Goal: Task Accomplishment & Management: Use online tool/utility

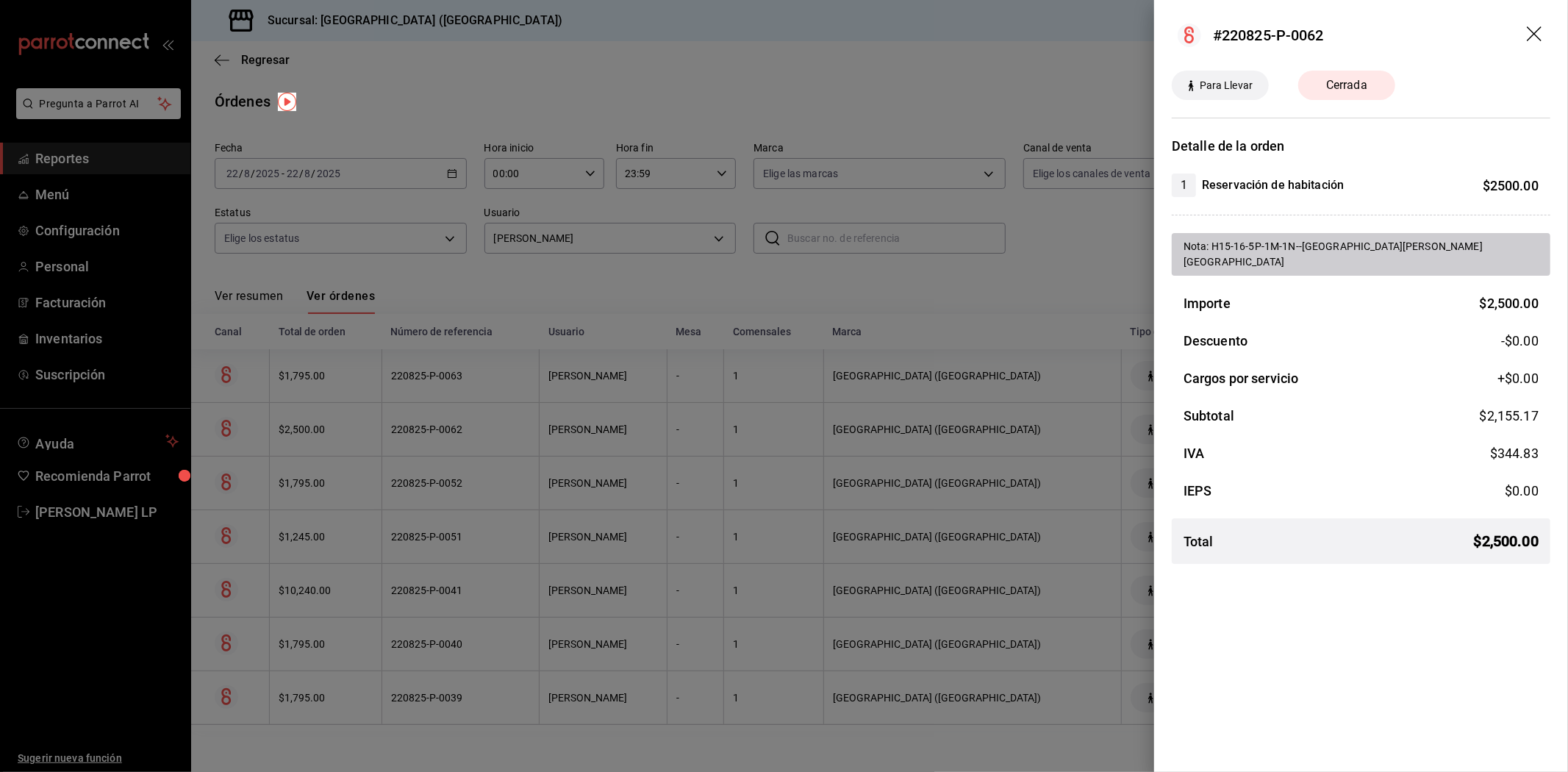
click at [598, 468] on div at bounding box center [784, 386] width 1568 height 772
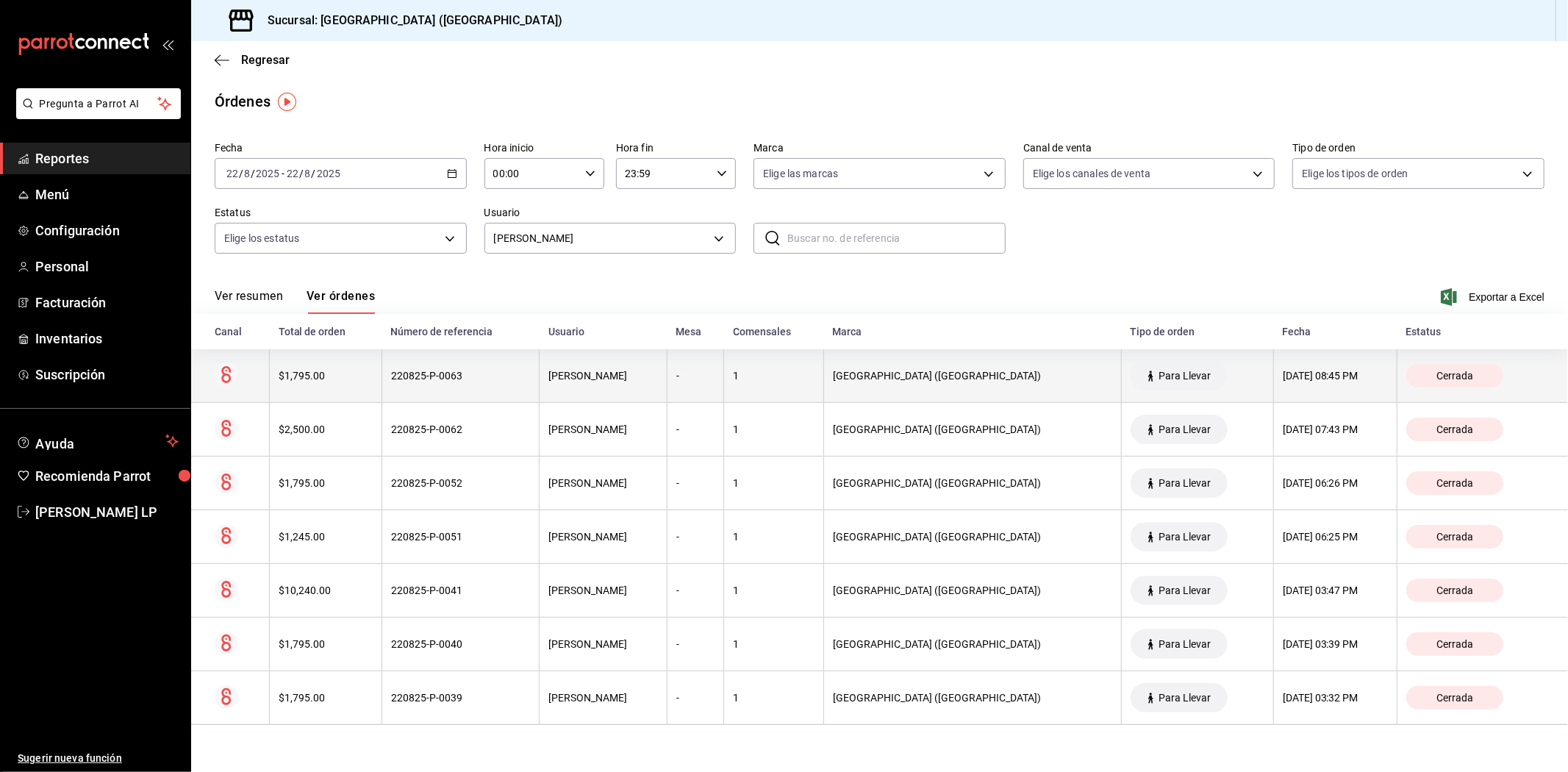
click at [576, 383] on th "[PERSON_NAME]" at bounding box center [603, 376] width 128 height 54
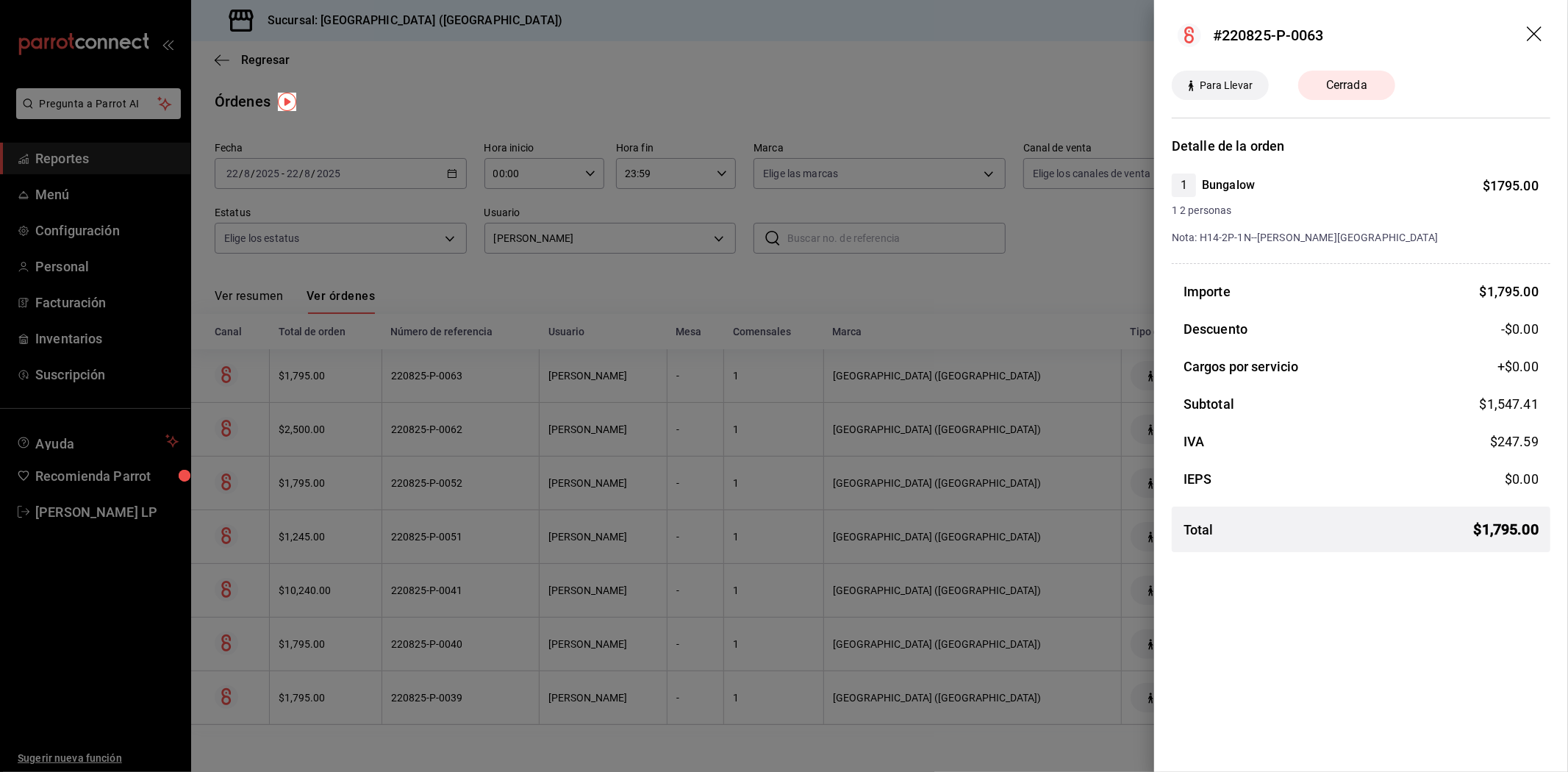
click at [606, 366] on div at bounding box center [784, 386] width 1568 height 772
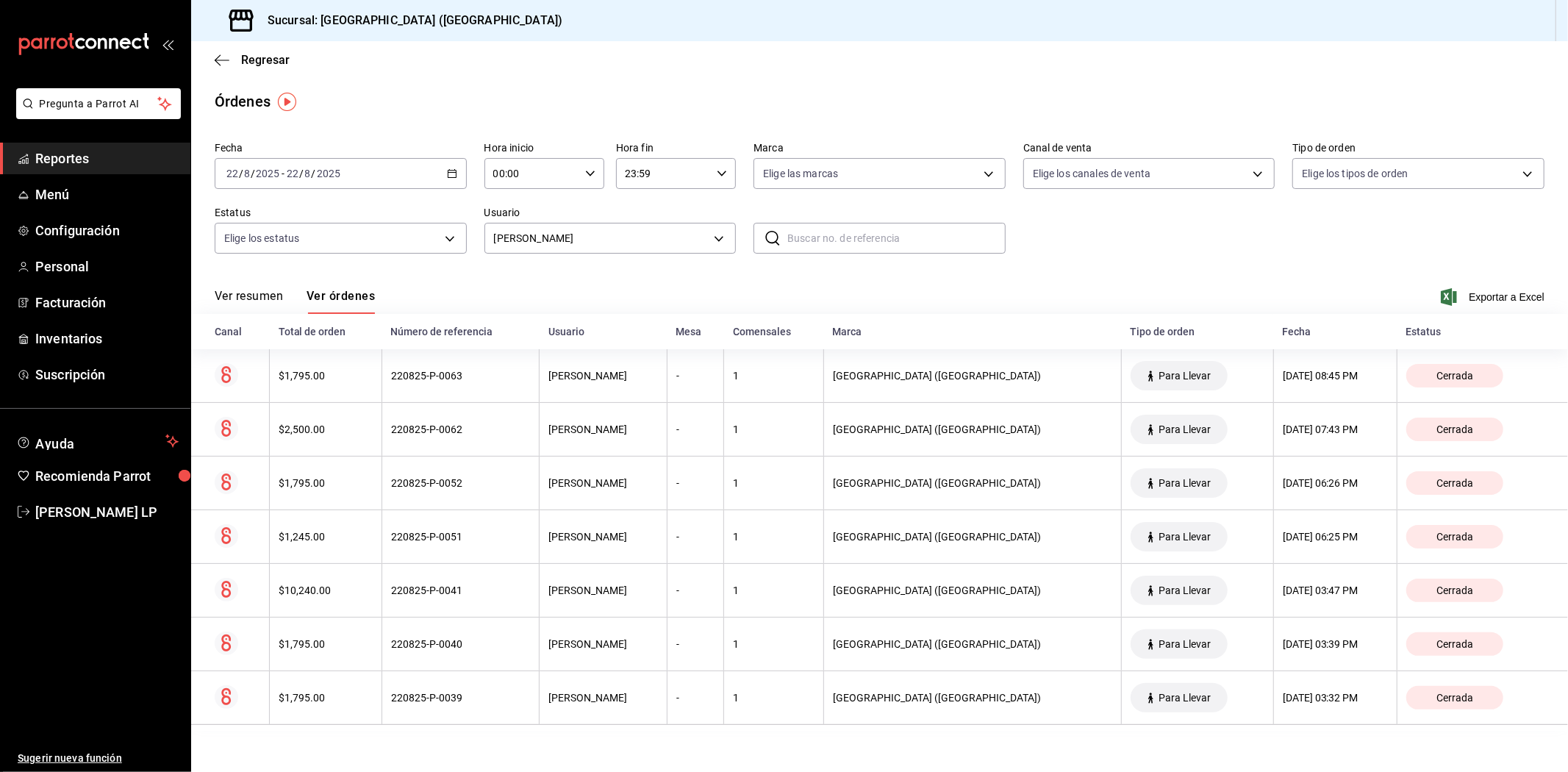
click at [455, 175] on \(Stroke\) "button" at bounding box center [452, 174] width 9 height 8
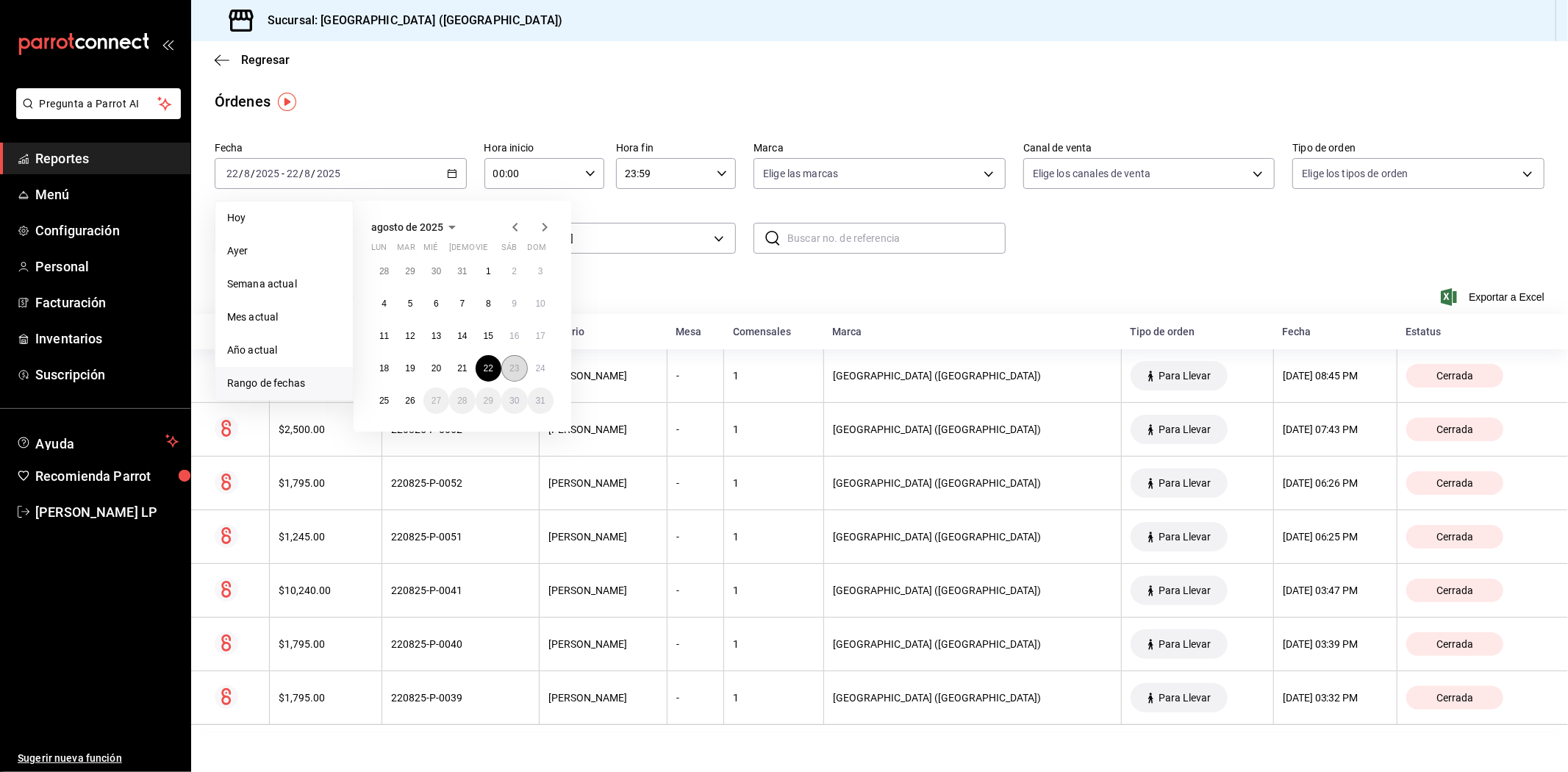
click at [508, 371] on button "23" at bounding box center [514, 369] width 26 height 26
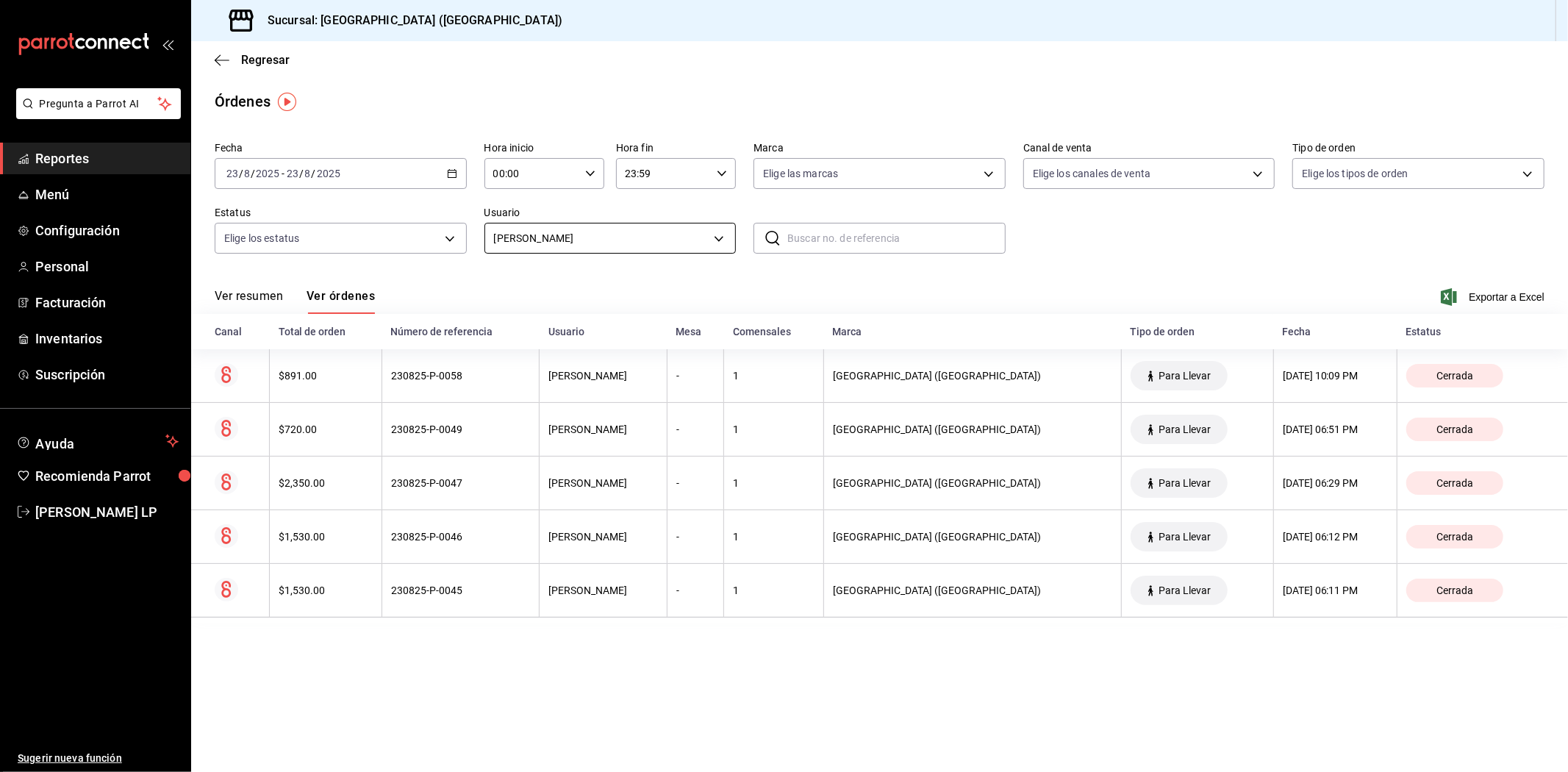
click at [545, 250] on body "Pregunta a Parrot AI Reportes Menú Configuración Personal Facturación Inventari…" at bounding box center [784, 386] width 1568 height 772
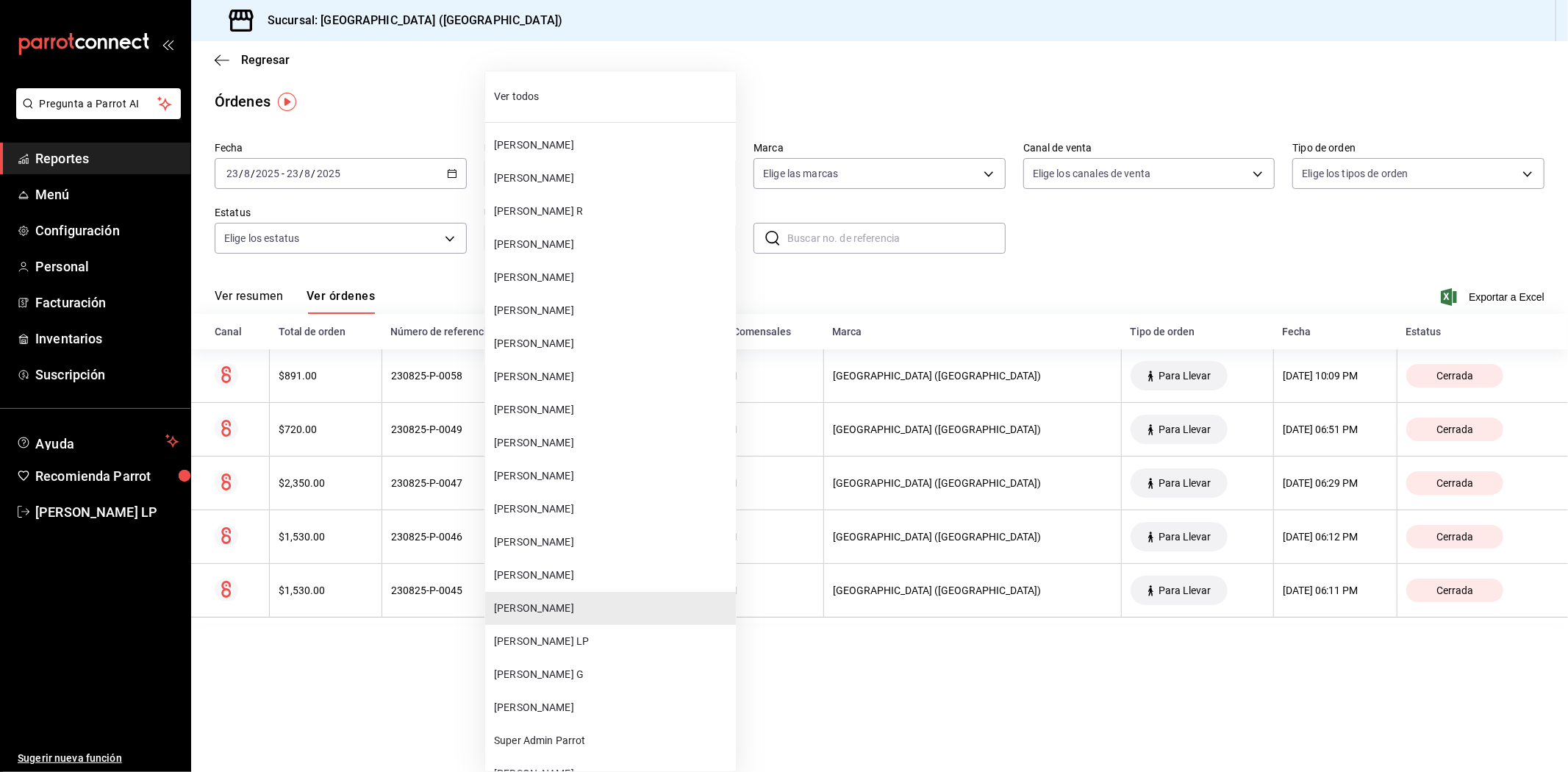
click at [567, 479] on span "[PERSON_NAME]" at bounding box center [612, 476] width 236 height 16
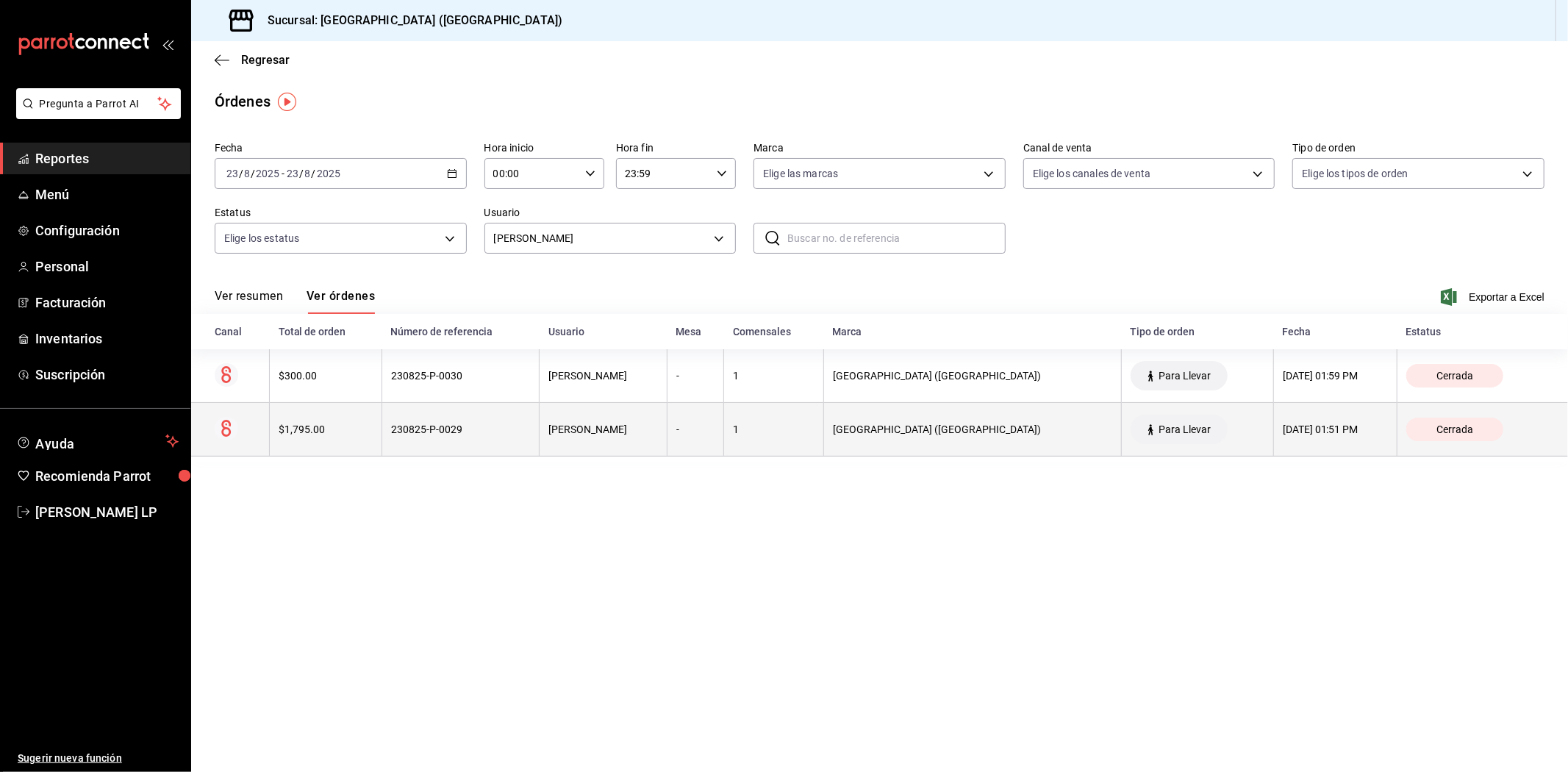
click at [559, 443] on th "[PERSON_NAME]" at bounding box center [603, 429] width 128 height 54
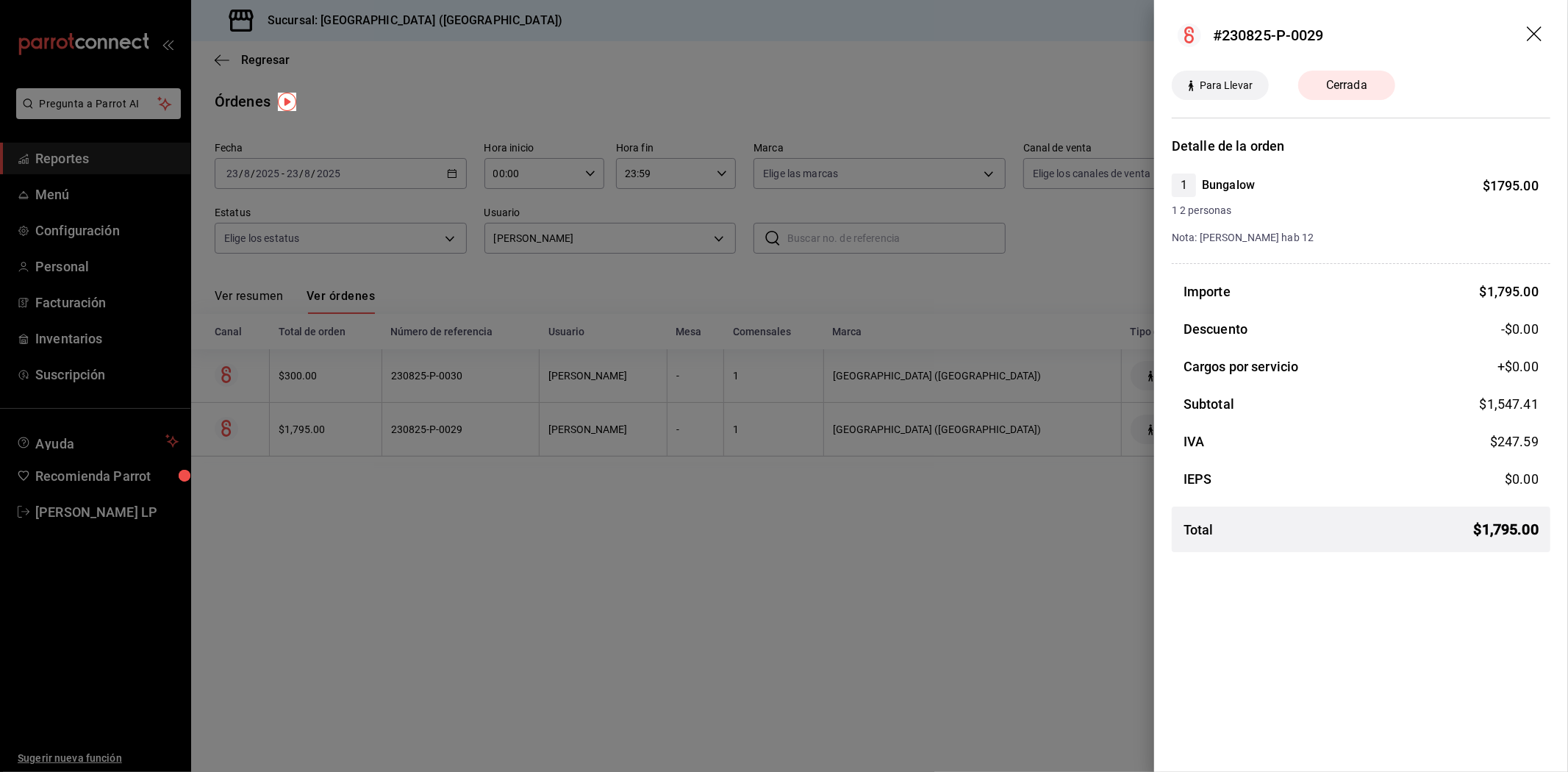
click at [634, 539] on div at bounding box center [784, 386] width 1568 height 772
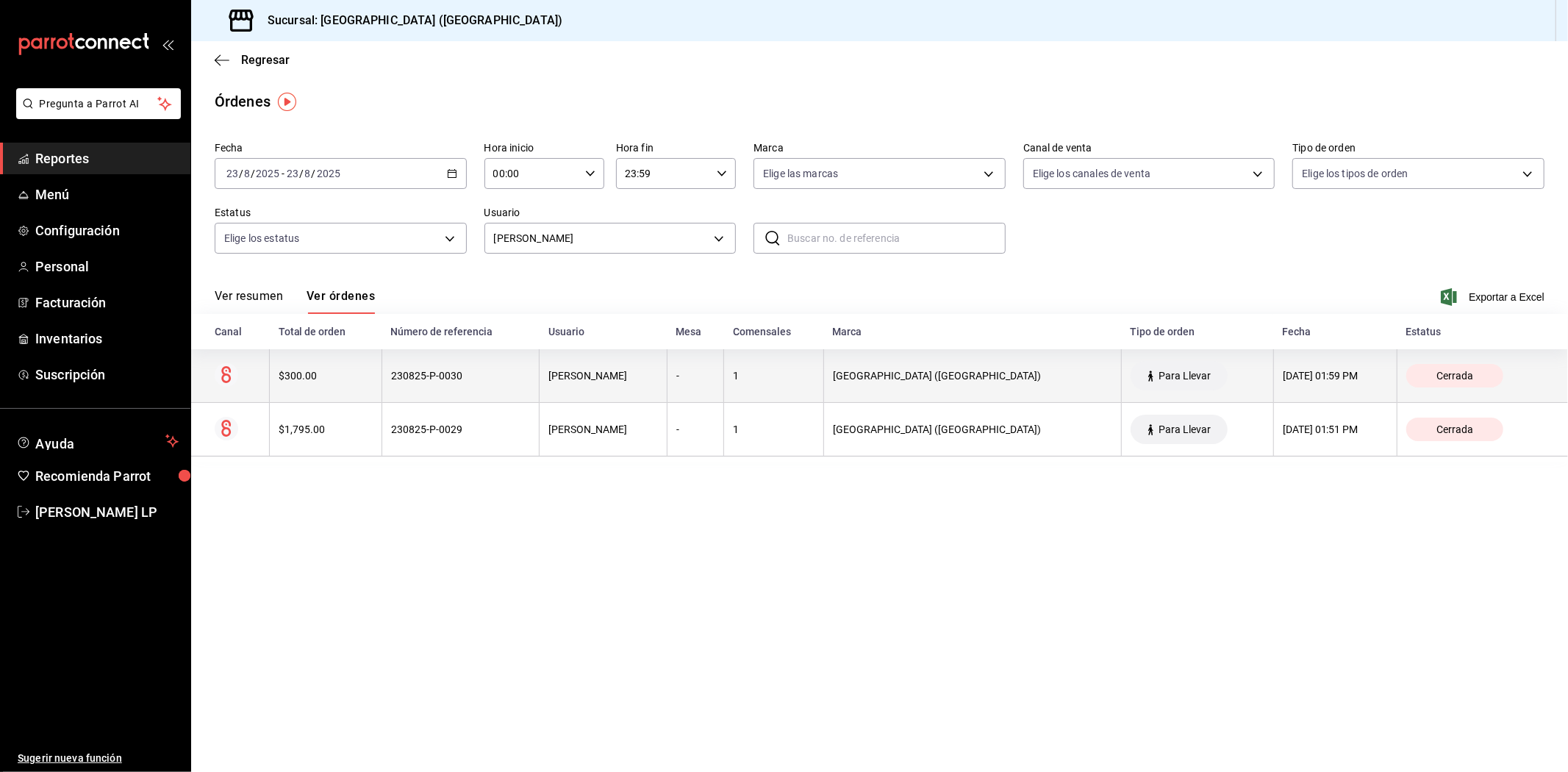
click at [517, 369] on div "230825-P-0030" at bounding box center [460, 375] width 139 height 12
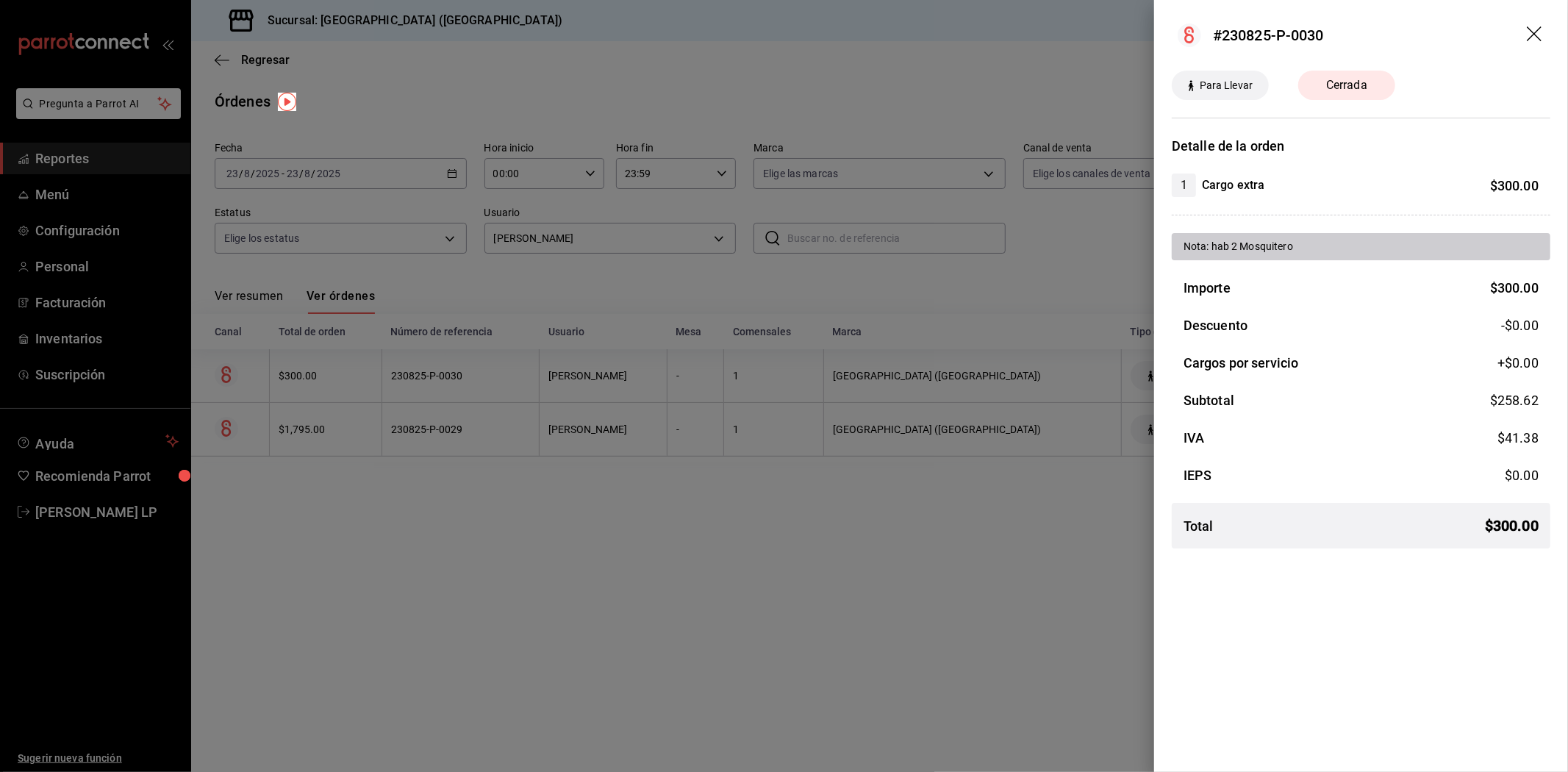
click at [517, 372] on div at bounding box center [784, 386] width 1568 height 772
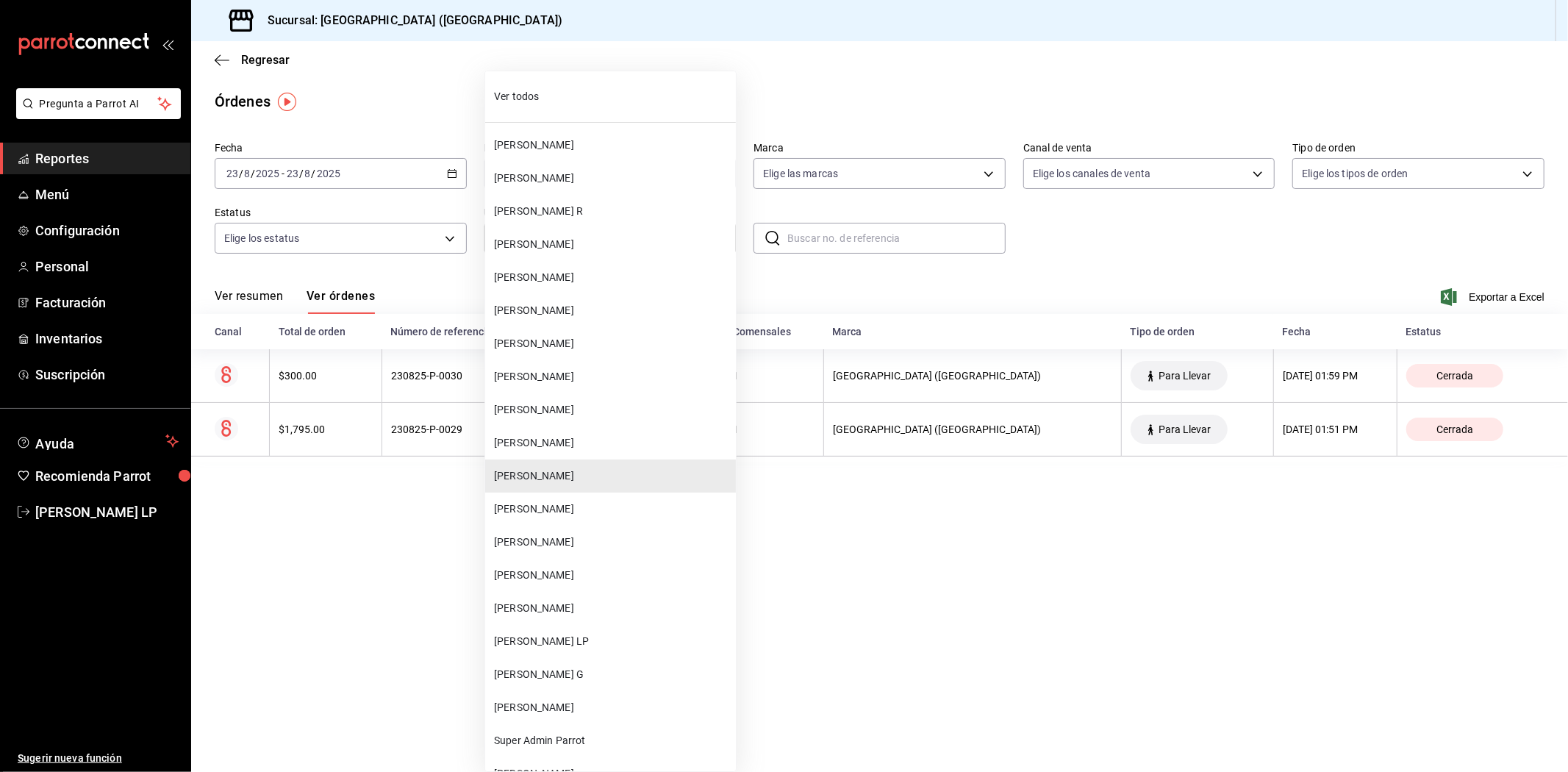
click at [638, 230] on body "Pregunta a Parrot AI Reportes Menú Configuración Personal Facturación Inventari…" at bounding box center [784, 386] width 1568 height 772
click at [590, 601] on span "[PERSON_NAME]" at bounding box center [612, 608] width 236 height 16
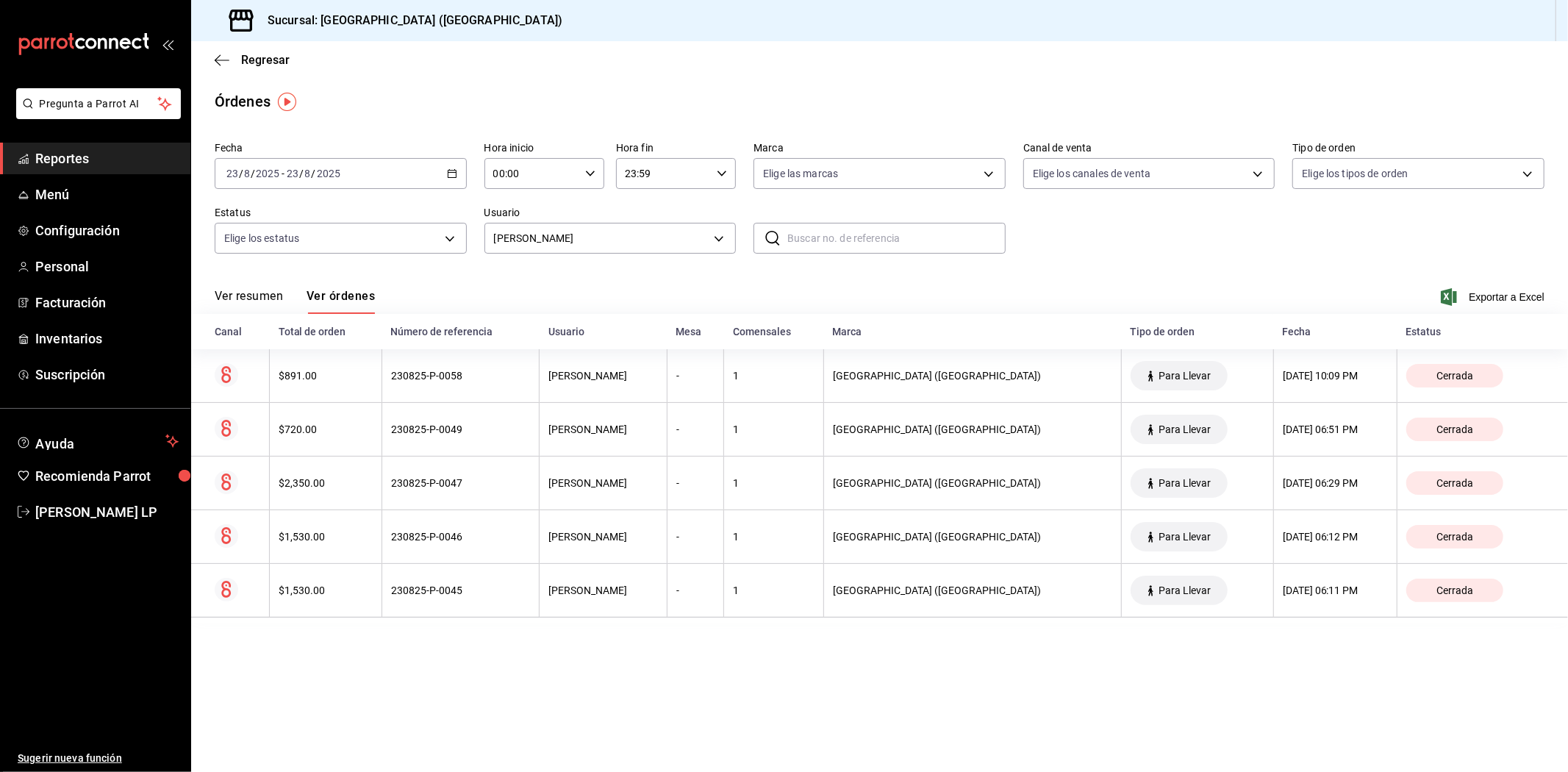
click at [590, 601] on th "[PERSON_NAME]" at bounding box center [603, 590] width 128 height 54
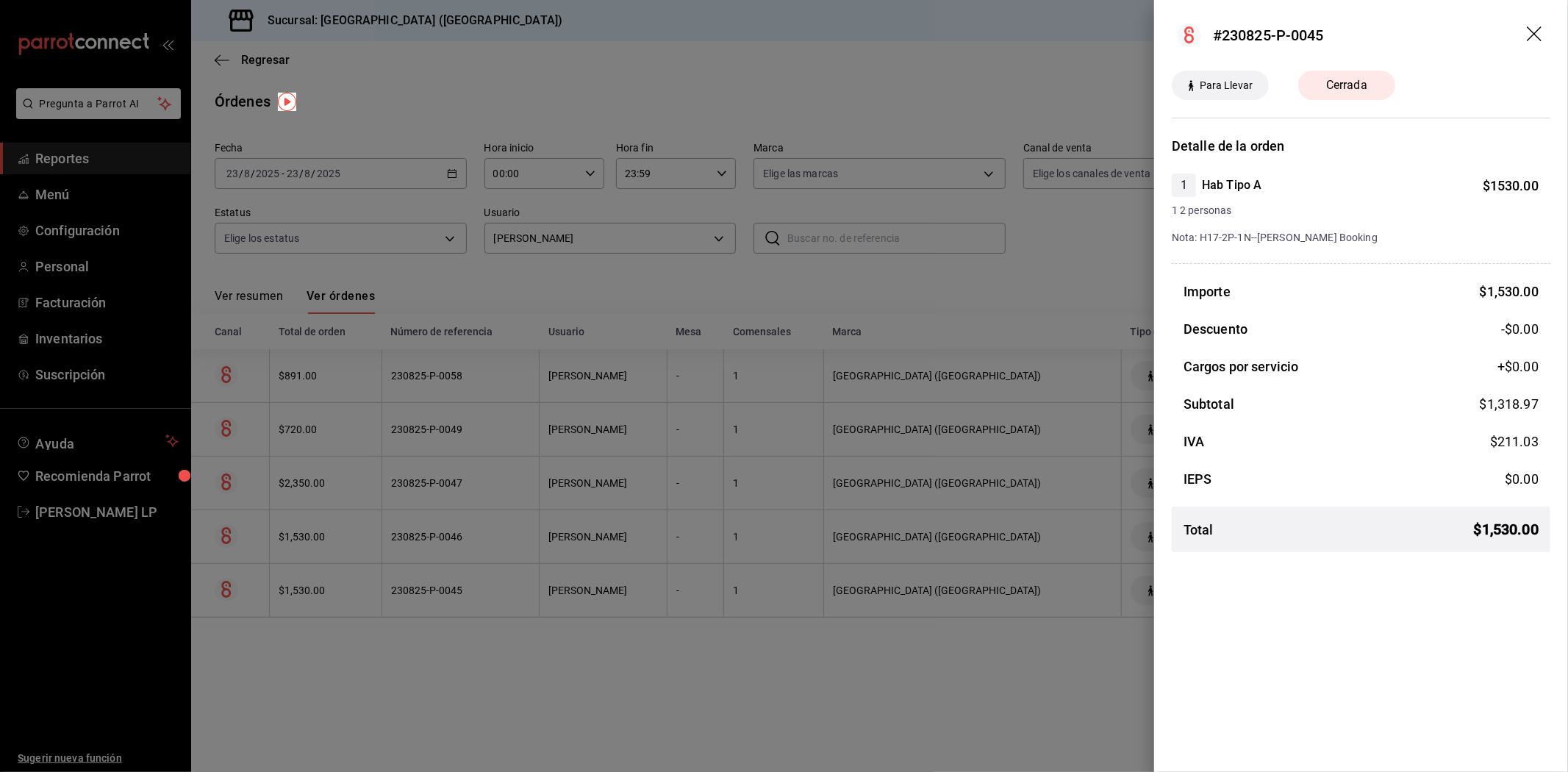
click at [690, 649] on div at bounding box center [784, 386] width 1568 height 772
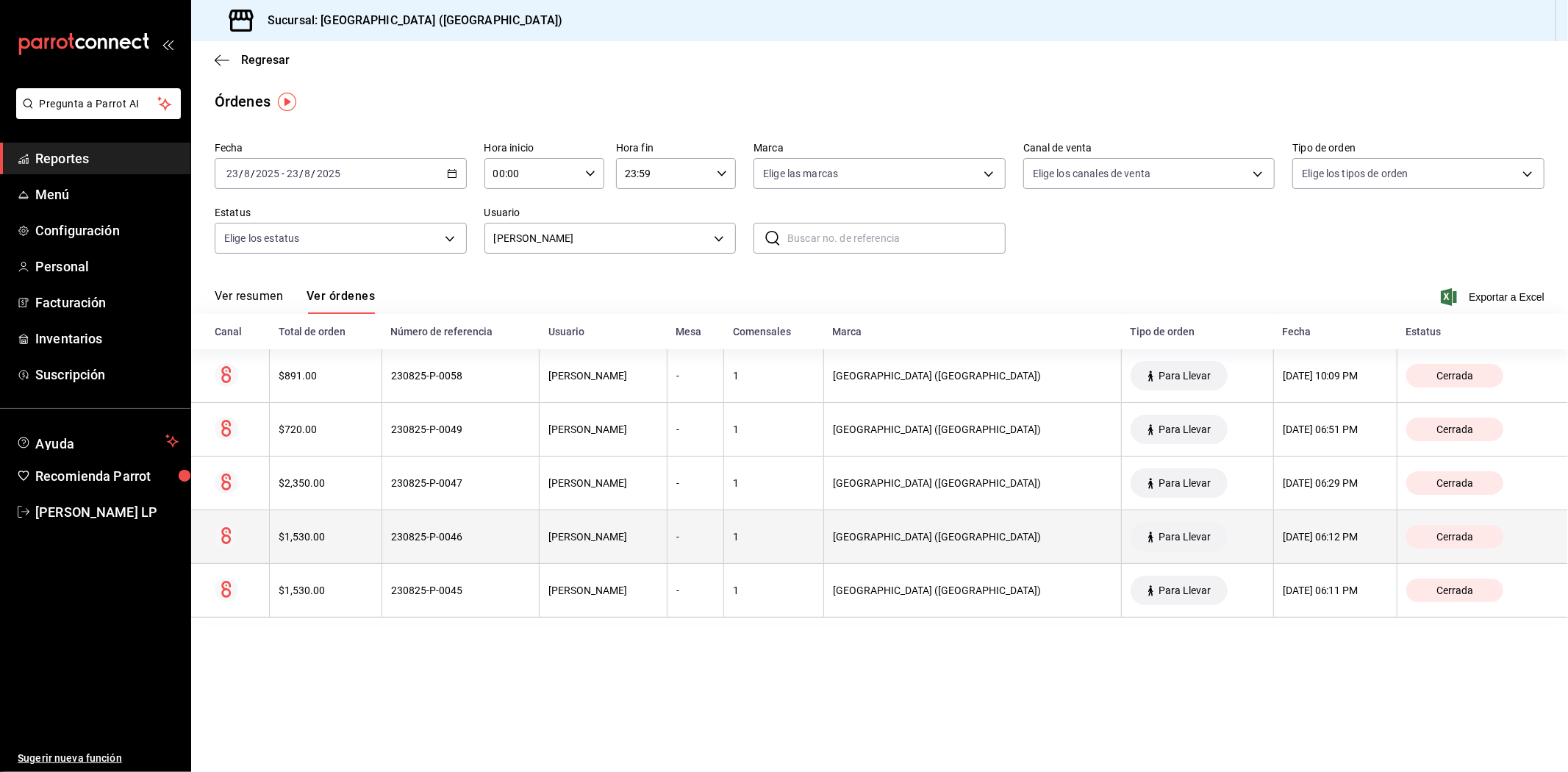
click at [502, 538] on div "230825-P-0046" at bounding box center [460, 536] width 139 height 12
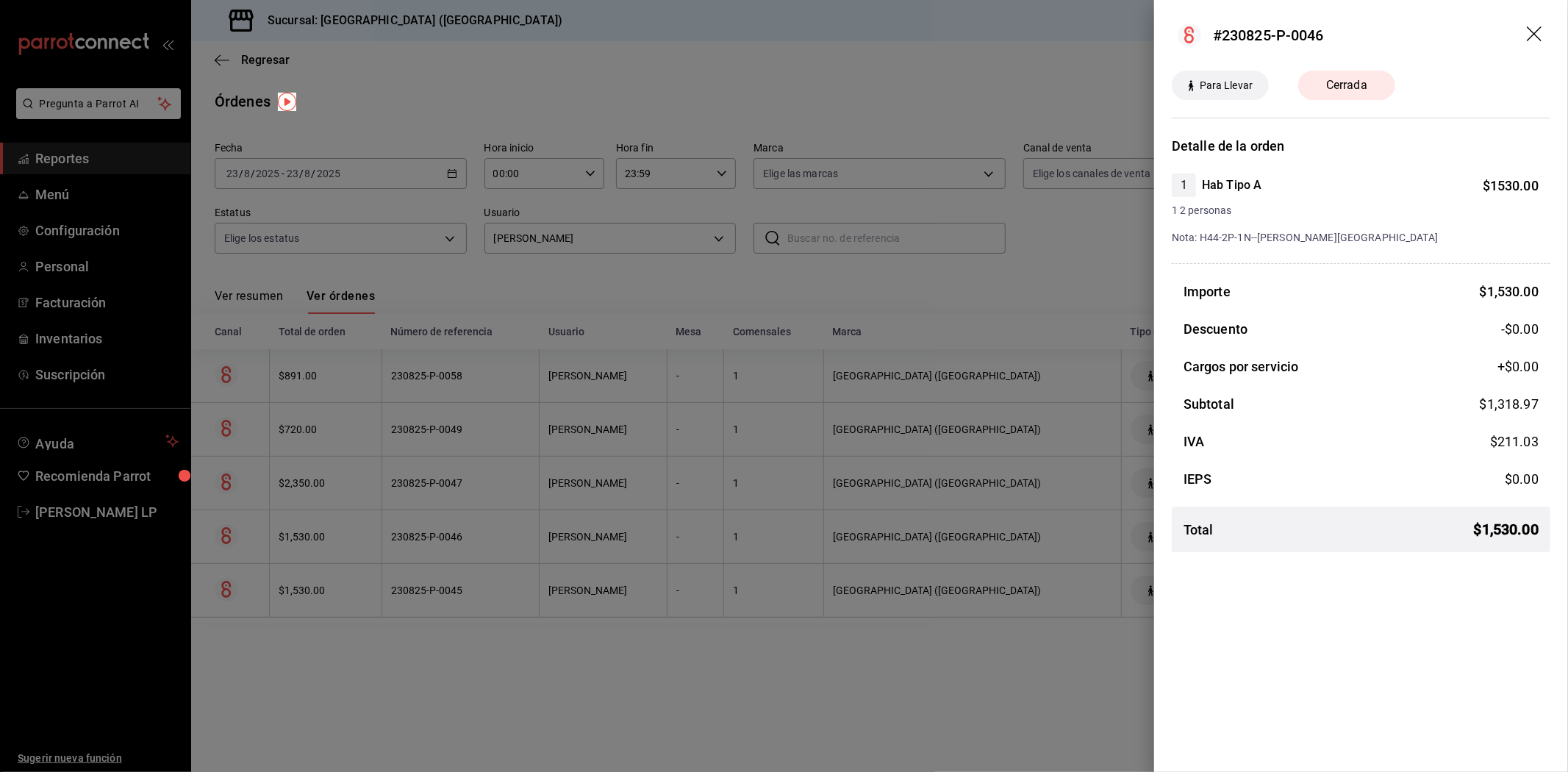
click at [628, 653] on div at bounding box center [784, 386] width 1568 height 772
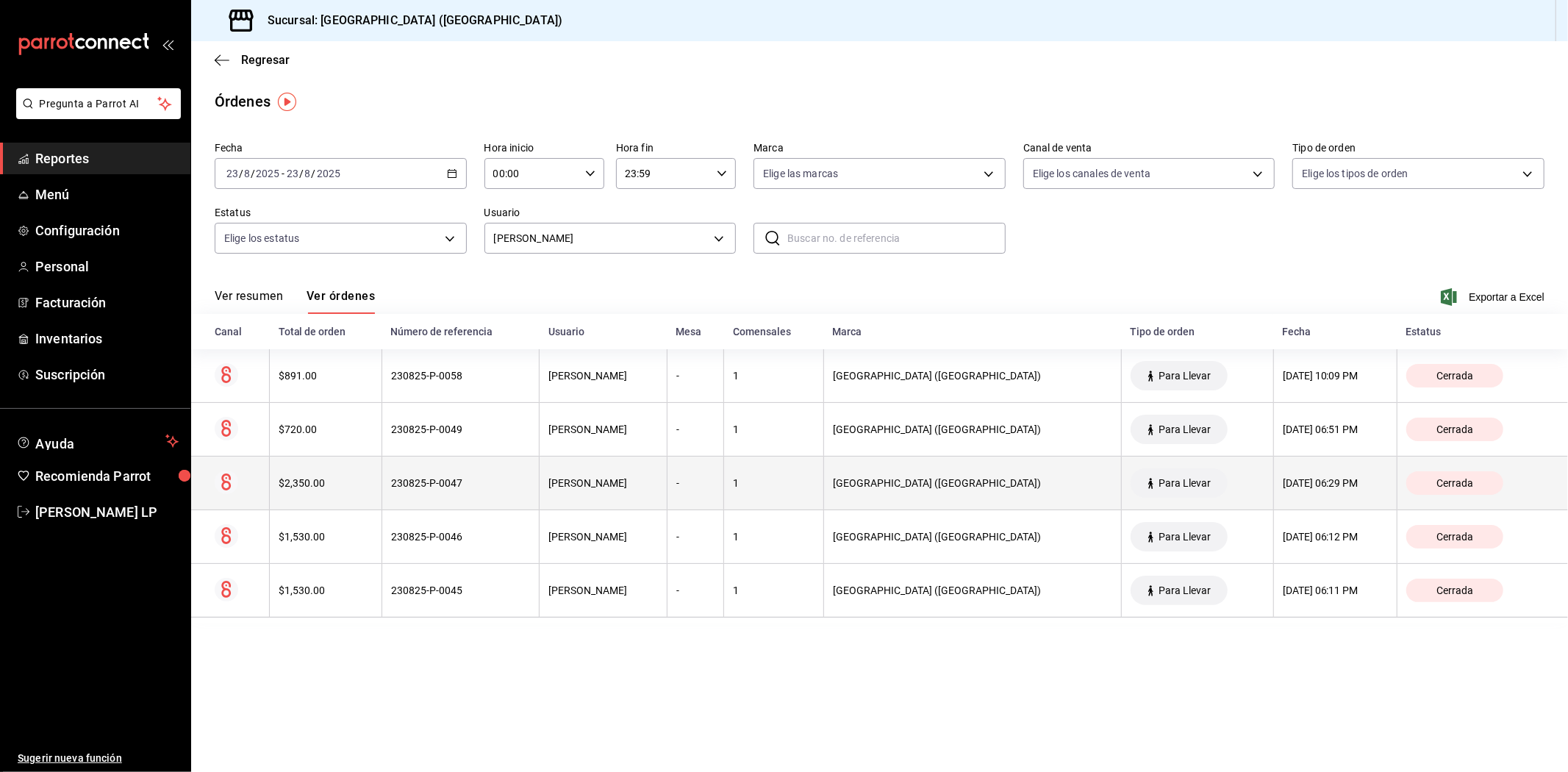
click at [526, 485] on div "230825-P-0047" at bounding box center [460, 483] width 139 height 12
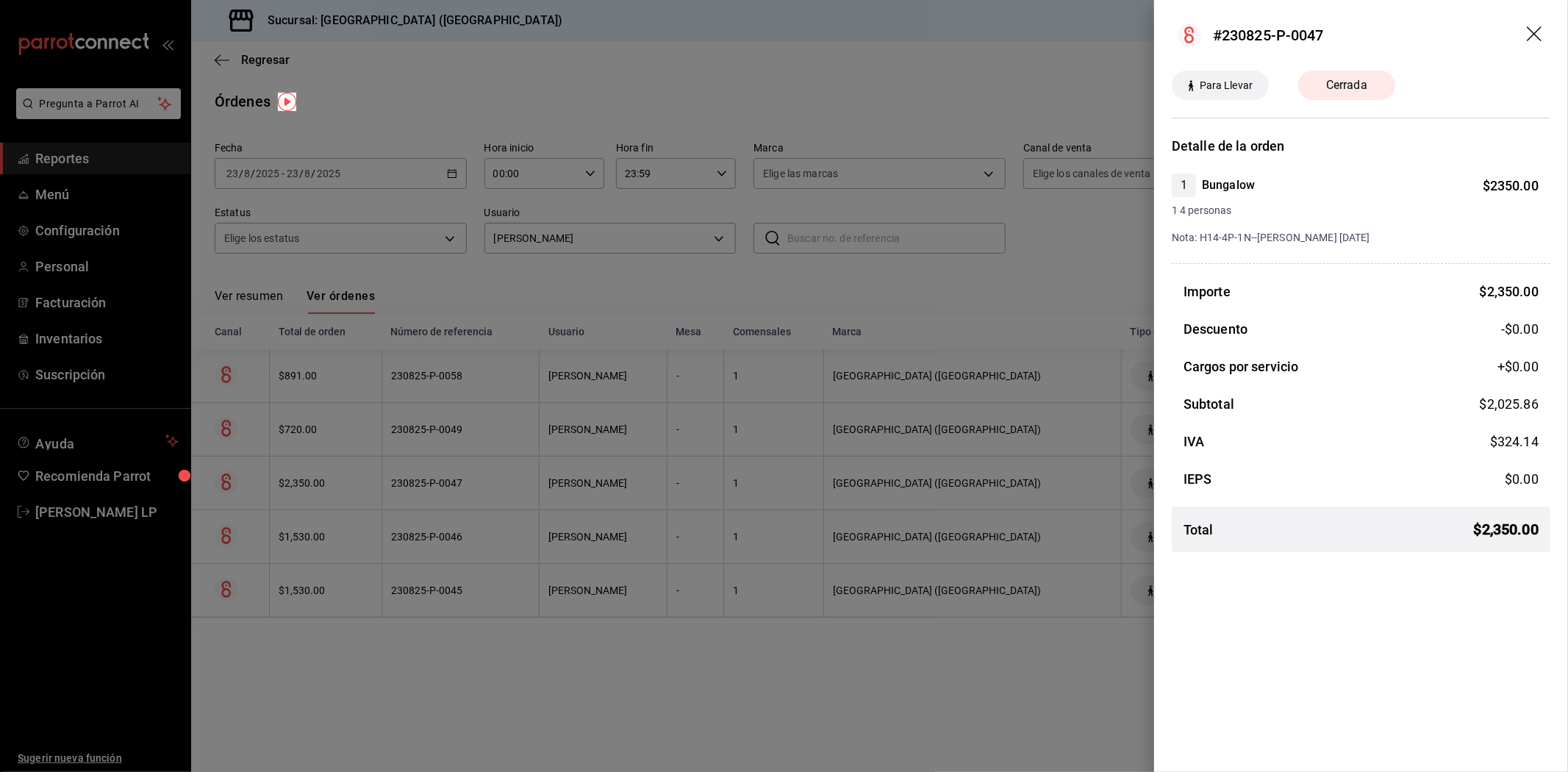
click at [528, 639] on div at bounding box center [784, 386] width 1568 height 772
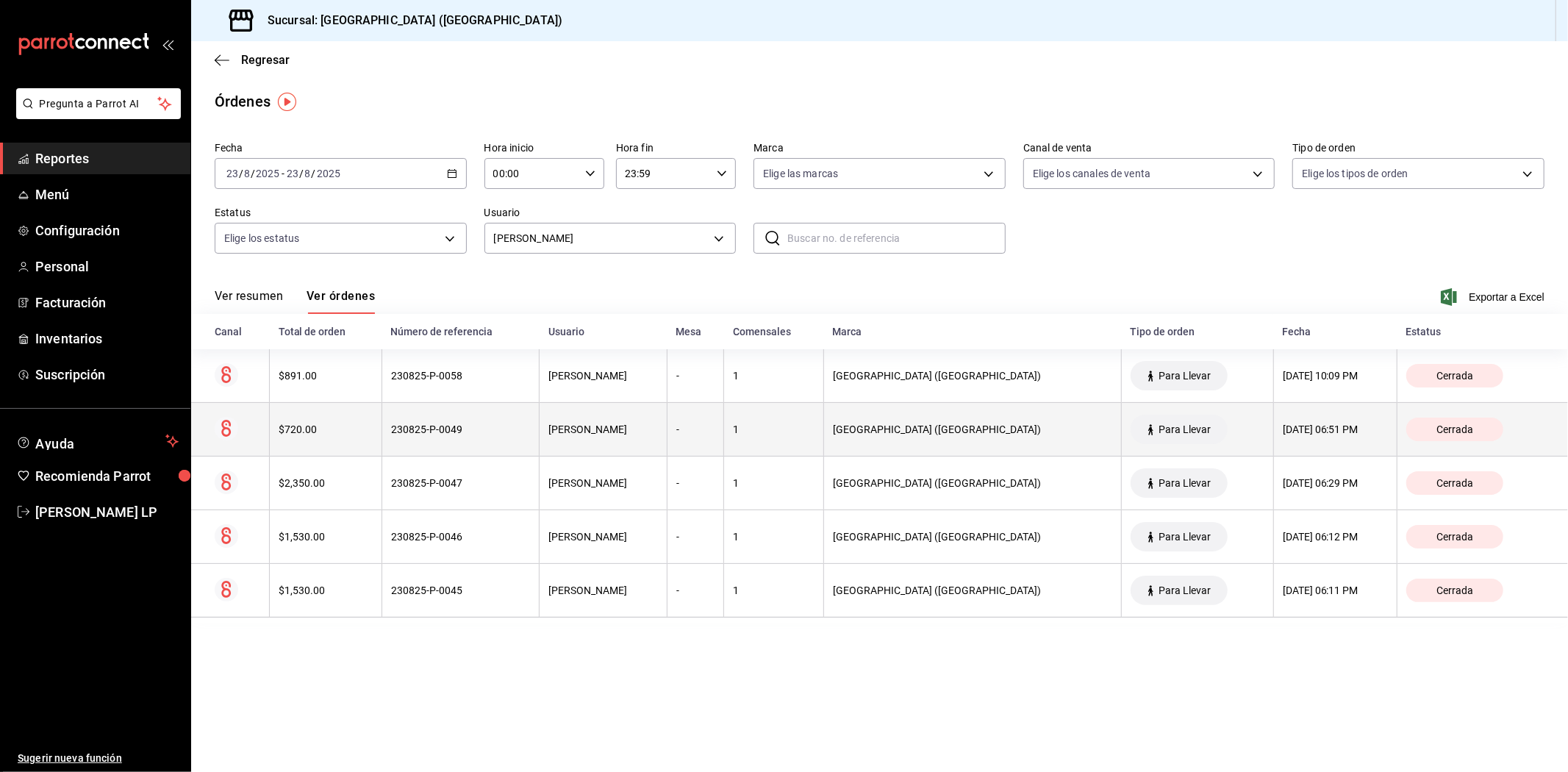
click at [502, 434] on div "230825-P-0049" at bounding box center [460, 429] width 139 height 12
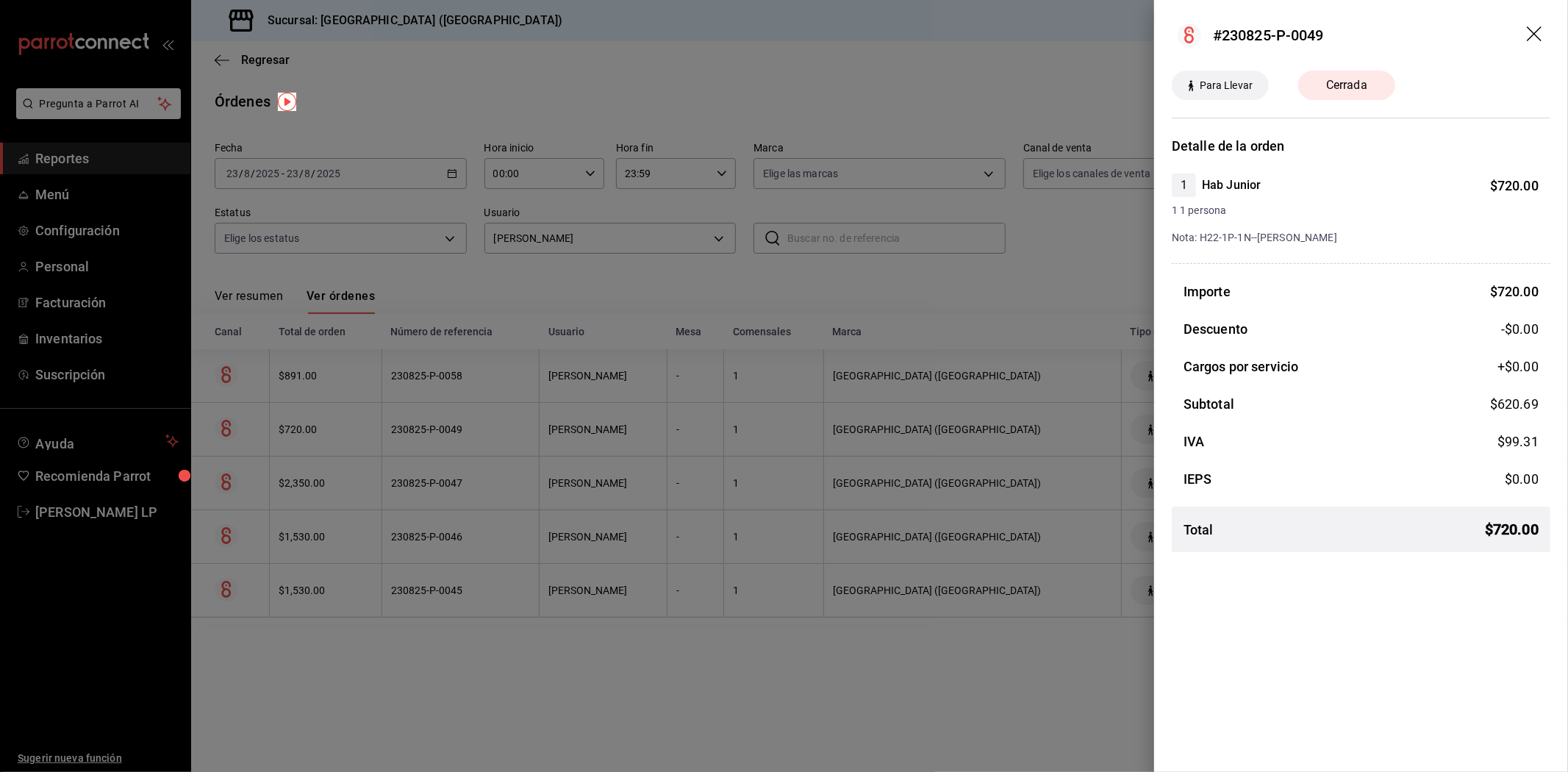
click at [449, 432] on div at bounding box center [784, 386] width 1568 height 772
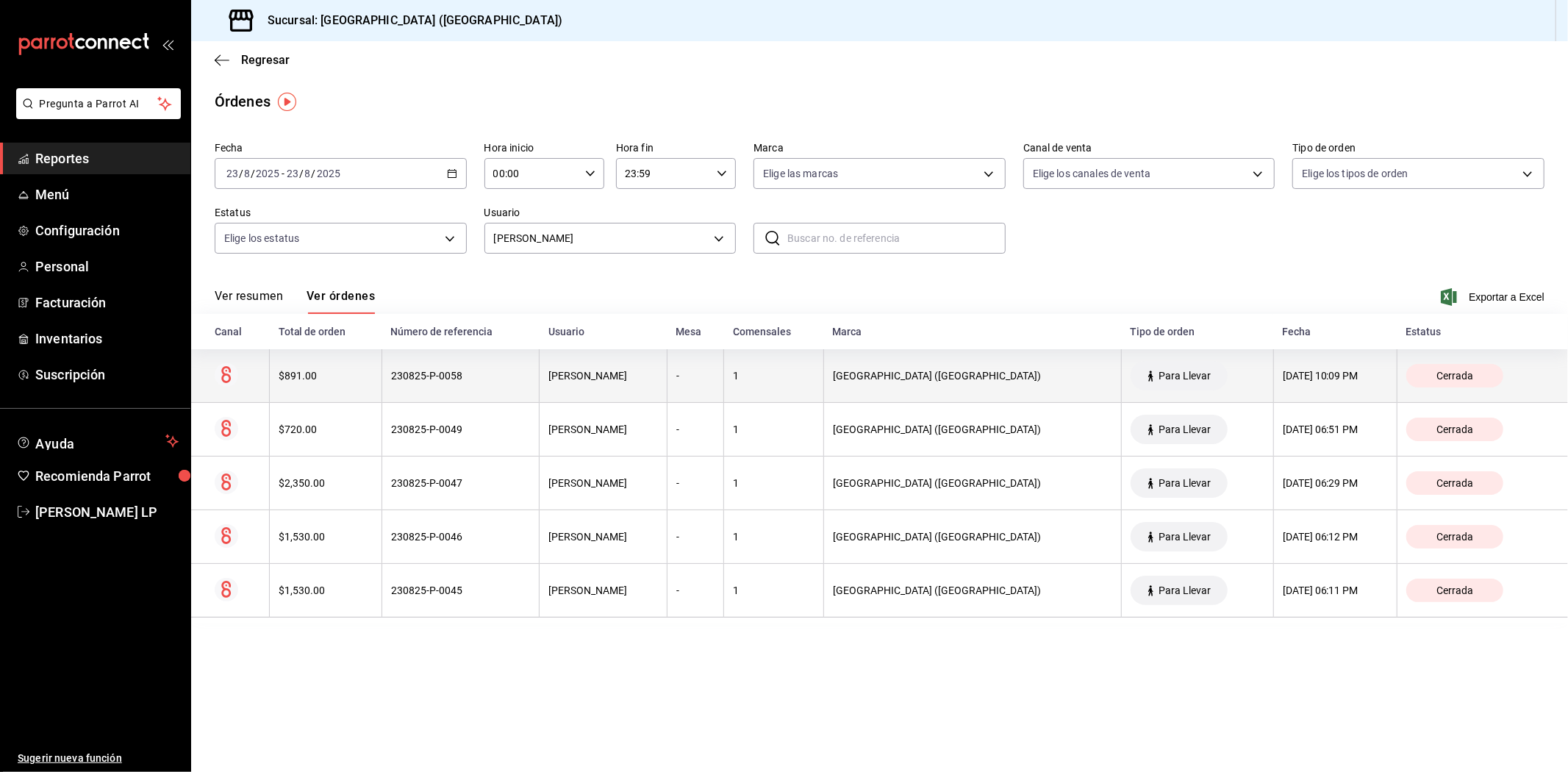
click at [462, 378] on div "230825-P-0058" at bounding box center [460, 375] width 139 height 12
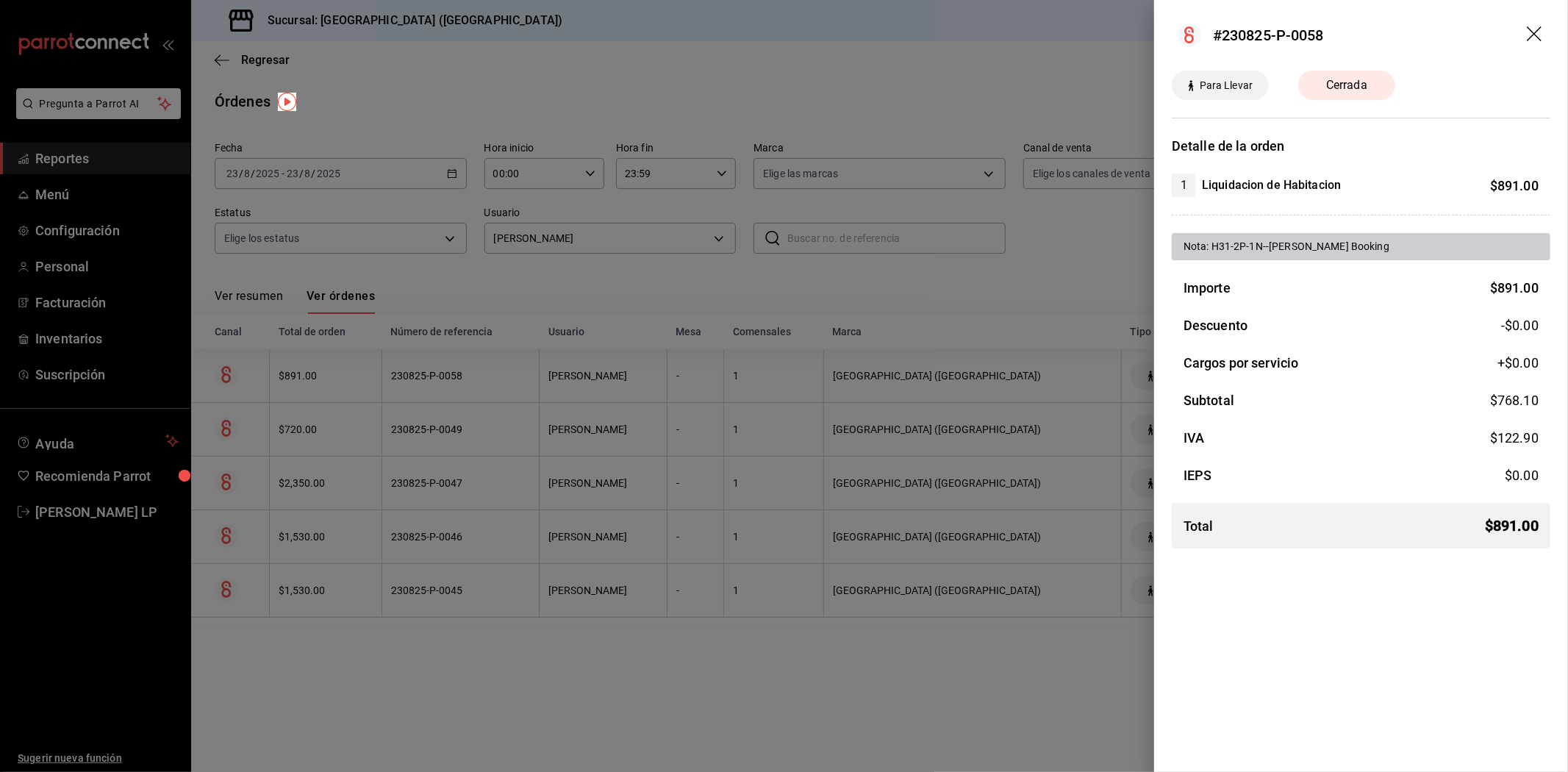
click at [594, 673] on div at bounding box center [784, 386] width 1568 height 772
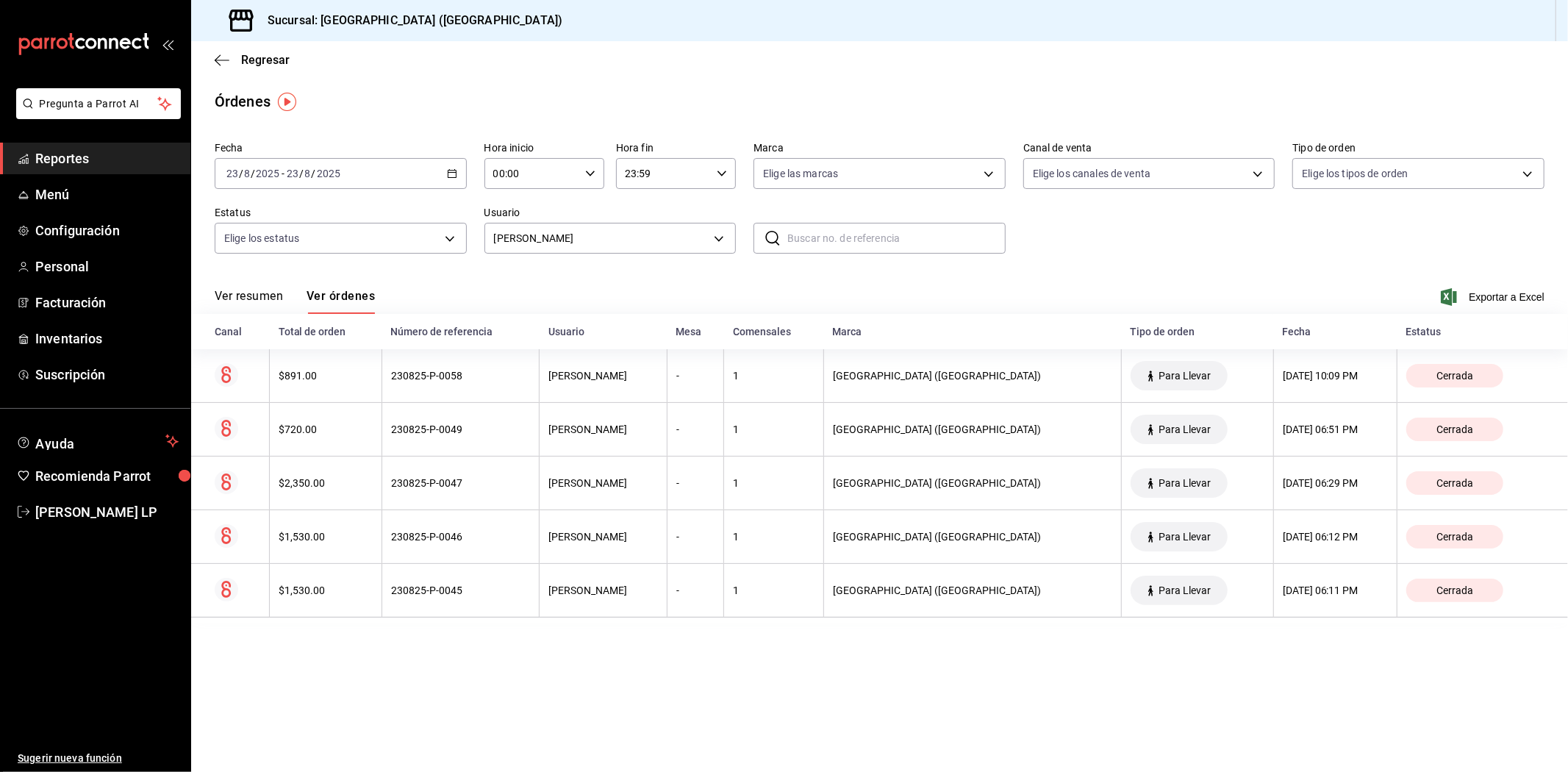
click at [457, 178] on div "[DATE] [DATE] - [DATE] [DATE]" at bounding box center [341, 174] width 252 height 31
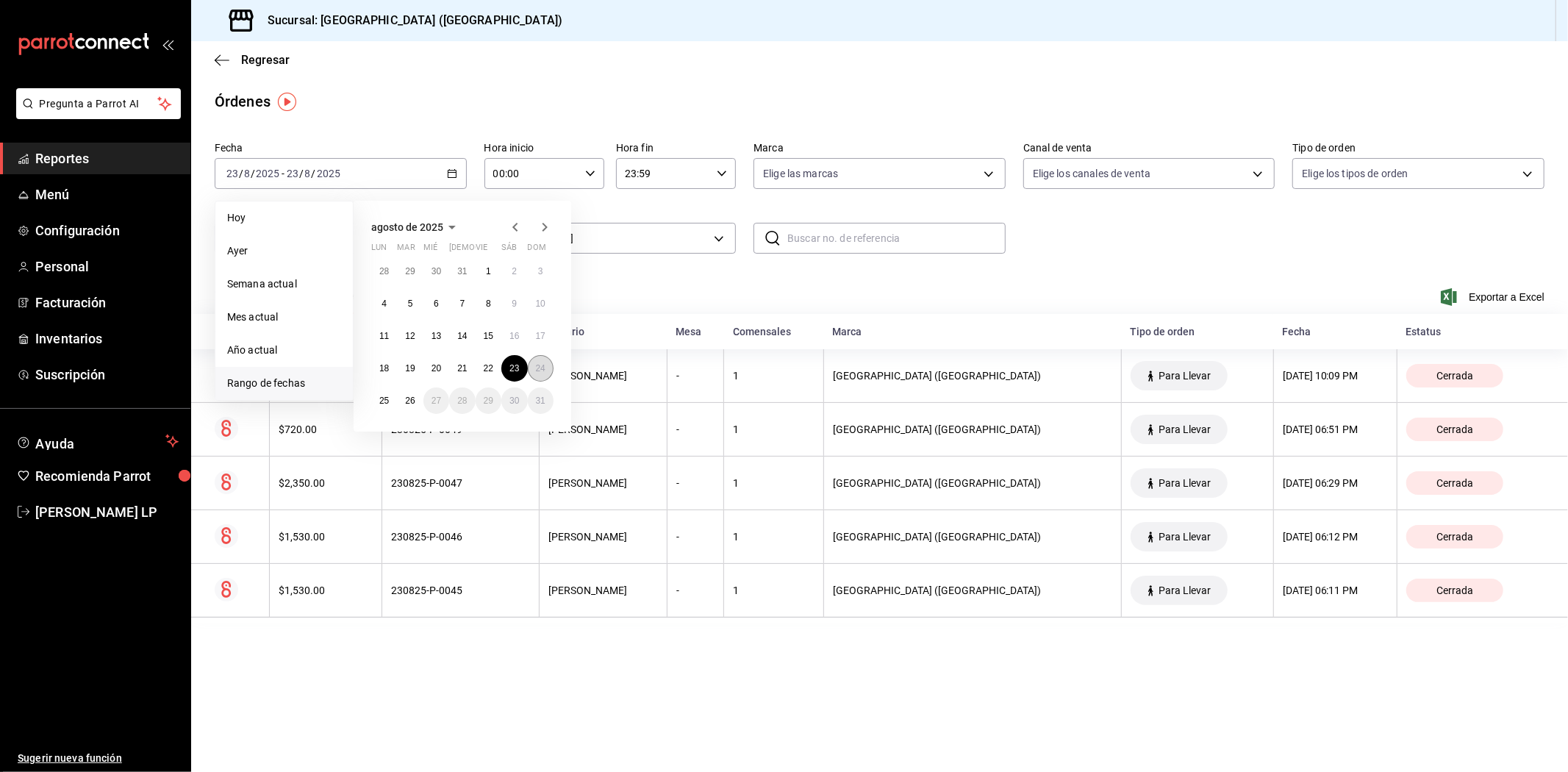
click at [540, 363] on abbr "24" at bounding box center [541, 368] width 9 height 10
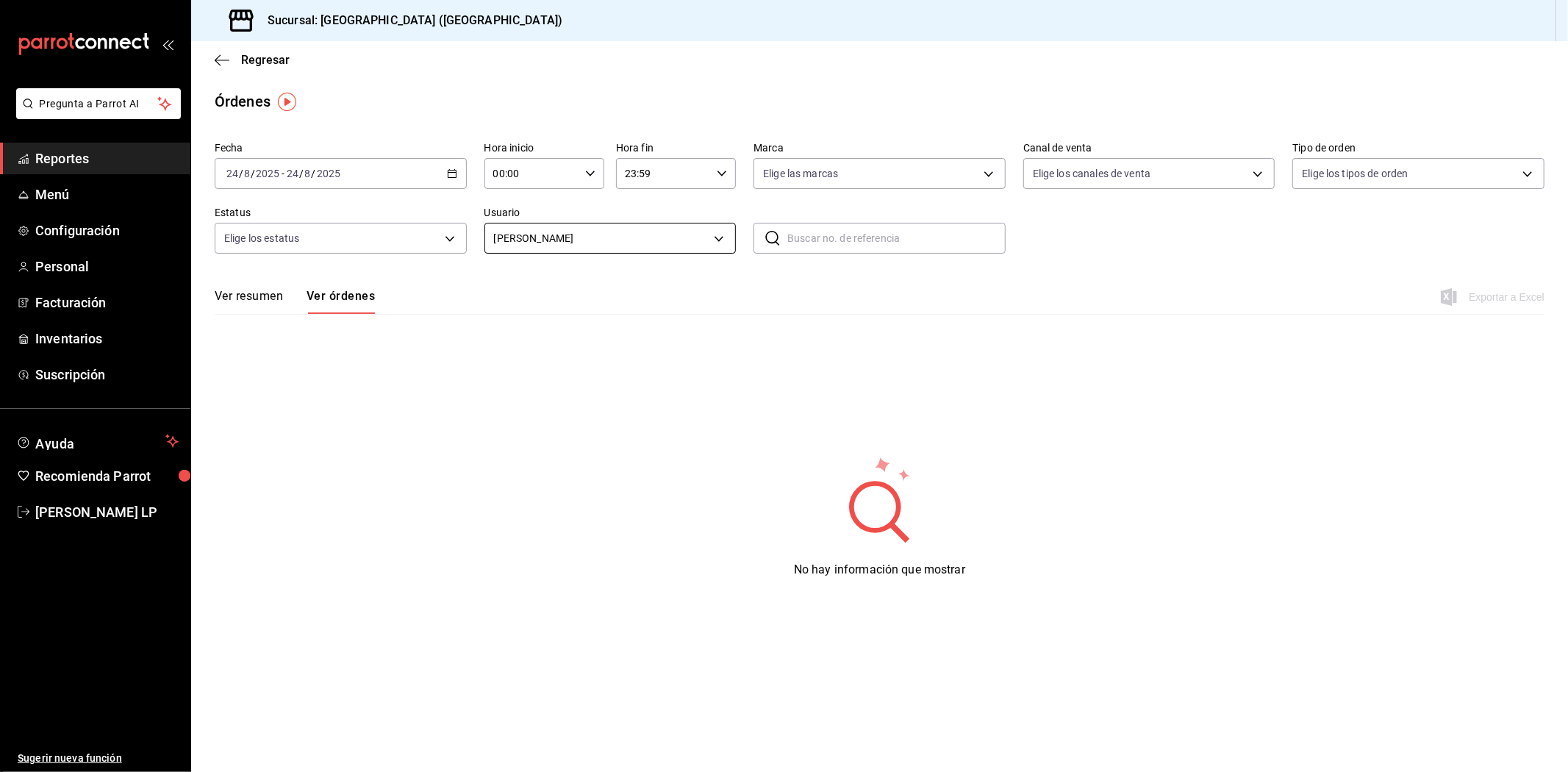
click at [604, 230] on body "Pregunta a Parrot AI Reportes Menú Configuración Personal Facturación Inventari…" at bounding box center [784, 386] width 1568 height 772
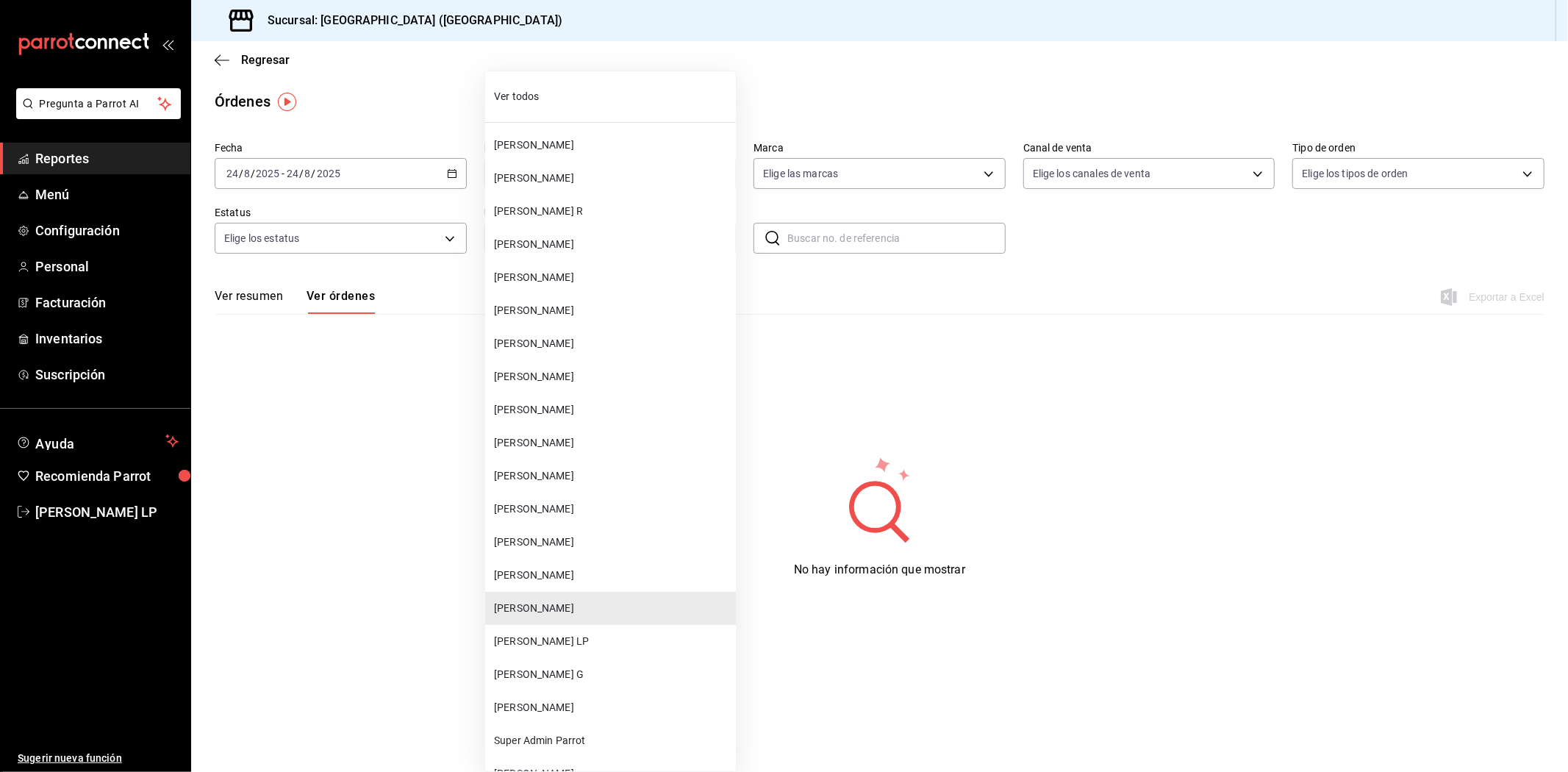
click at [566, 478] on span "[PERSON_NAME]" at bounding box center [612, 476] width 236 height 16
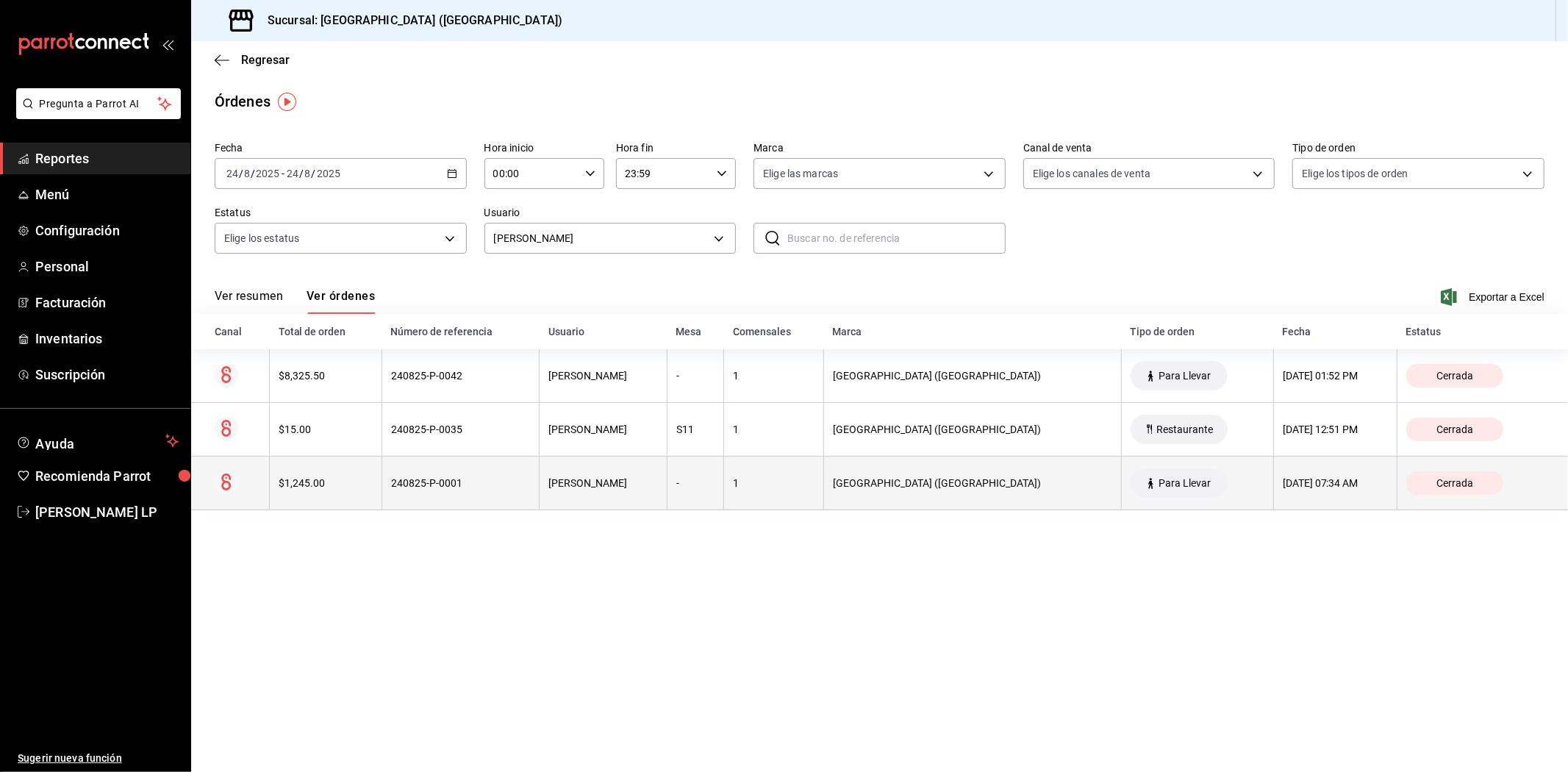
click at [554, 480] on th "[PERSON_NAME]" at bounding box center [603, 483] width 128 height 54
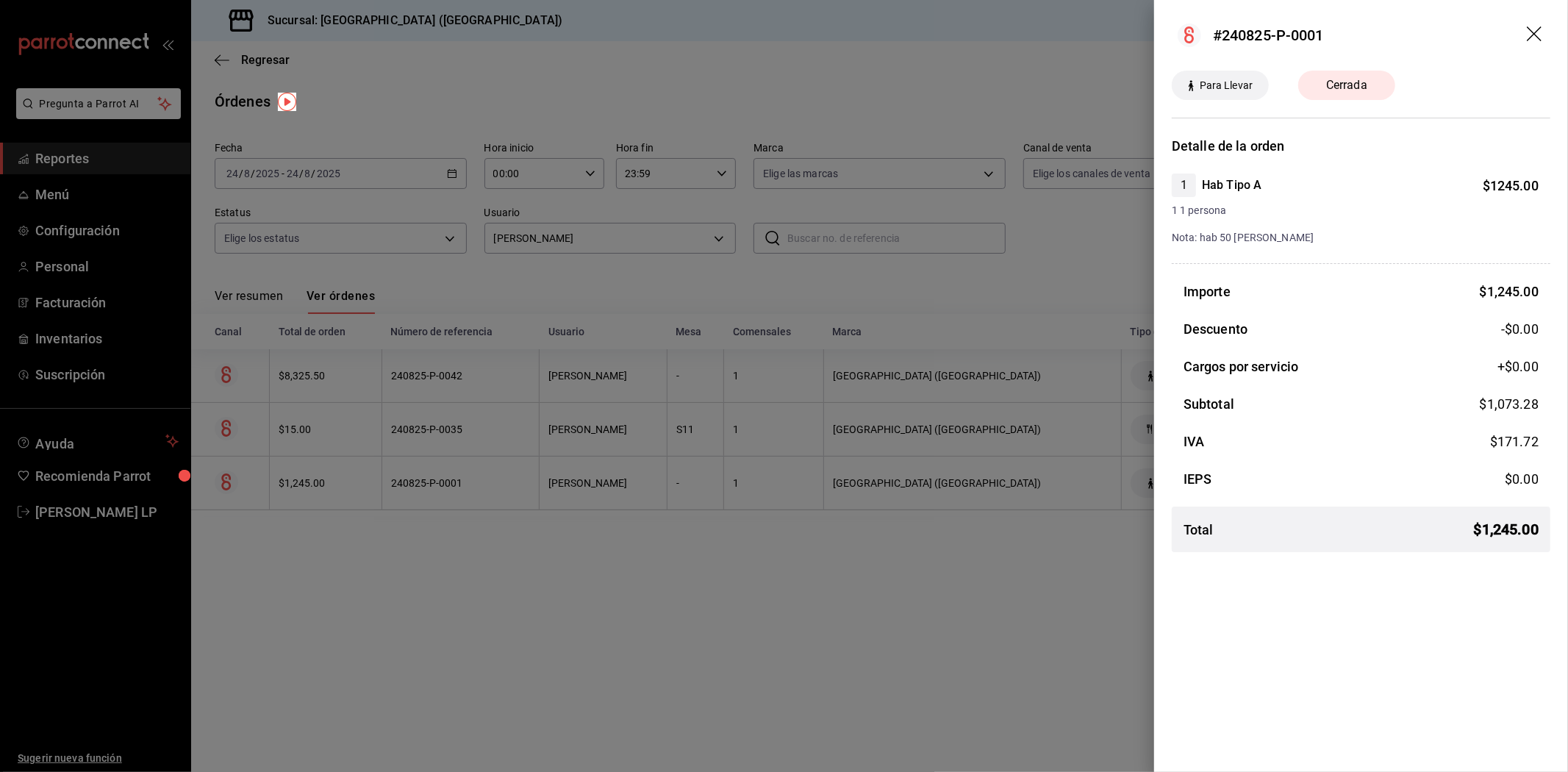
click at [427, 614] on div at bounding box center [784, 386] width 1568 height 772
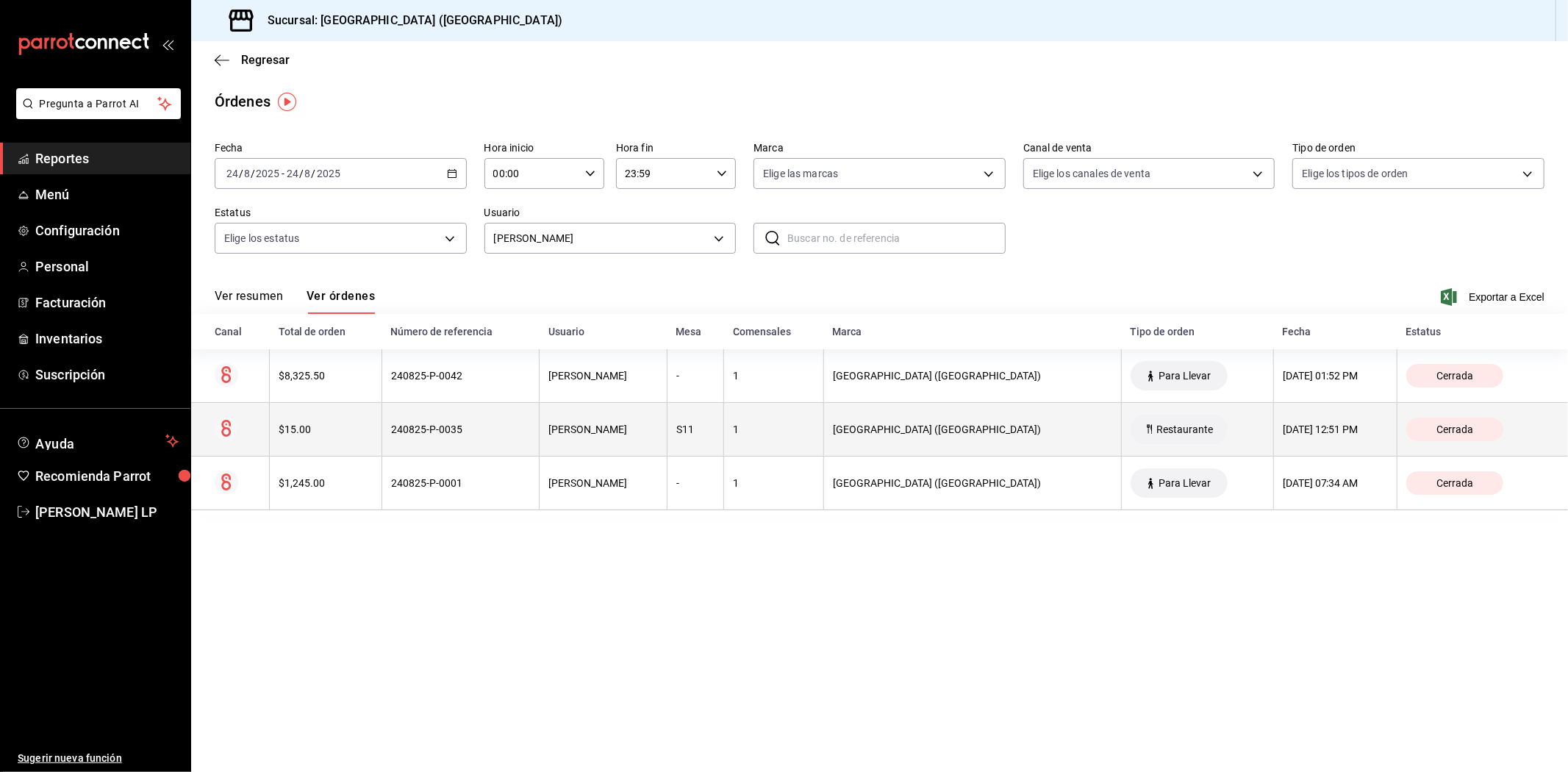
click at [416, 431] on div "240825-P-0035" at bounding box center [460, 429] width 139 height 12
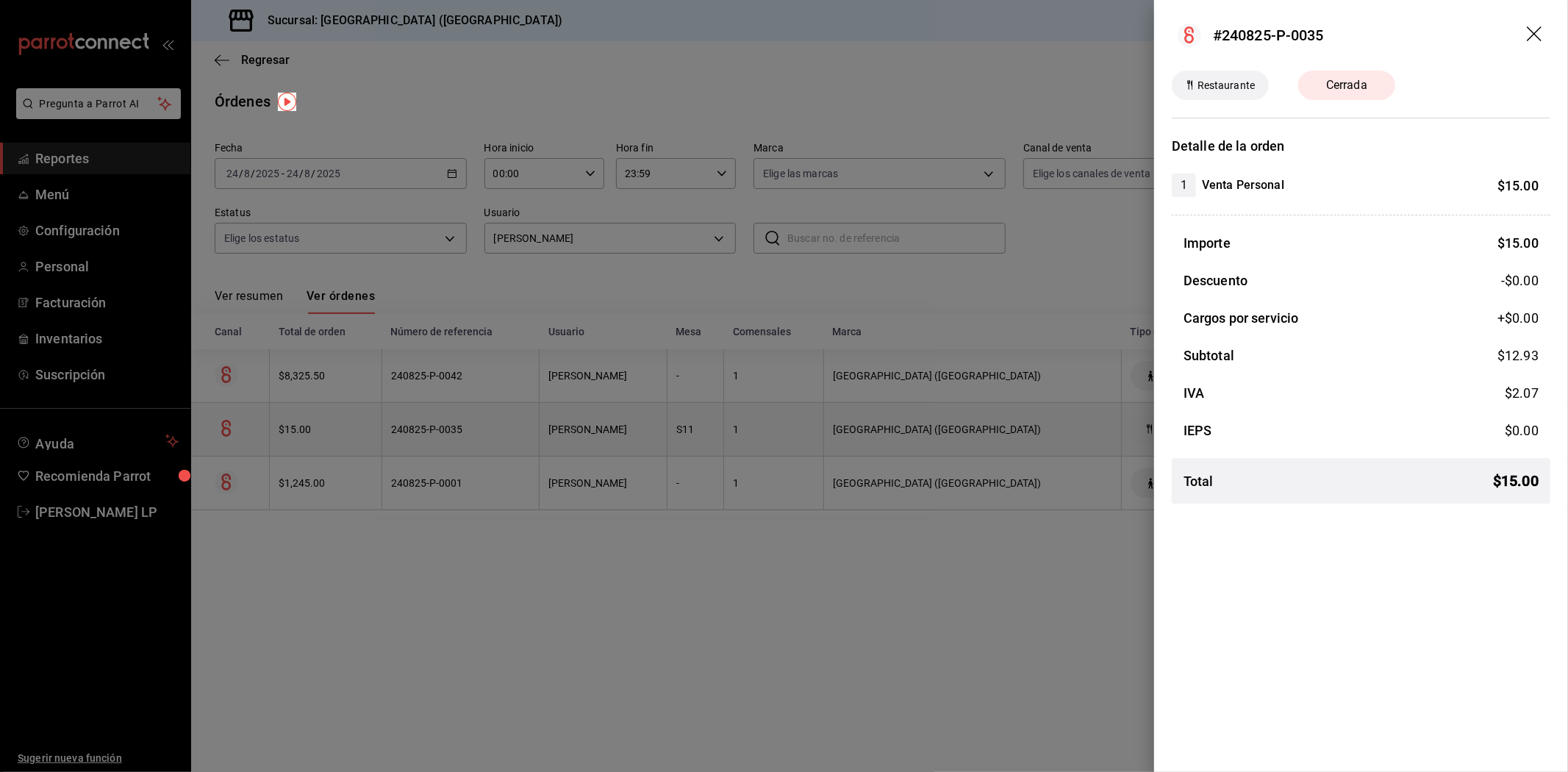
click at [416, 431] on div at bounding box center [784, 386] width 1568 height 772
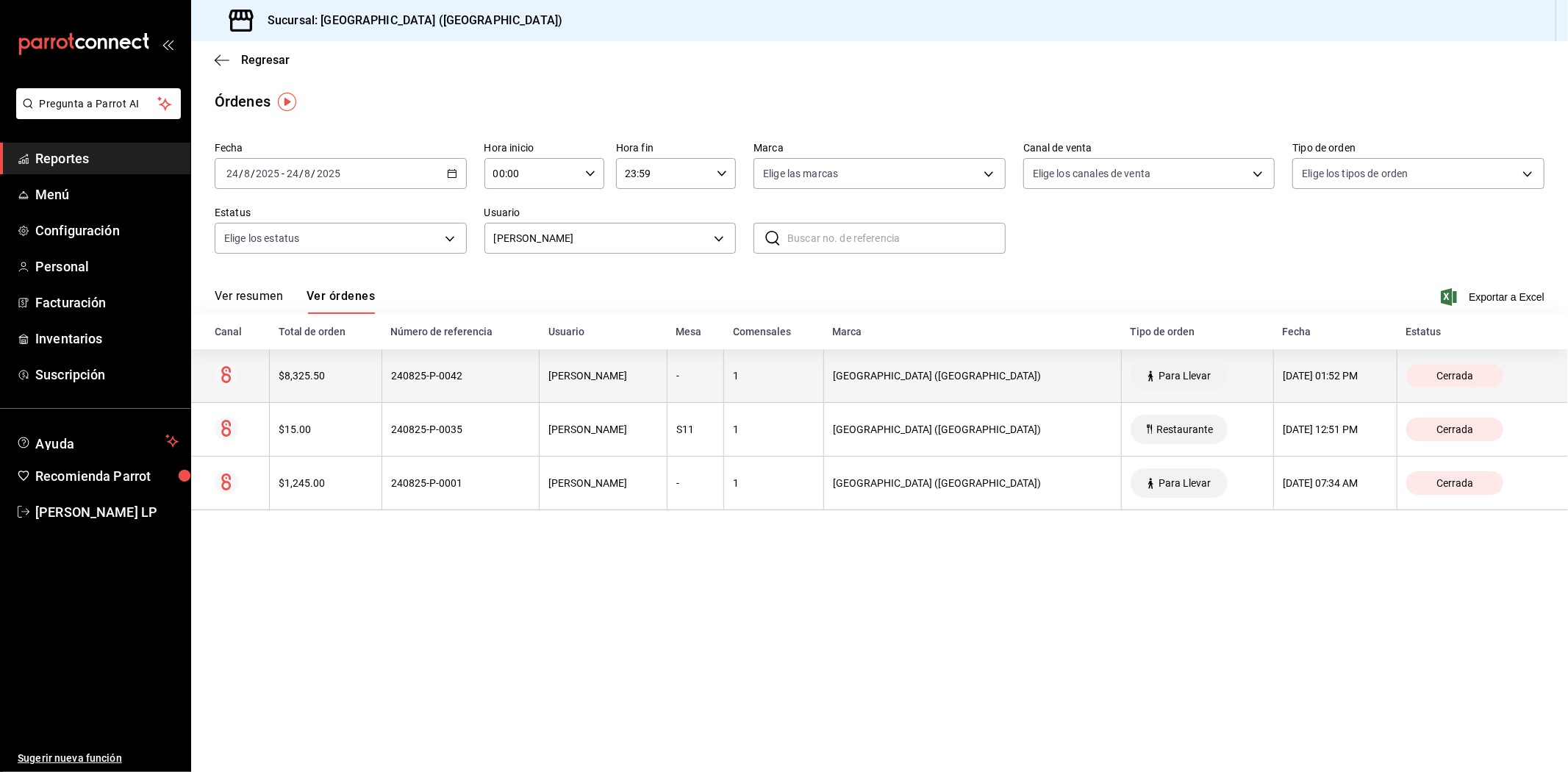
click at [438, 370] on div "240825-P-0042" at bounding box center [460, 375] width 139 height 12
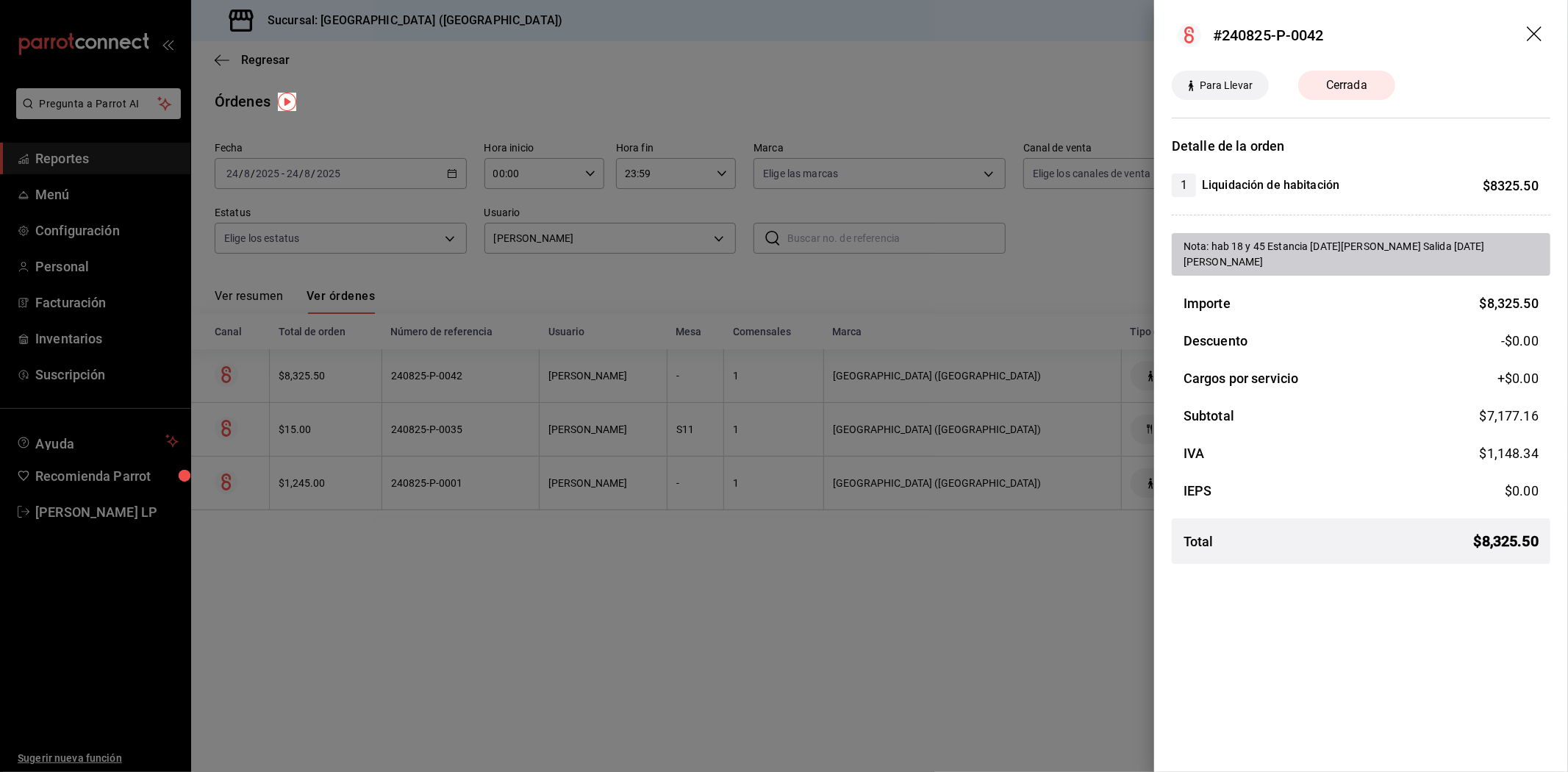
drag, startPoint x: 553, startPoint y: 554, endPoint x: 570, endPoint y: 358, distance: 196.7
click at [553, 548] on div at bounding box center [784, 386] width 1568 height 772
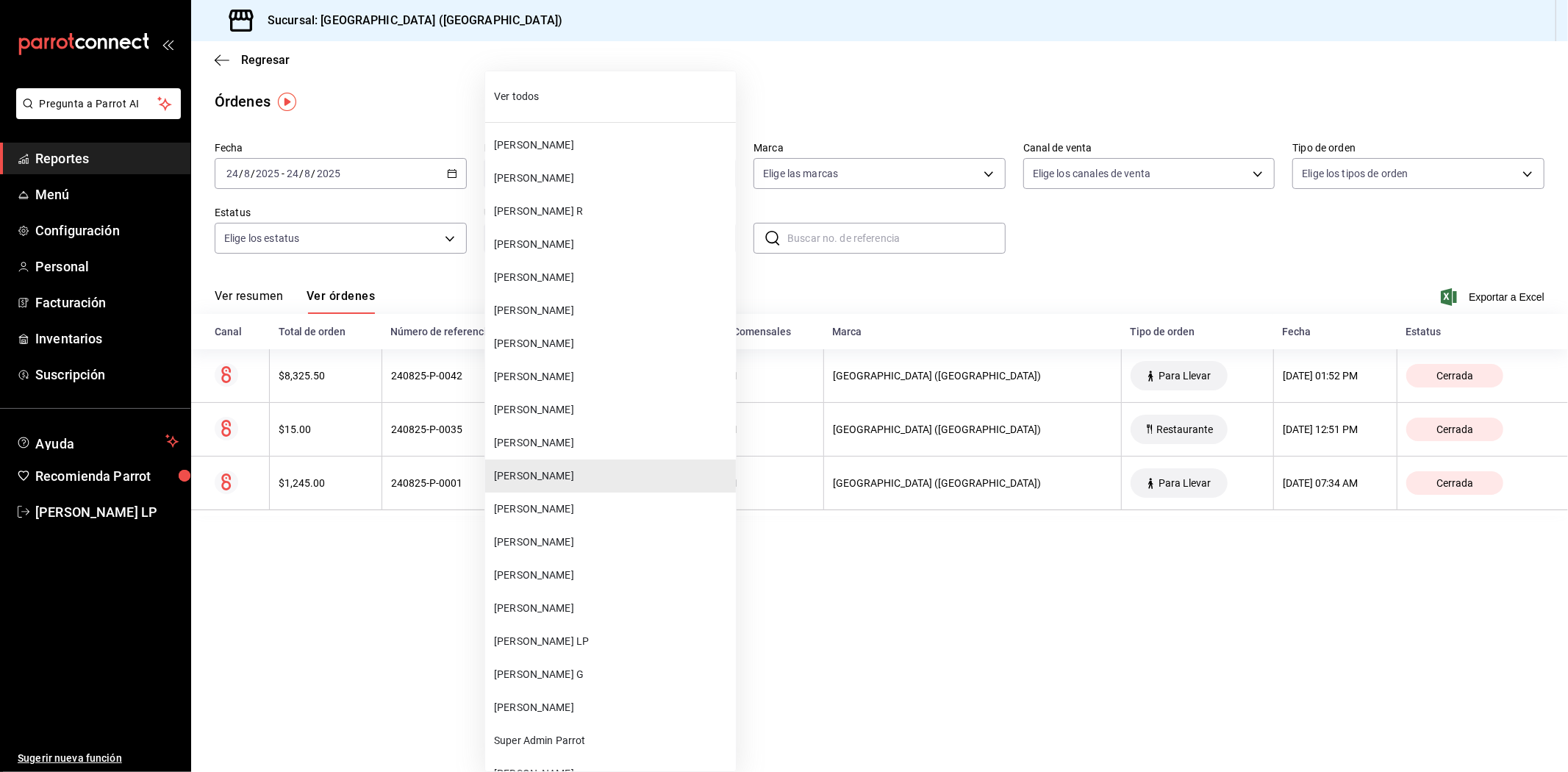
click at [613, 233] on body "Pregunta a Parrot AI Reportes Menú Configuración Personal Facturación Inventari…" at bounding box center [784, 386] width 1568 height 772
click at [571, 607] on span "[PERSON_NAME]" at bounding box center [612, 608] width 236 height 16
type input "bc254338-869c-4872-b86d-e4be134174fe"
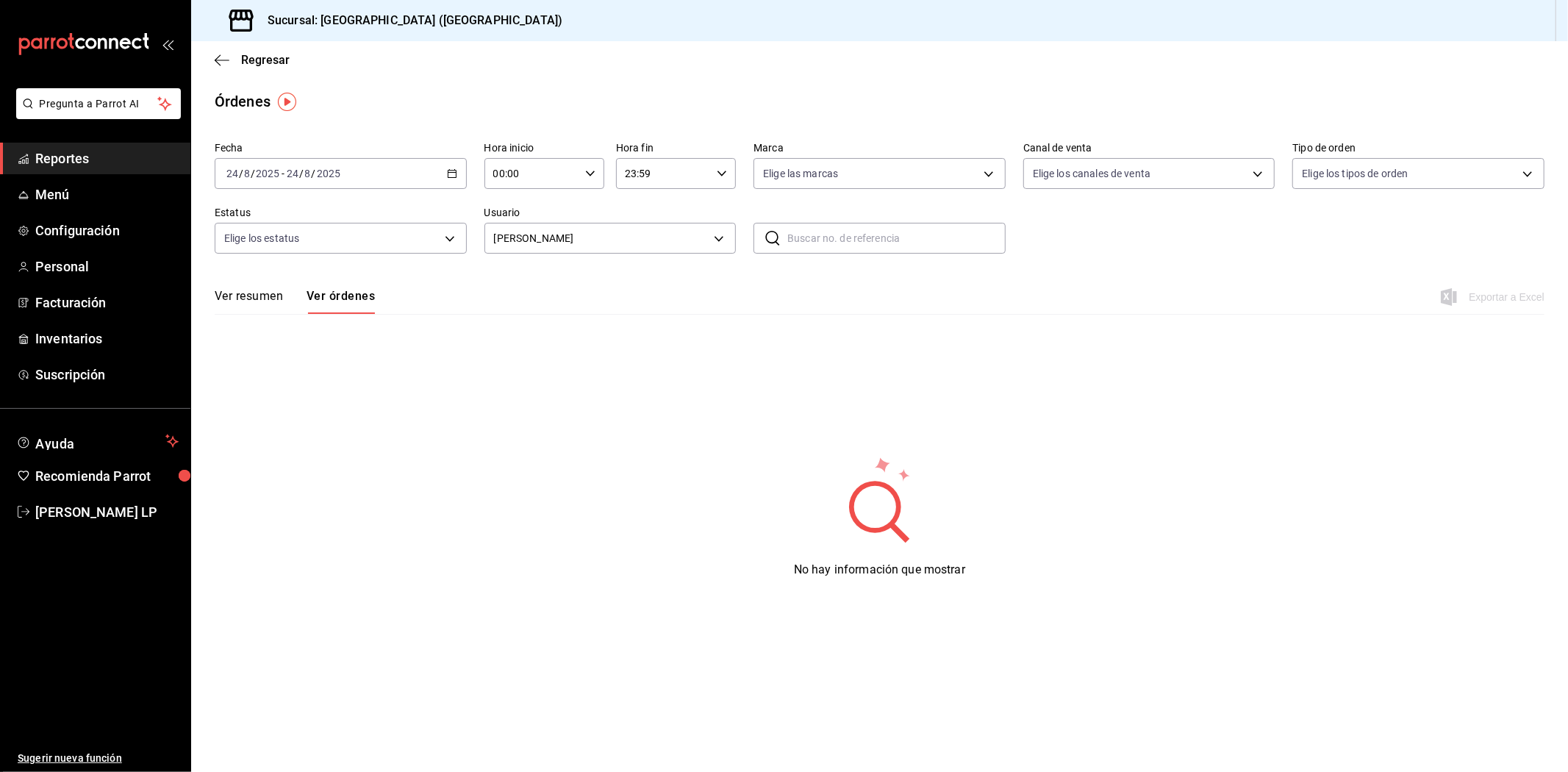
click at [578, 596] on main "Regresar Órdenes Fecha [DATE] [DATE] - [DATE] [DATE] Hora inicio 00:00 Hora ini…" at bounding box center [879, 407] width 1376 height 731
click at [448, 175] on icon "button" at bounding box center [452, 173] width 10 height 10
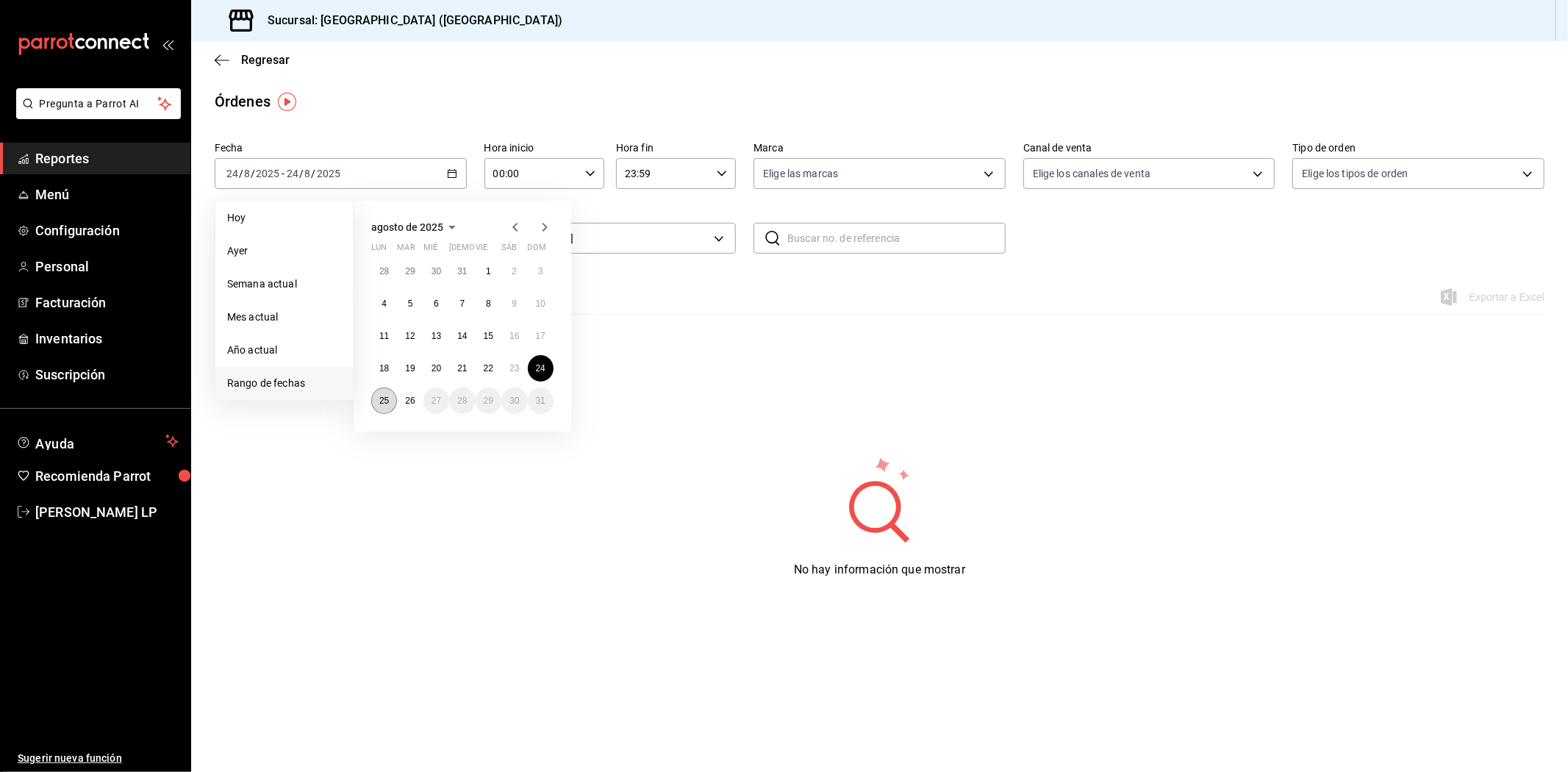
click at [390, 394] on button "25" at bounding box center [383, 400] width 26 height 26
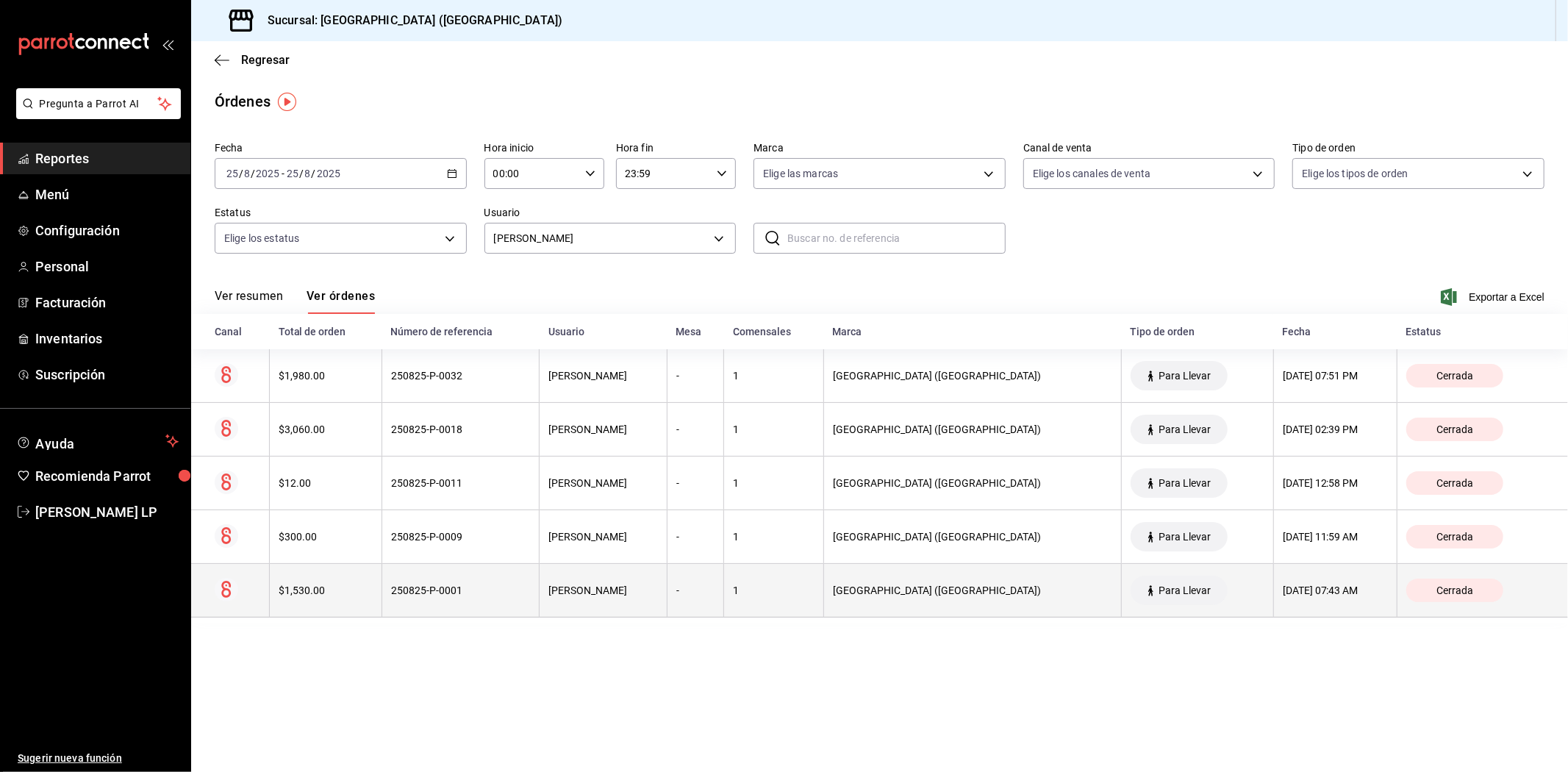
click at [428, 610] on th "250825-P-0001" at bounding box center [460, 590] width 157 height 54
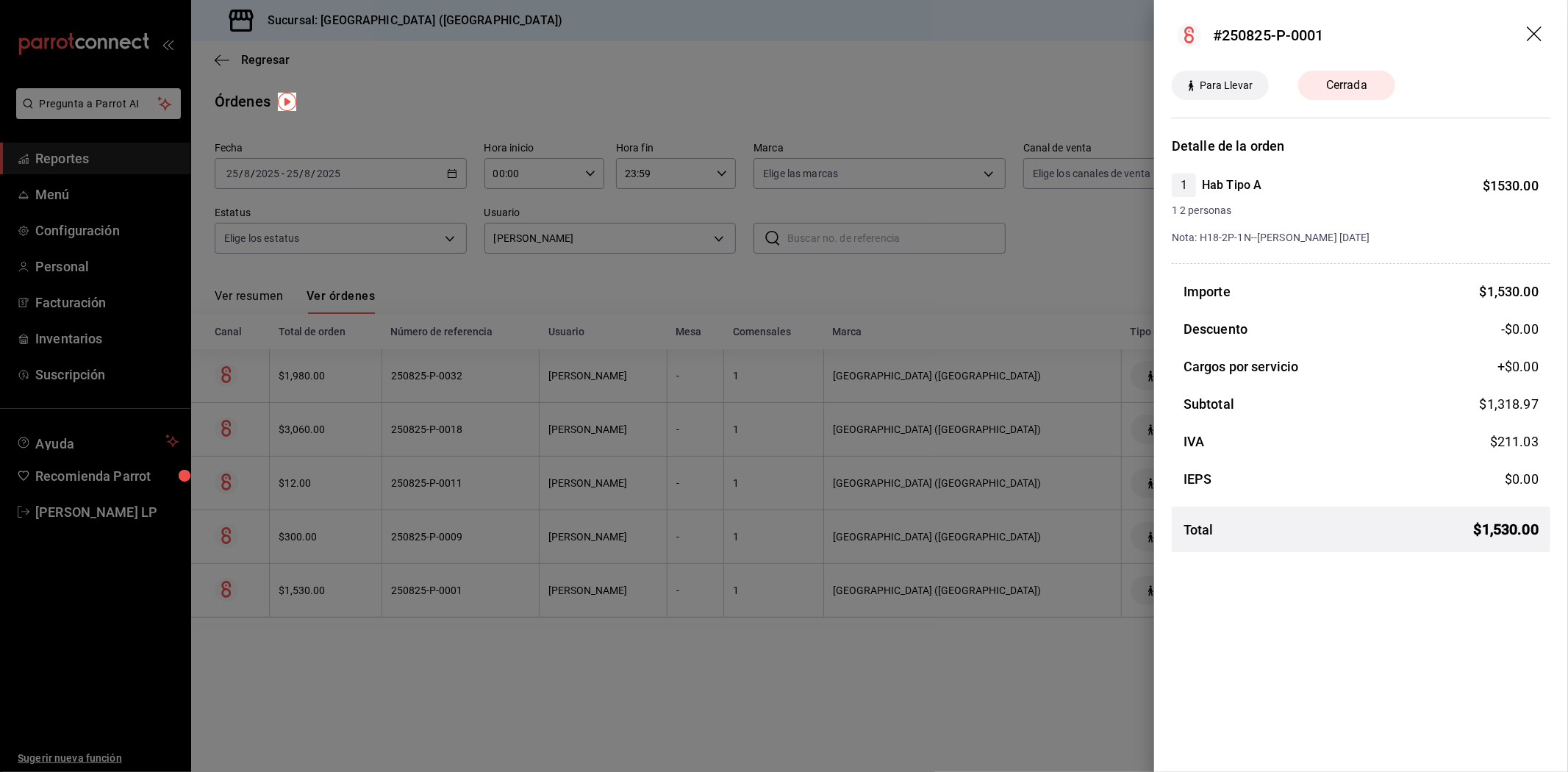
click at [605, 628] on div at bounding box center [784, 386] width 1568 height 772
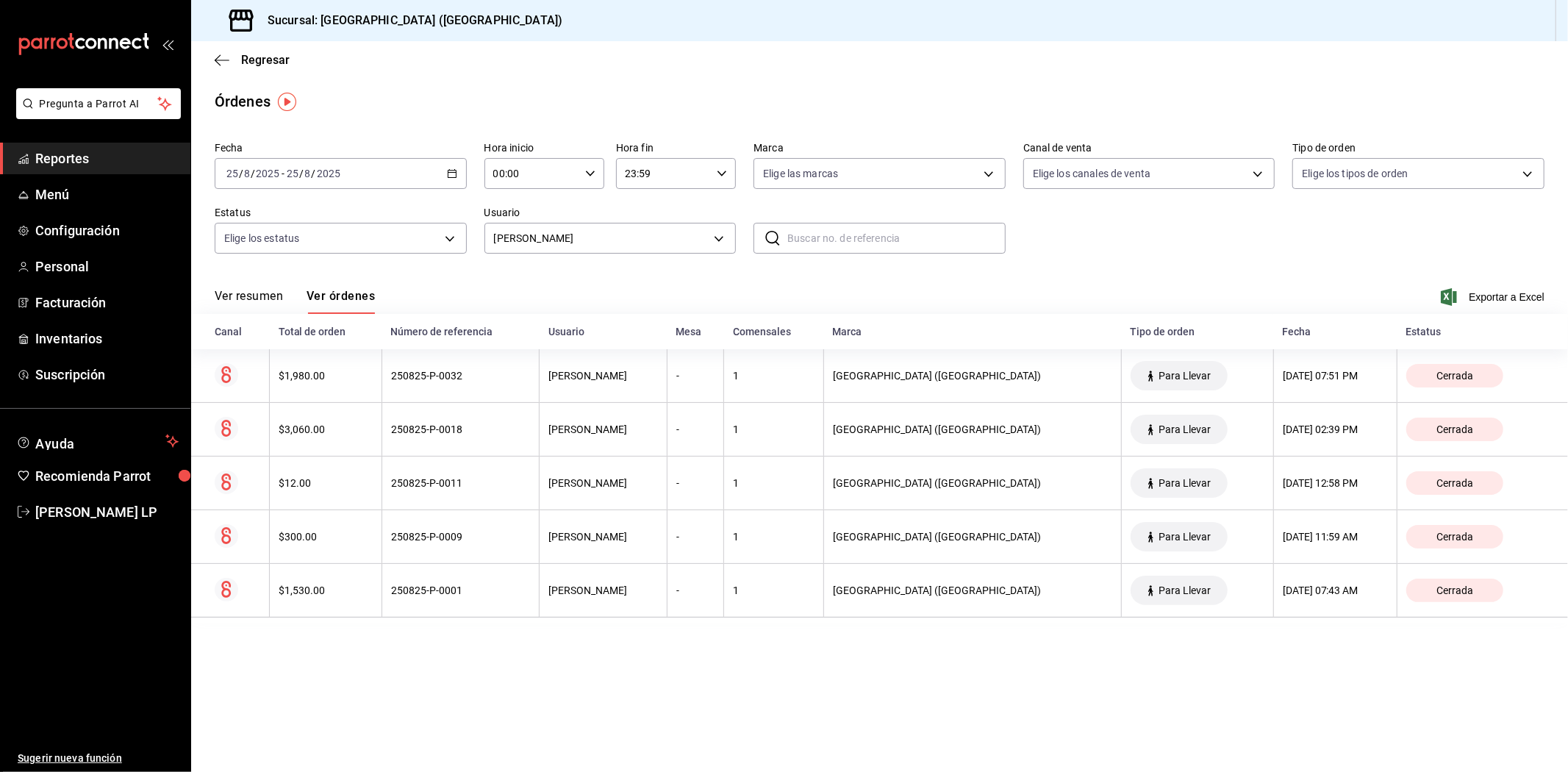
click at [511, 542] on div "250825-P-0009" at bounding box center [460, 536] width 139 height 12
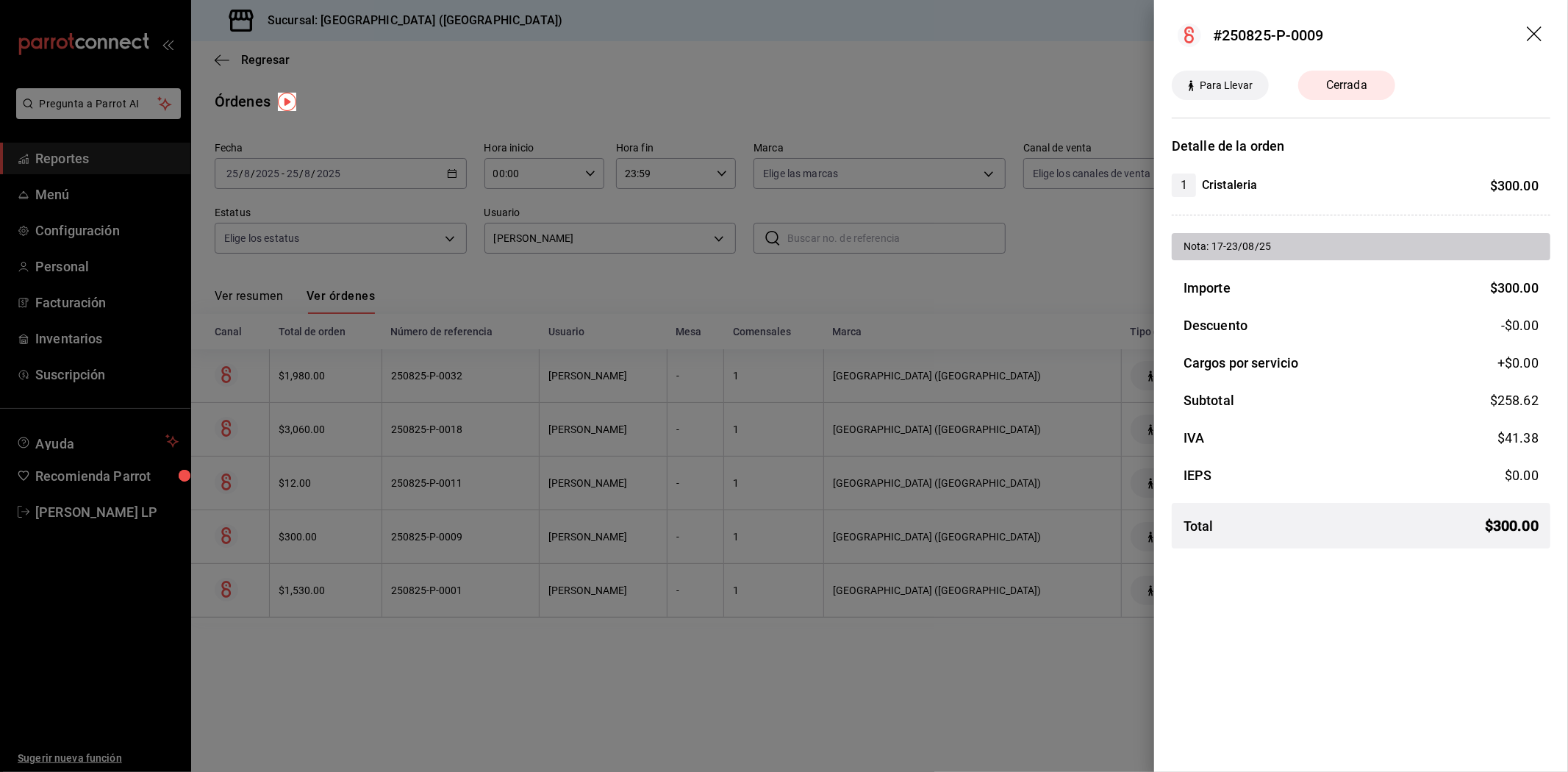
click at [511, 542] on div at bounding box center [784, 386] width 1568 height 772
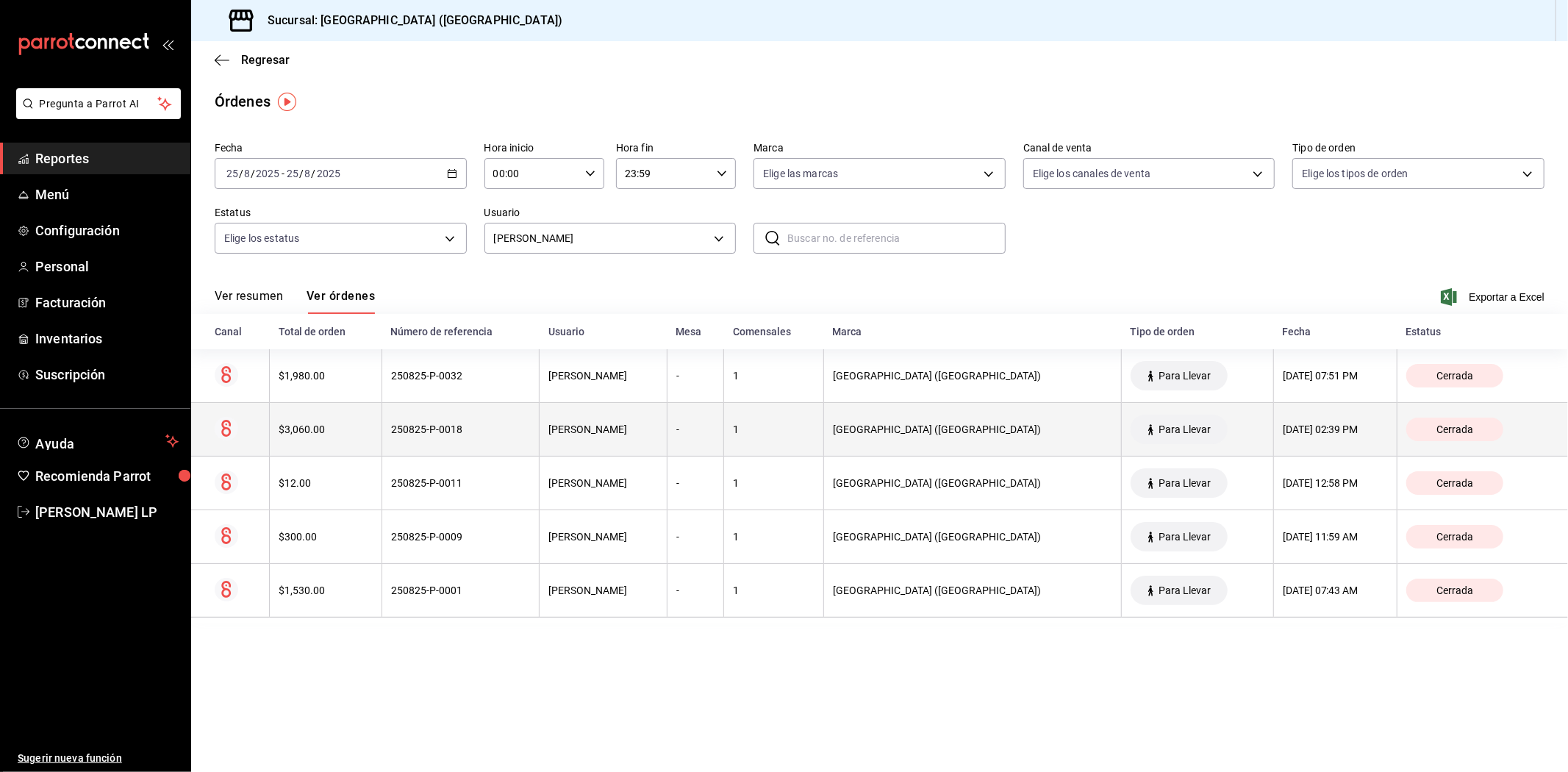
click at [506, 441] on th "250825-P-0018" at bounding box center [460, 429] width 157 height 54
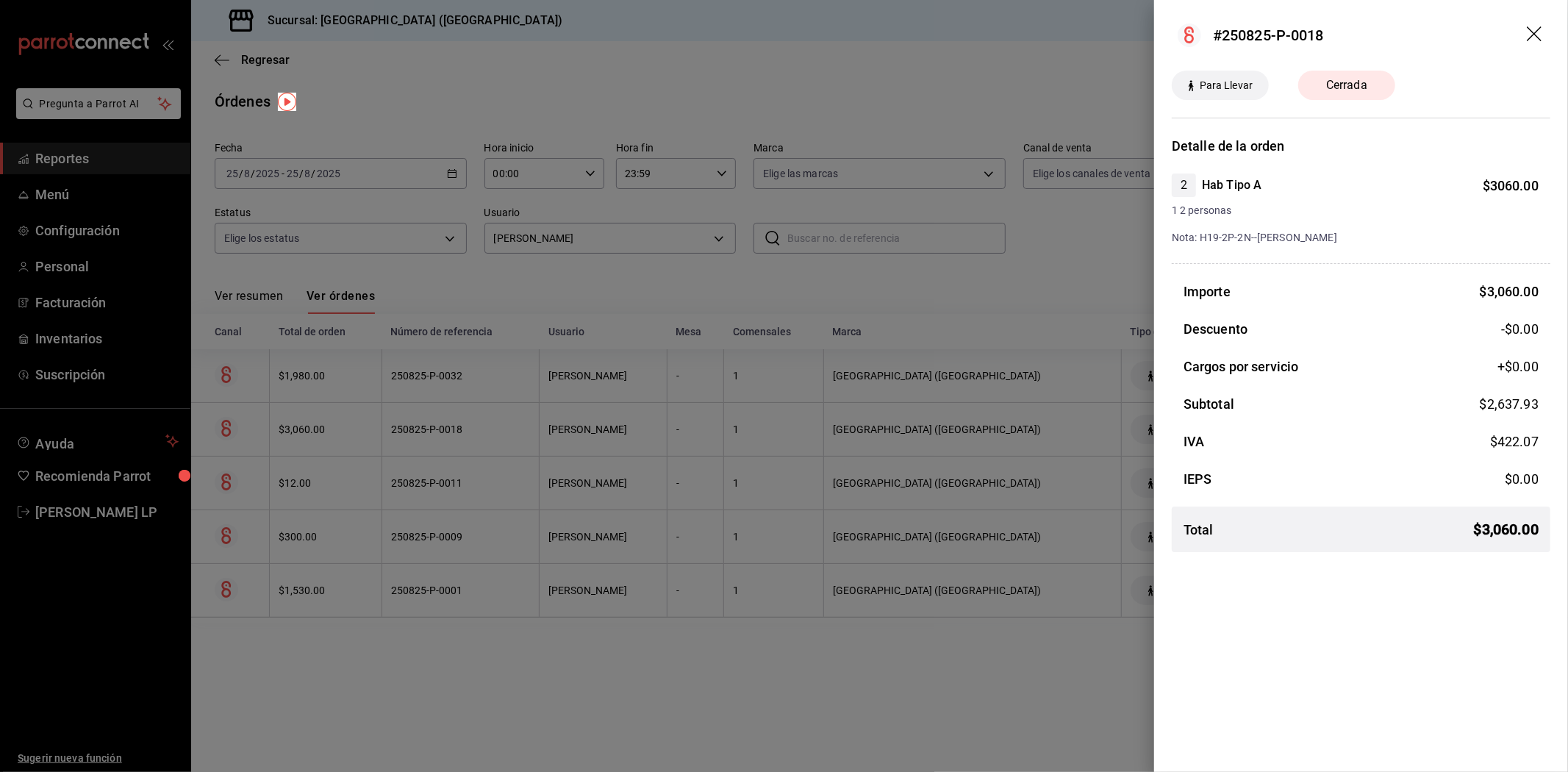
click at [436, 639] on div at bounding box center [784, 386] width 1568 height 772
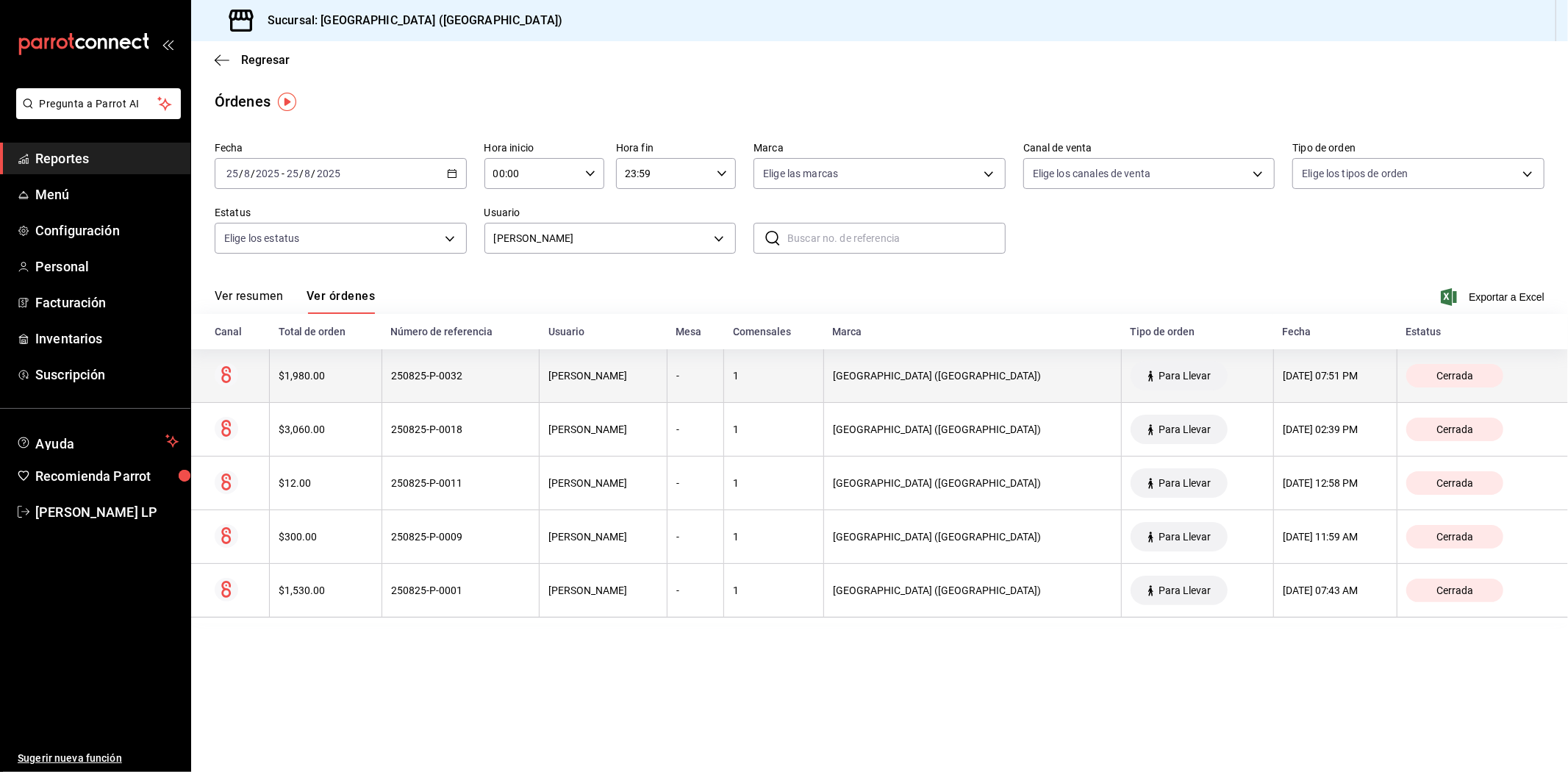
click at [423, 369] on th "250825-P-0032" at bounding box center [460, 376] width 157 height 54
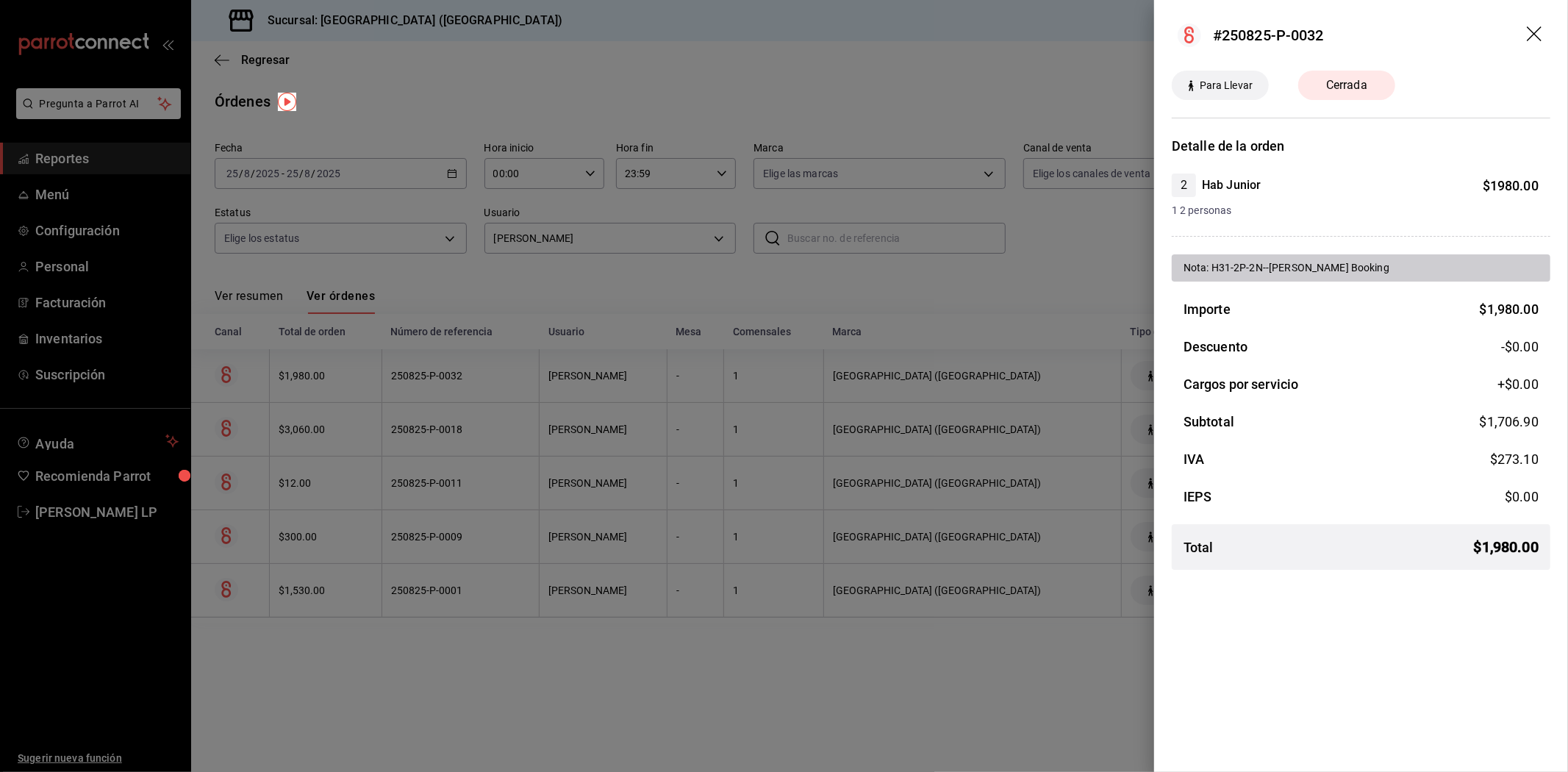
click at [746, 98] on div at bounding box center [784, 386] width 1568 height 772
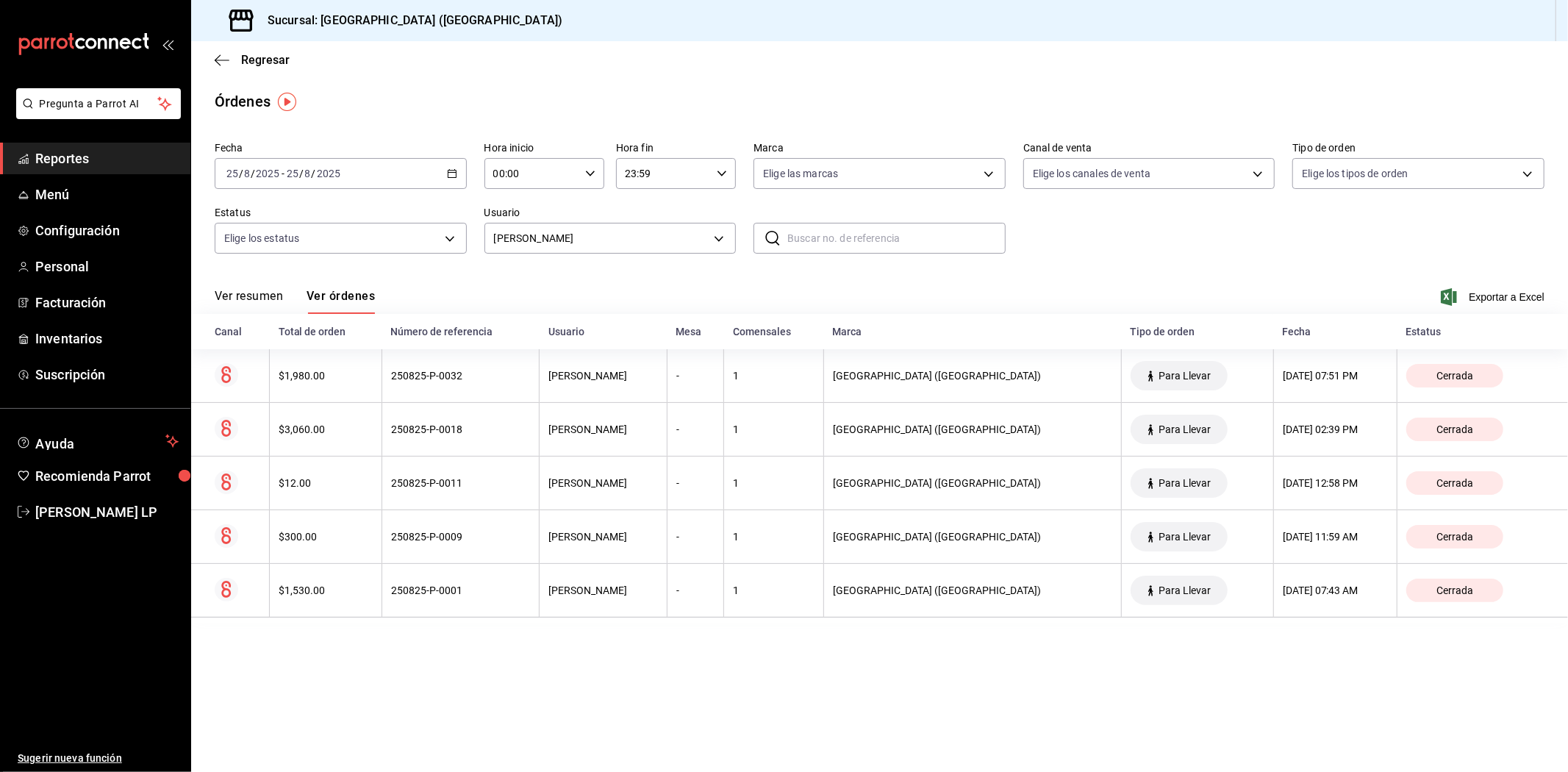
click at [451, 175] on icon "button" at bounding box center [452, 173] width 10 height 10
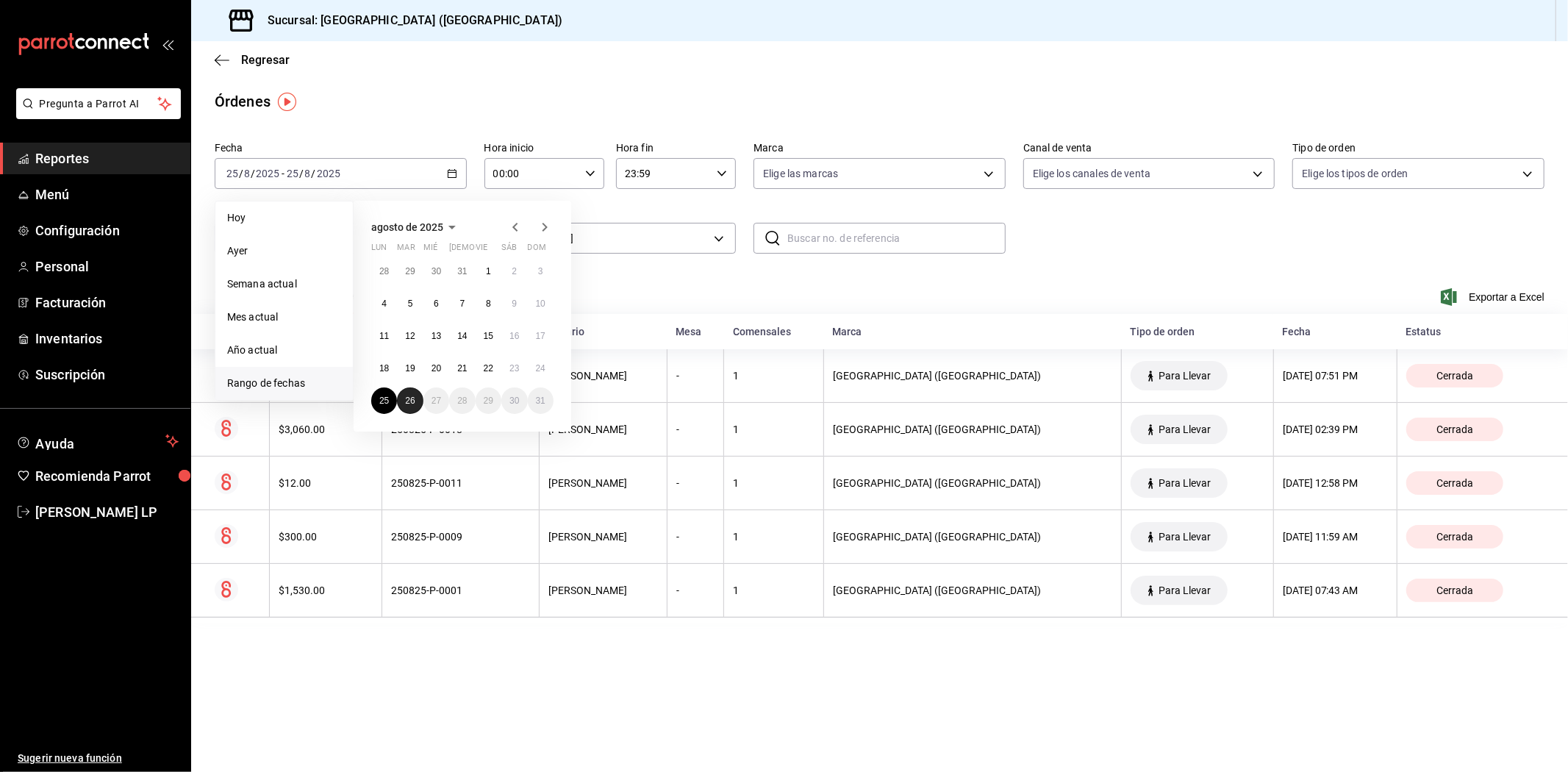
click at [414, 400] on abbr "26" at bounding box center [410, 400] width 9 height 10
click at [414, 400] on abbr "26" at bounding box center [410, 400] width 9 height 10
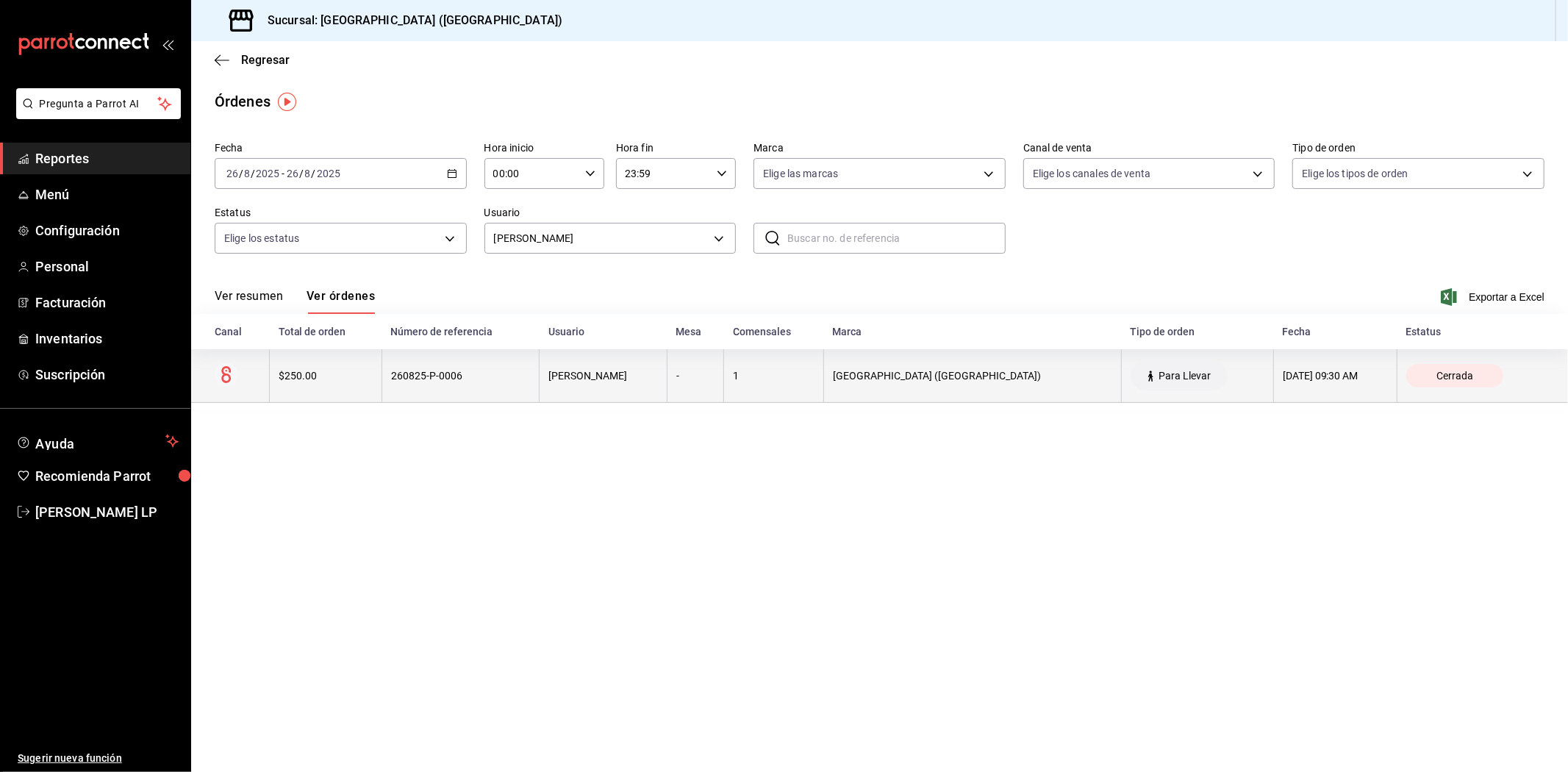
click at [497, 362] on th "260825-P-0006" at bounding box center [460, 376] width 157 height 54
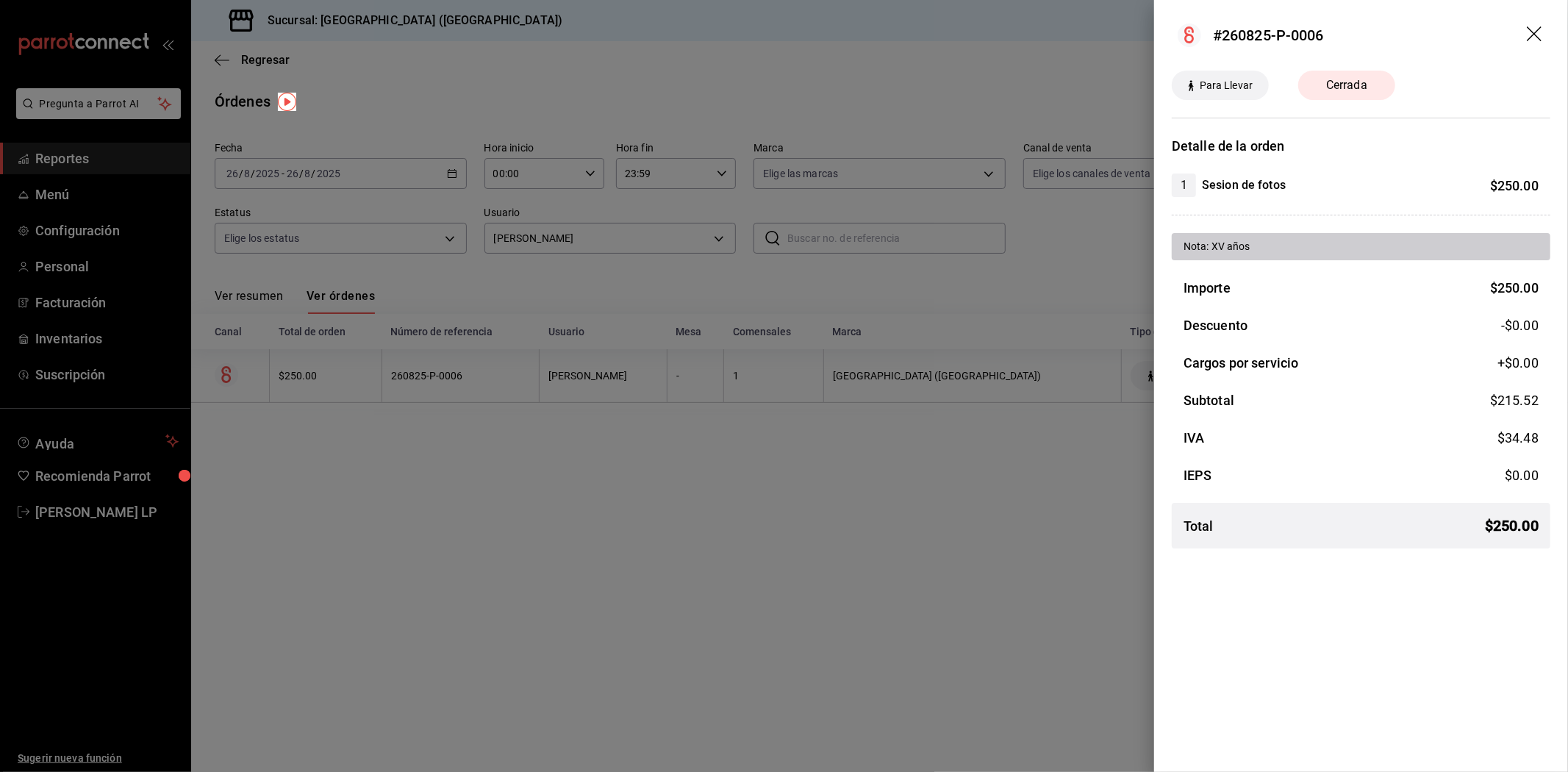
click at [497, 362] on div at bounding box center [784, 386] width 1568 height 772
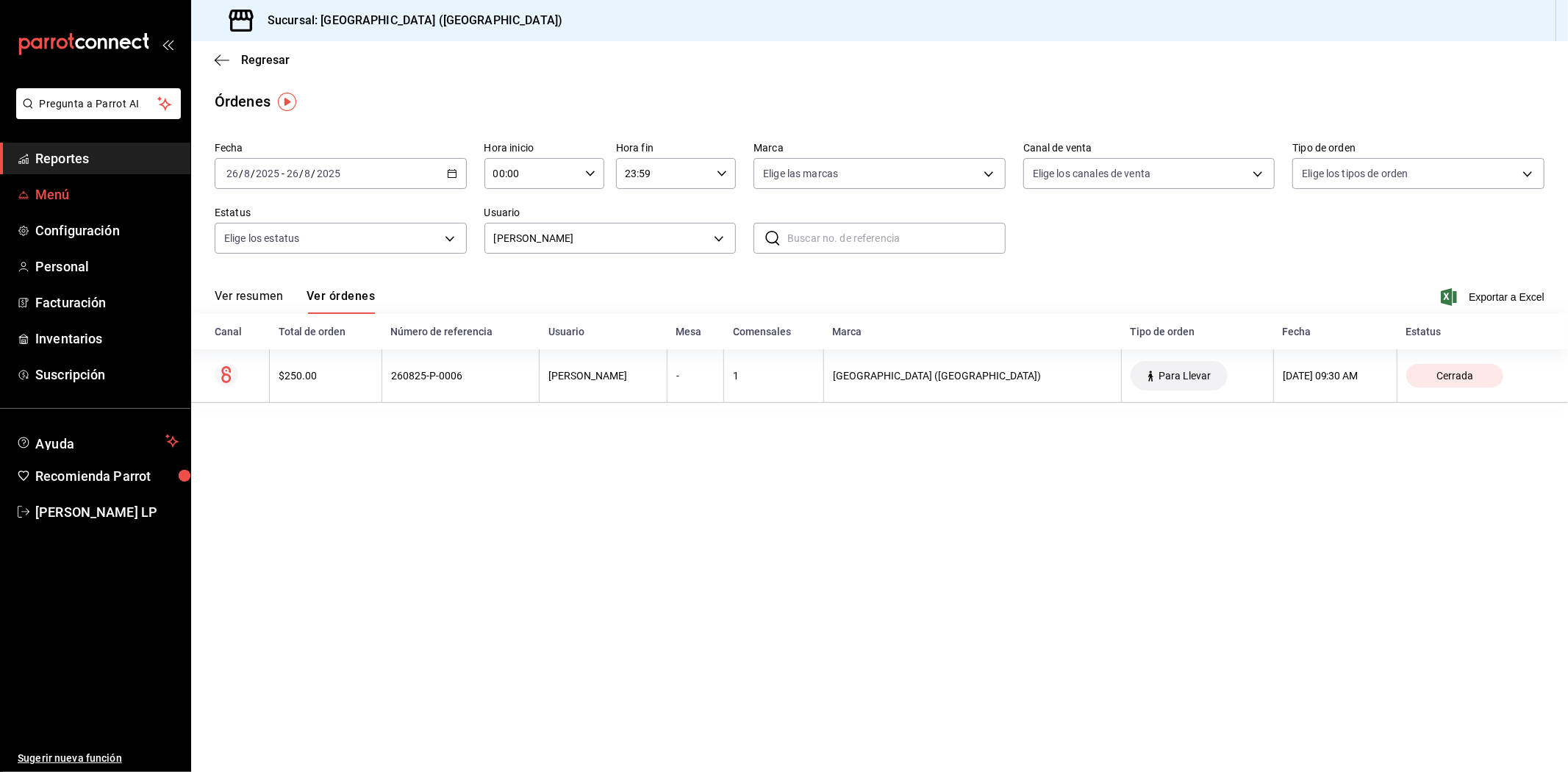
click at [98, 185] on span "Menú" at bounding box center [106, 195] width 144 height 20
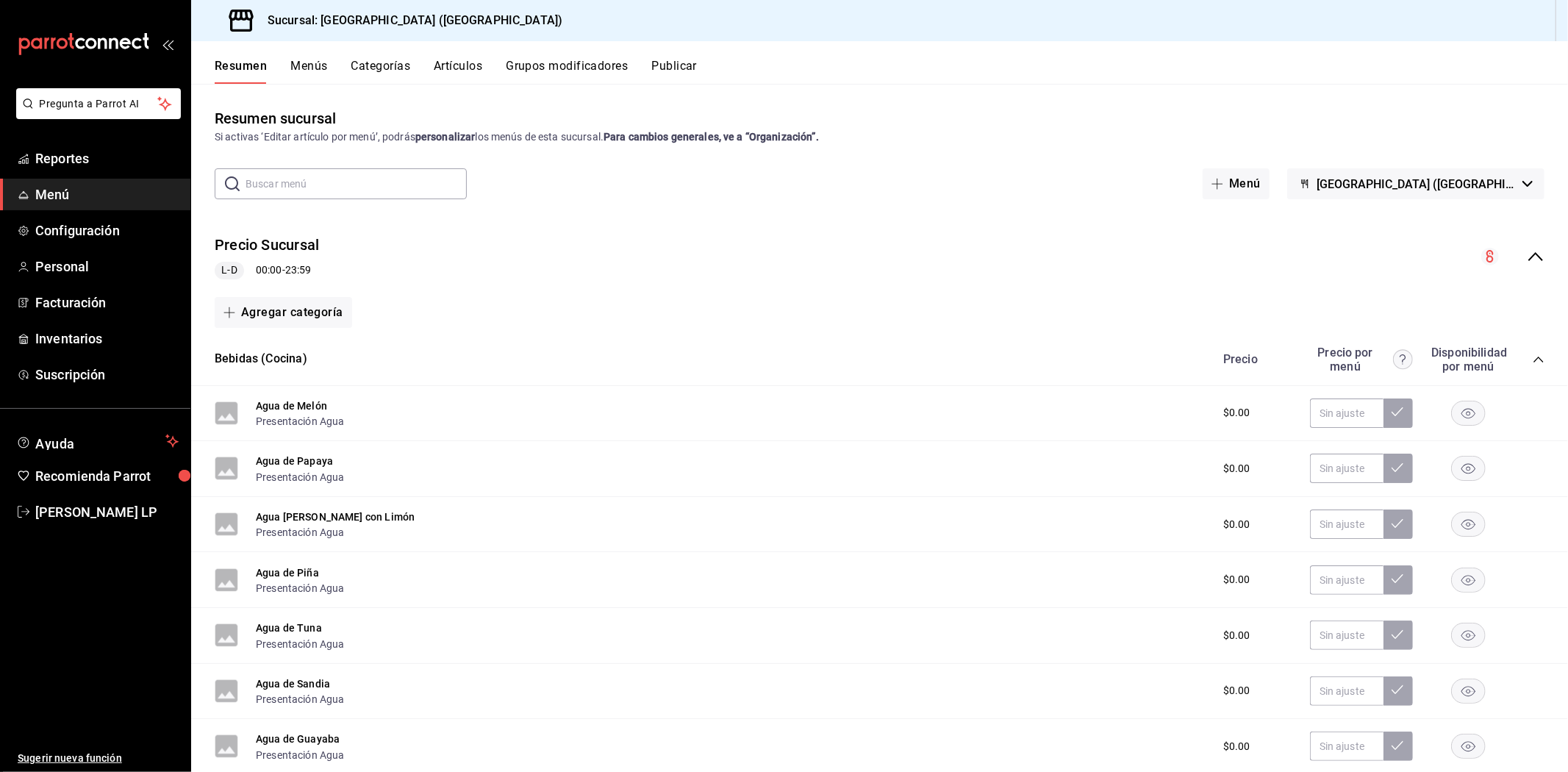
click at [471, 61] on button "Artículos" at bounding box center [458, 71] width 49 height 25
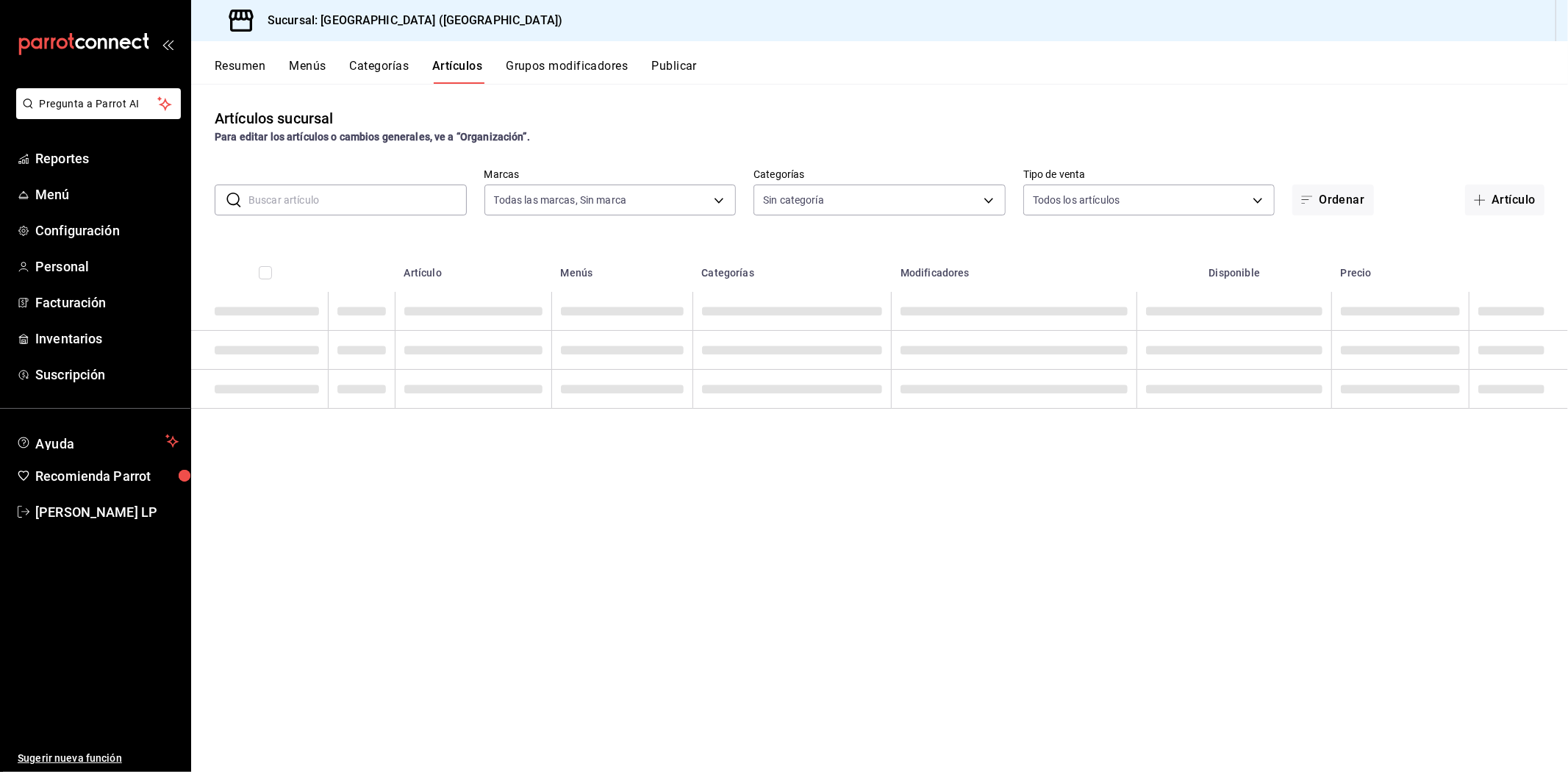
type input "c5b0ed81-af66-4c2d-afb4-f59aa1ecca2b"
click at [410, 206] on input "text" at bounding box center [357, 200] width 218 height 29
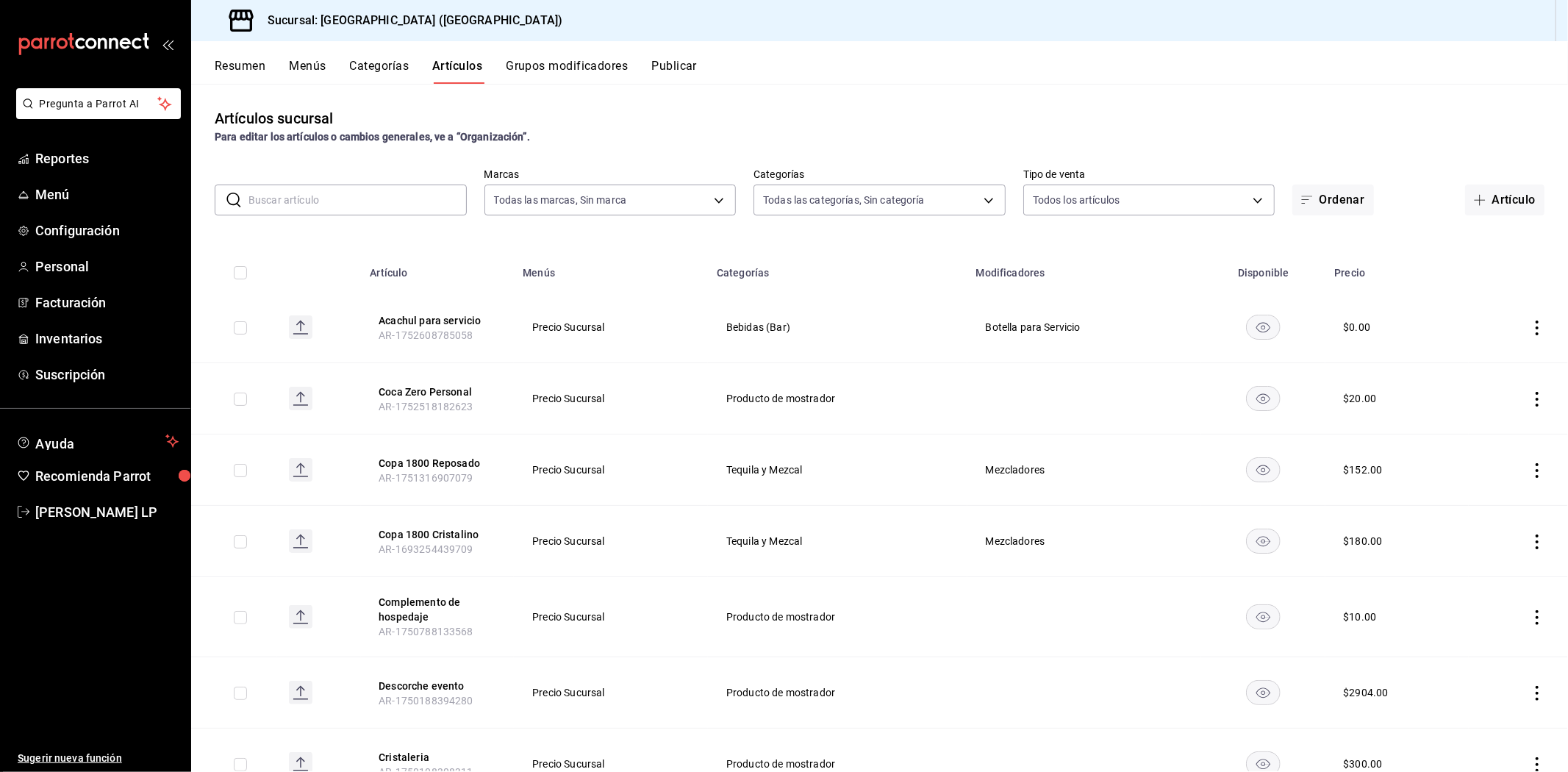
type input "8c3fc7fb-afc8-4fcf-a35f-97b25a26b173,d858cdb4-7991-4d76-a946-9f508960b44e,730af…"
type input "liquida"
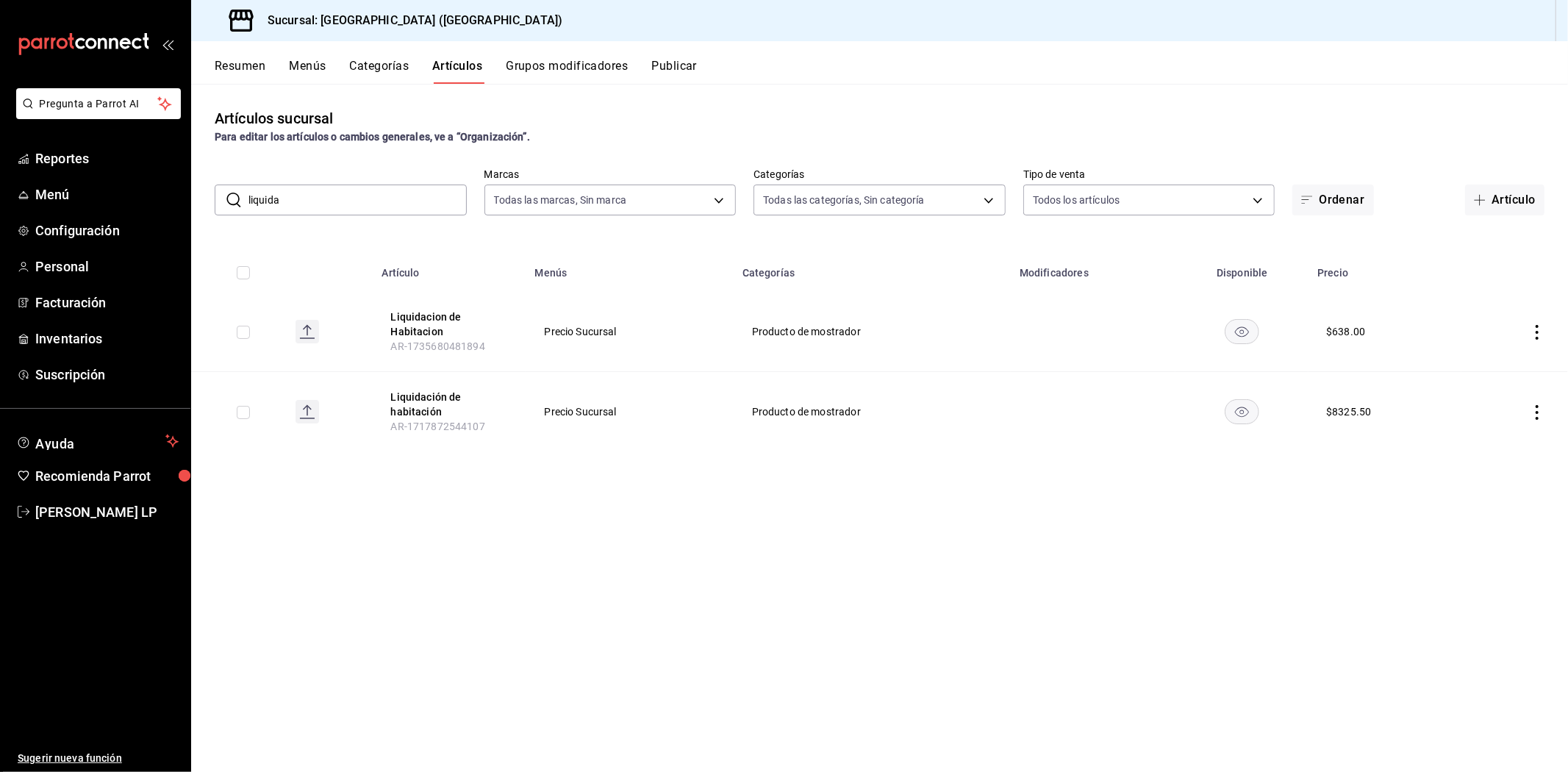
click at [1538, 412] on icon "actions" at bounding box center [1537, 412] width 3 height 15
click at [1490, 443] on span "Editar" at bounding box center [1492, 446] width 38 height 16
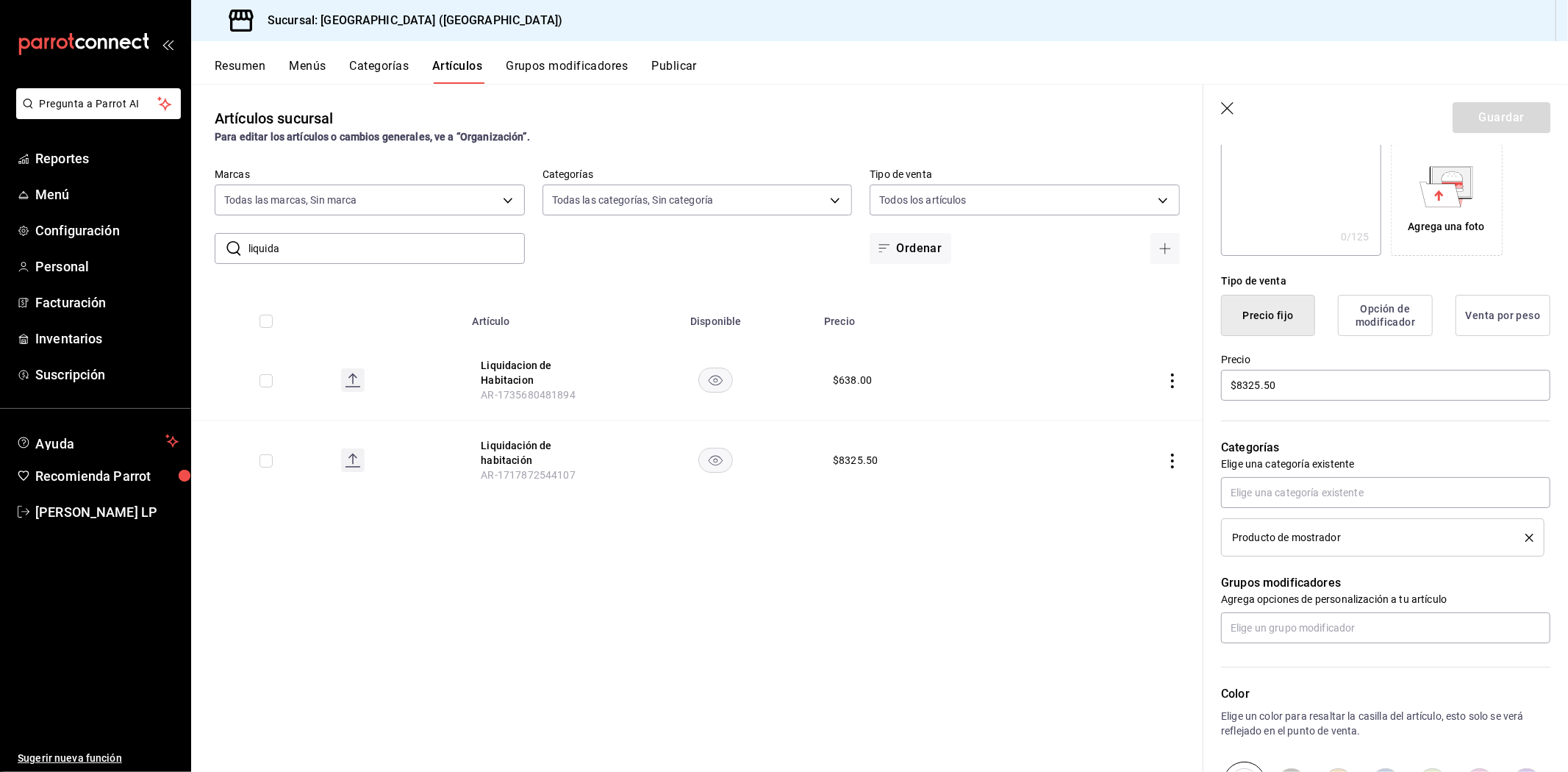
scroll to position [244, 0]
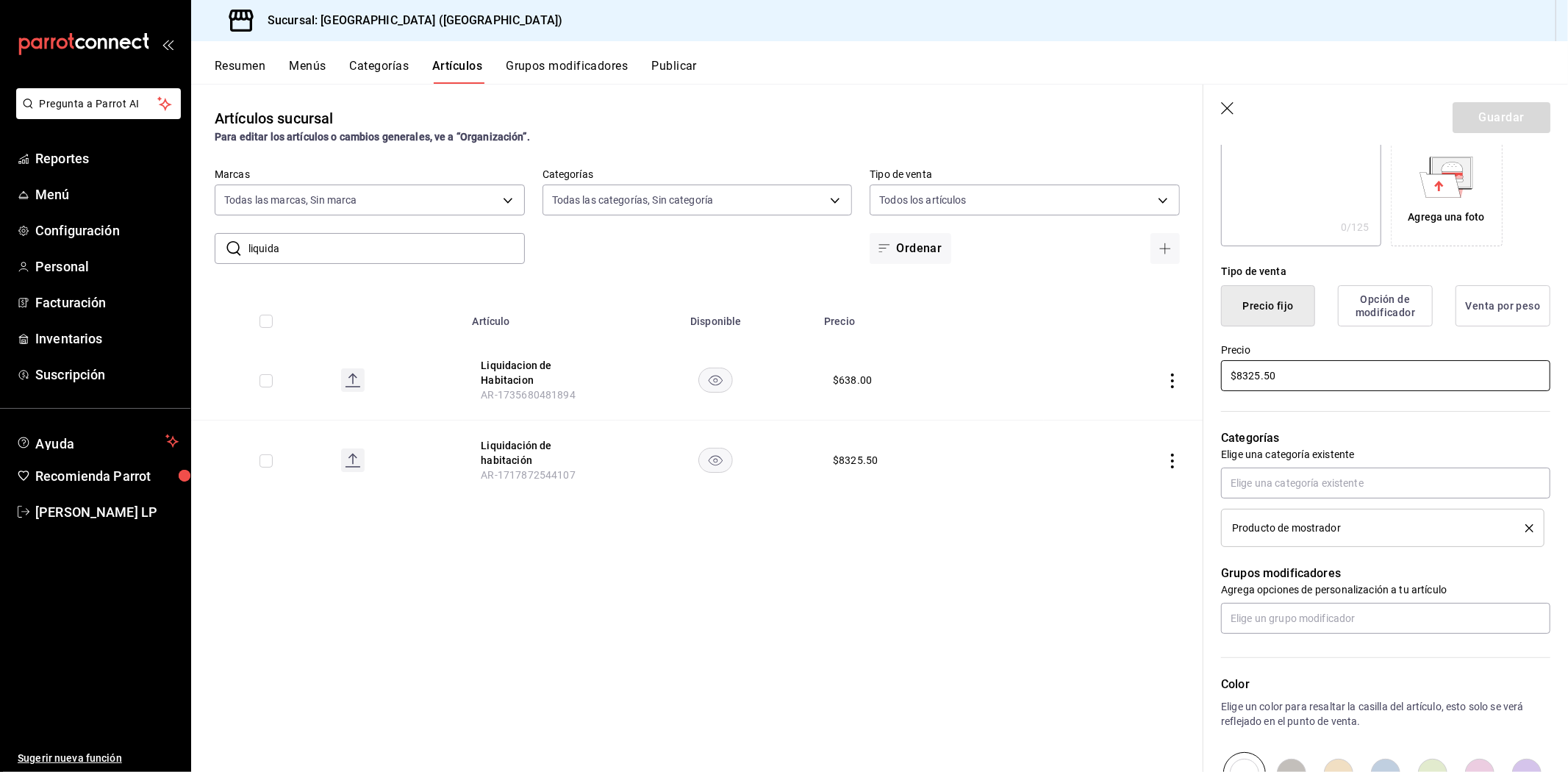
drag, startPoint x: 1303, startPoint y: 378, endPoint x: 1199, endPoint y: 376, distance: 104.0
click at [1199, 376] on main "Artículos sucursal Para editar los artículos o cambios generales, ve a “Organiz…" at bounding box center [879, 428] width 1376 height 688
type input "$4900.00"
click at [1474, 123] on button "Guardar" at bounding box center [1501, 118] width 98 height 31
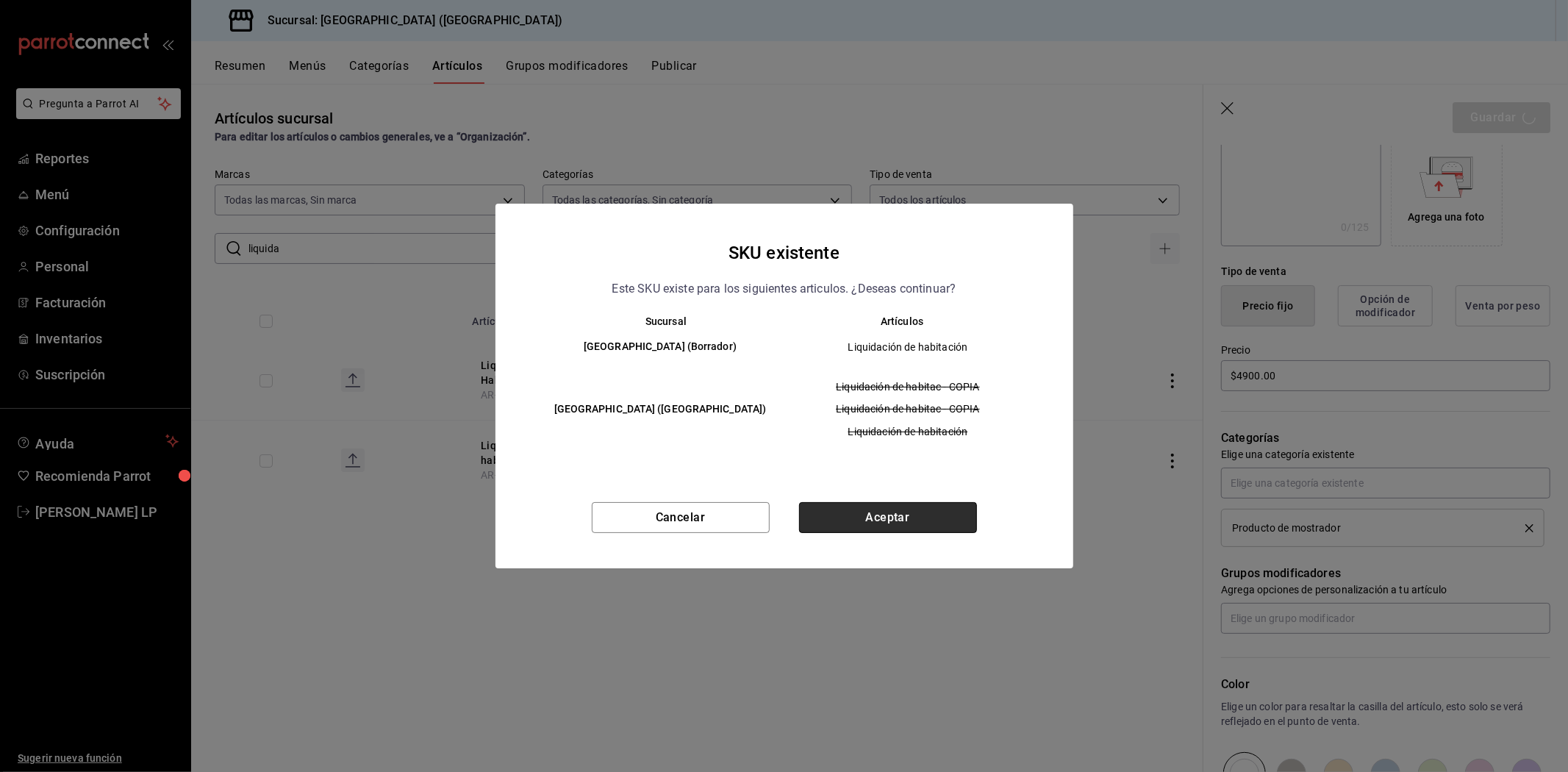
click at [913, 529] on button "Aceptar" at bounding box center [888, 518] width 178 height 31
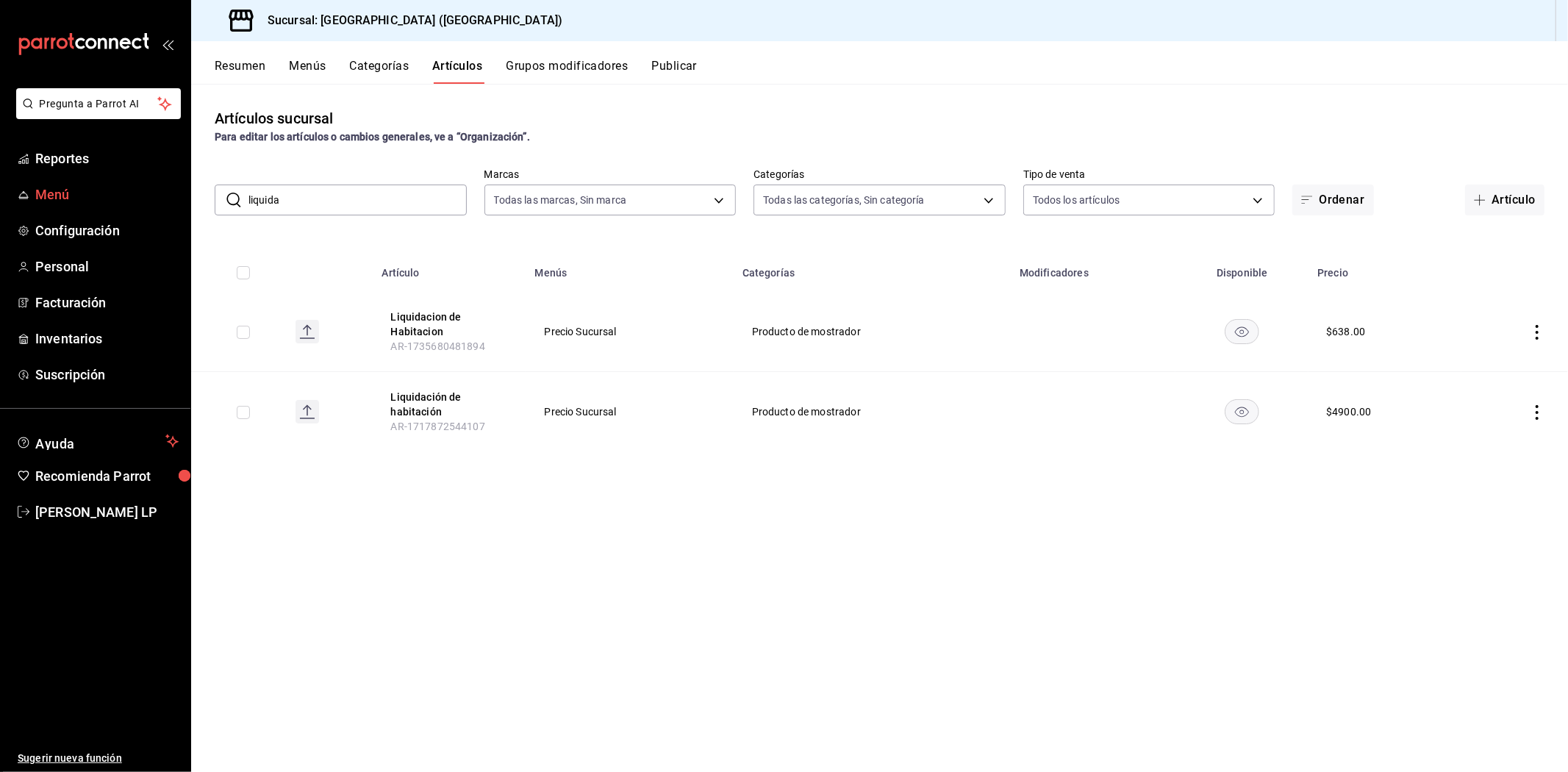
click at [51, 188] on span "Menú" at bounding box center [106, 195] width 144 height 20
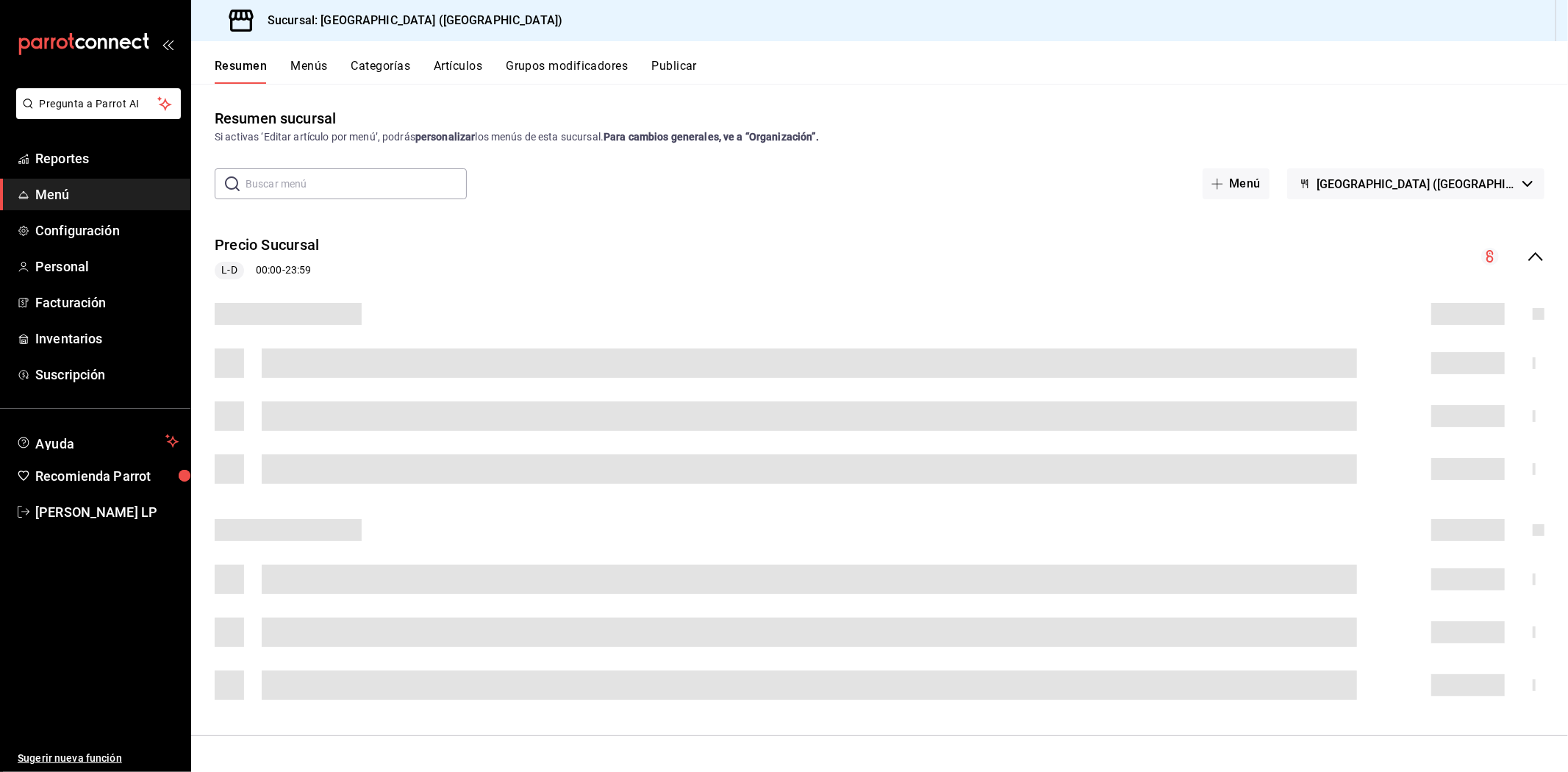
click at [689, 67] on button "Publicar" at bounding box center [673, 71] width 46 height 25
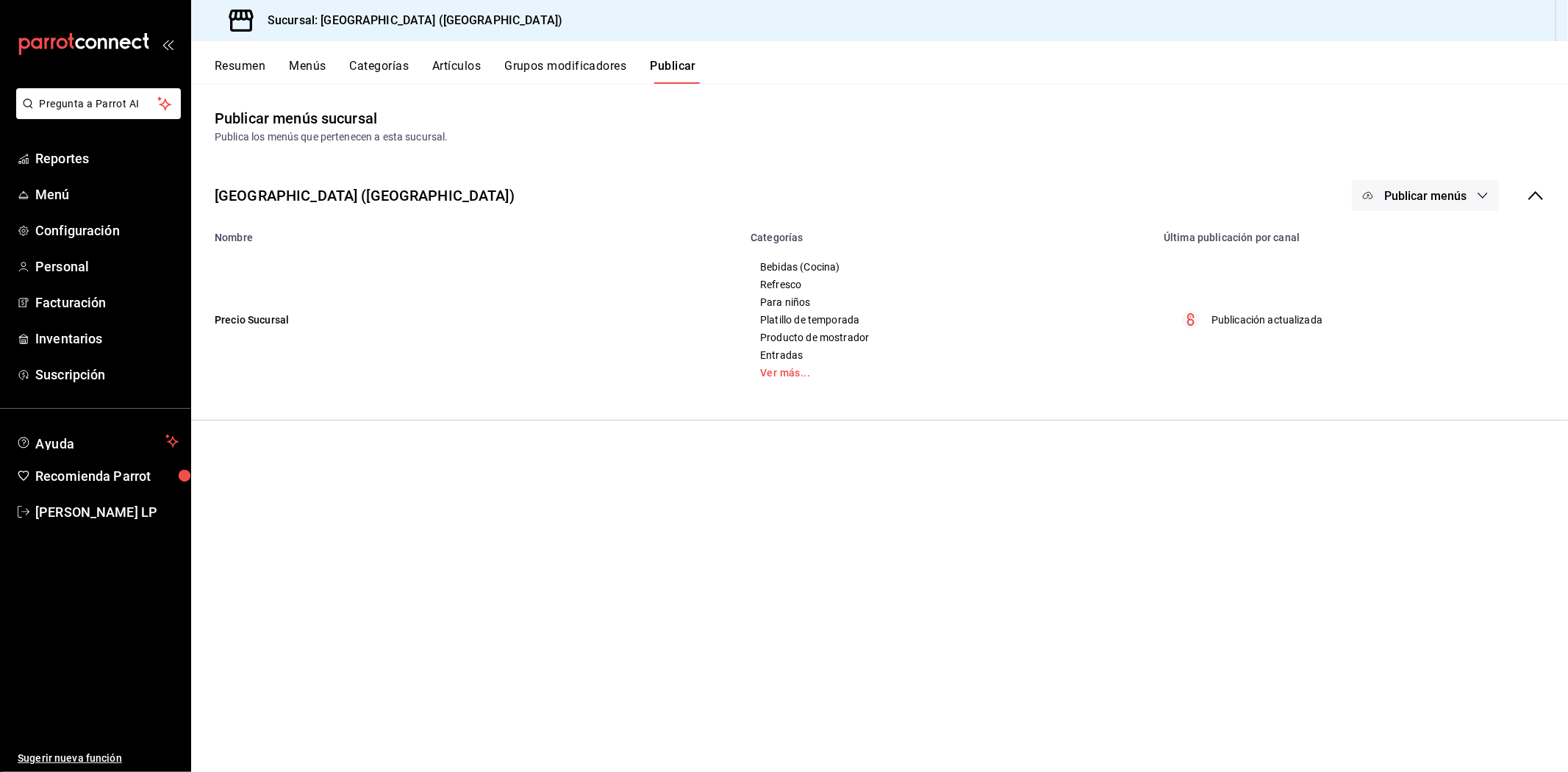
click at [1435, 196] on span "Publicar menús" at bounding box center [1425, 196] width 82 height 14
click at [1393, 241] on div at bounding box center [1390, 243] width 41 height 23
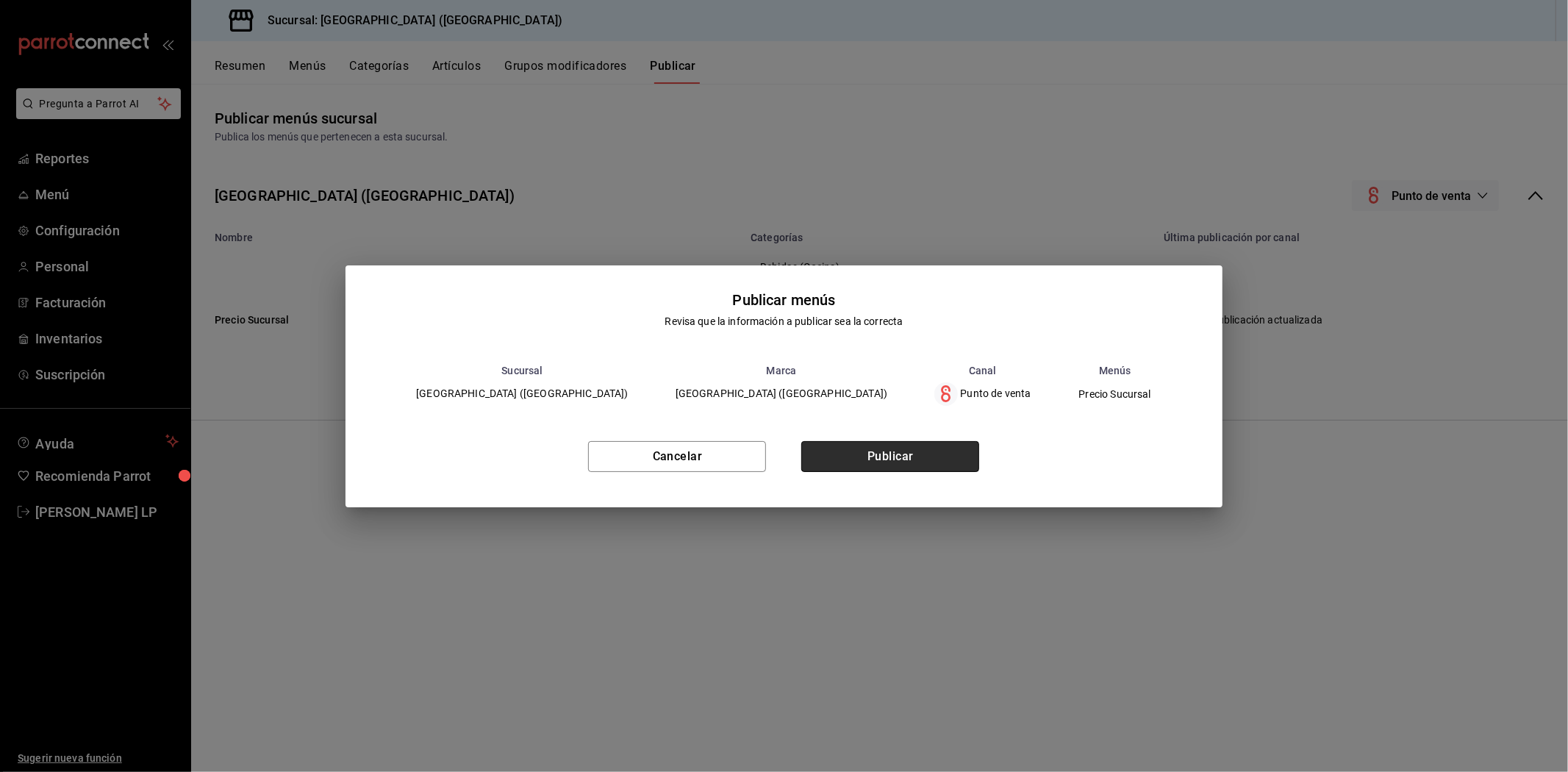
click at [849, 459] on button "Publicar" at bounding box center [890, 456] width 178 height 31
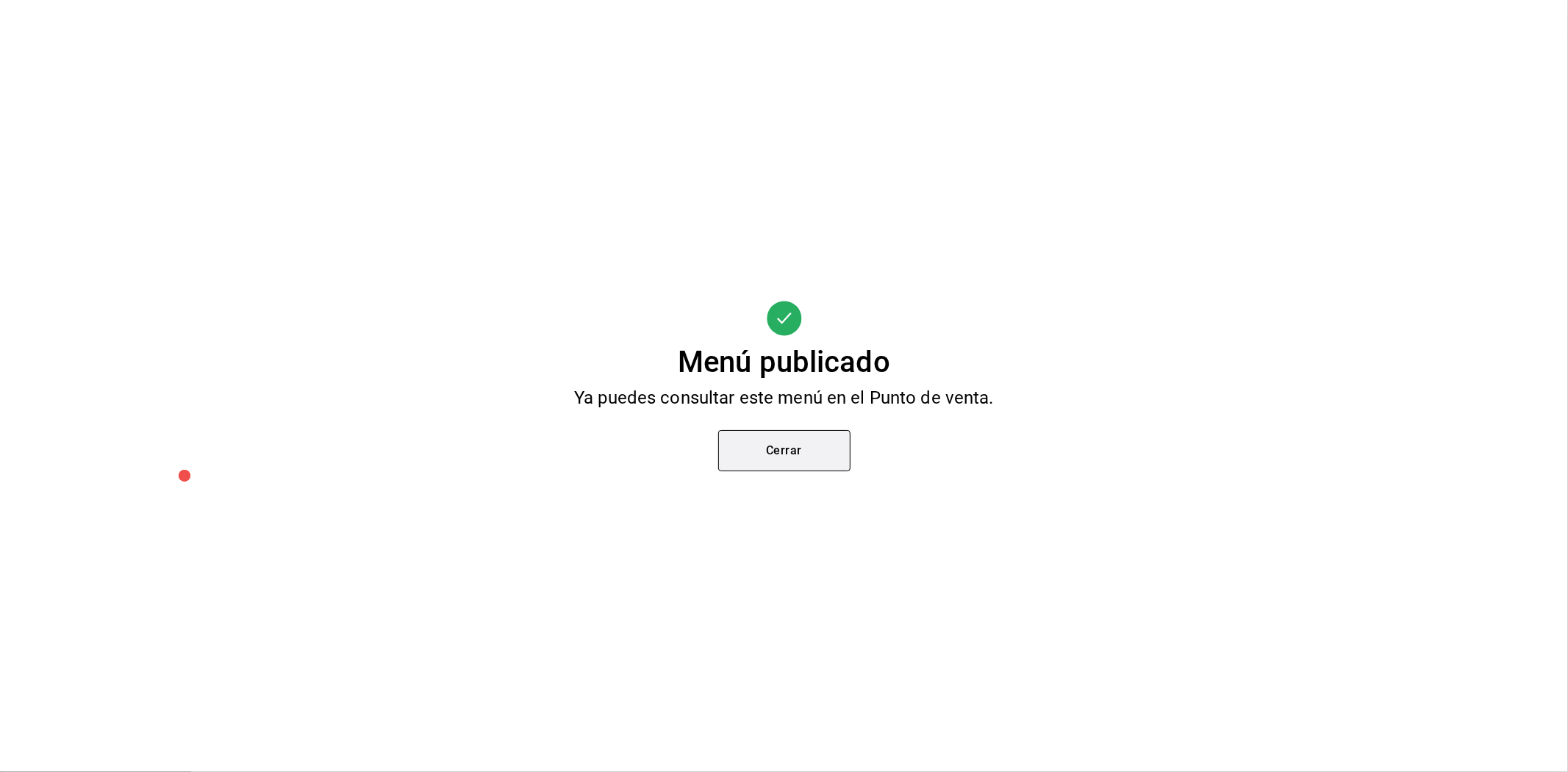
click at [783, 439] on button "Cerrar" at bounding box center [784, 450] width 133 height 41
